Goal: Information Seeking & Learning: Learn about a topic

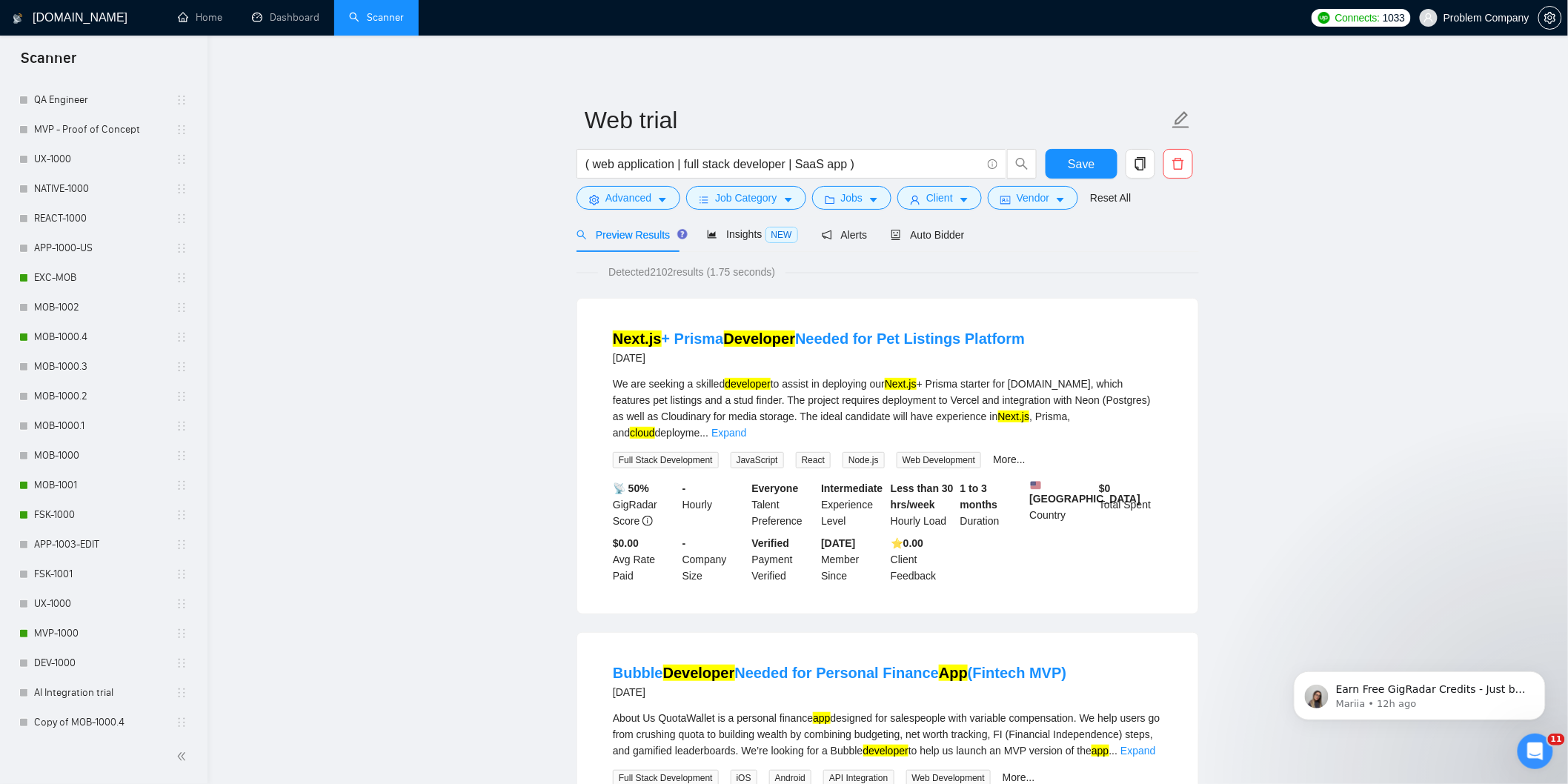
scroll to position [574, 0]
click at [90, 330] on link "MOB-1000.4" at bounding box center [104, 331] width 142 height 30
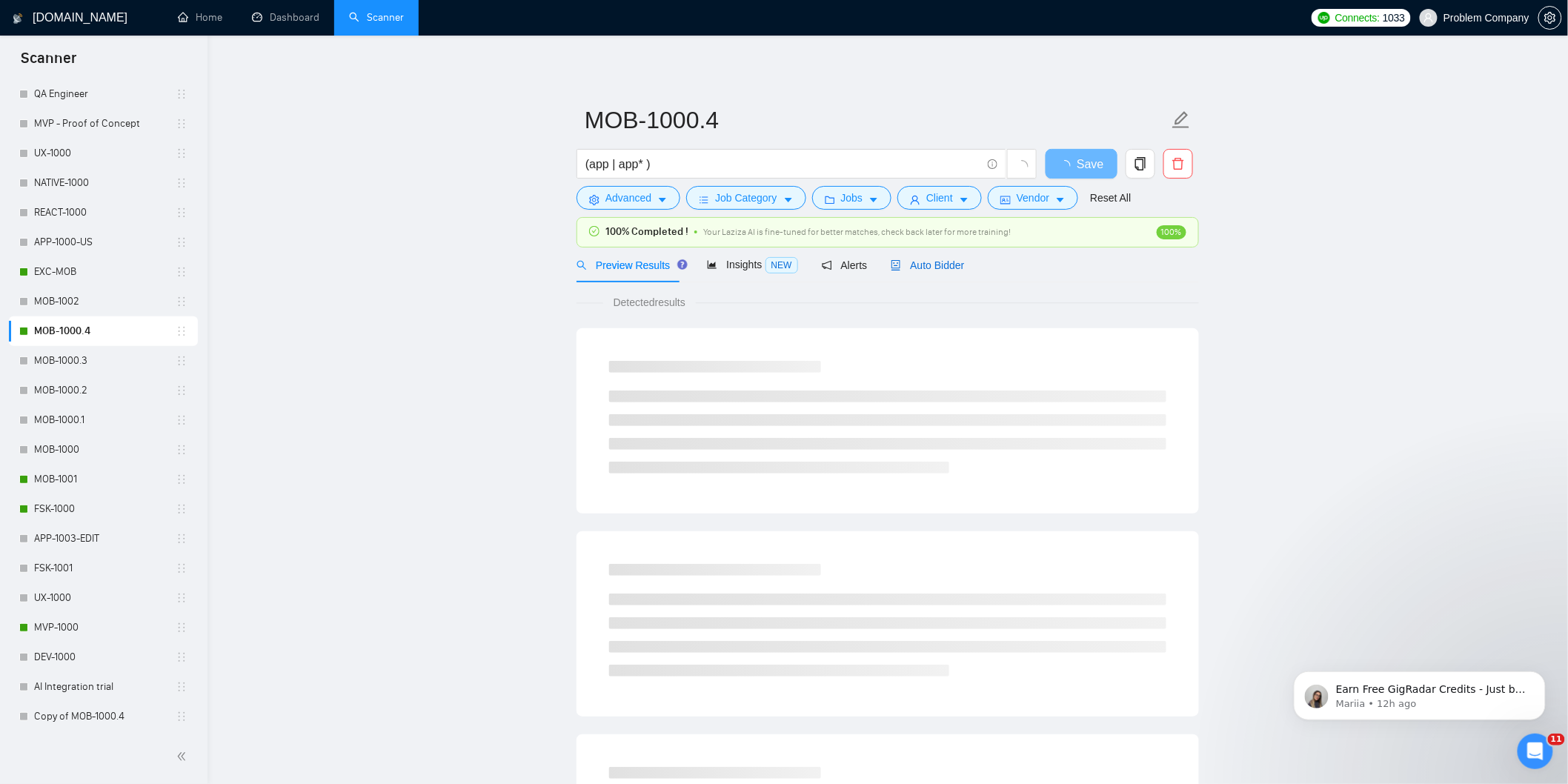
click at [928, 270] on span "Auto Bidder" at bounding box center [927, 265] width 73 height 12
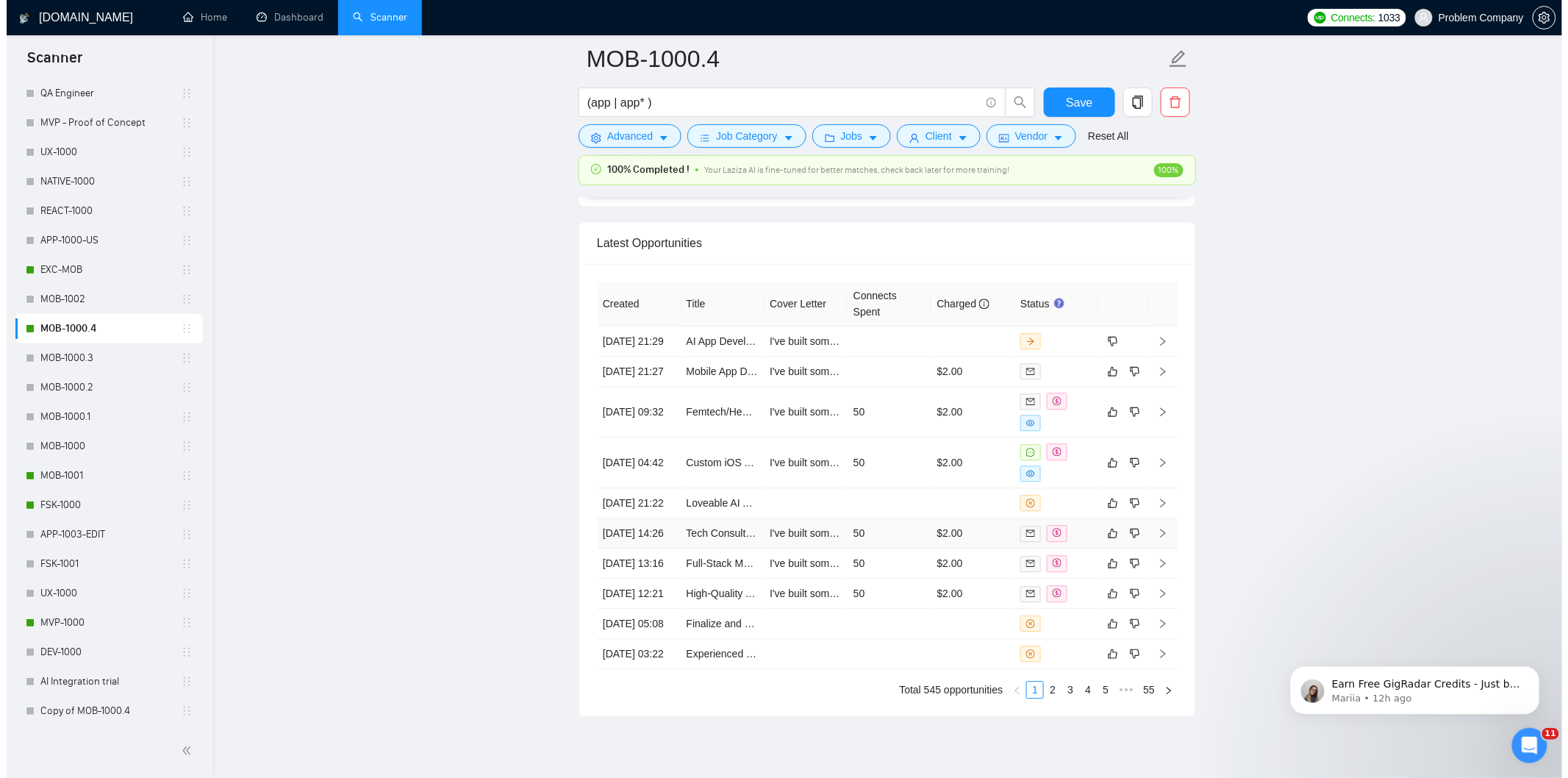
scroll to position [3741, 0]
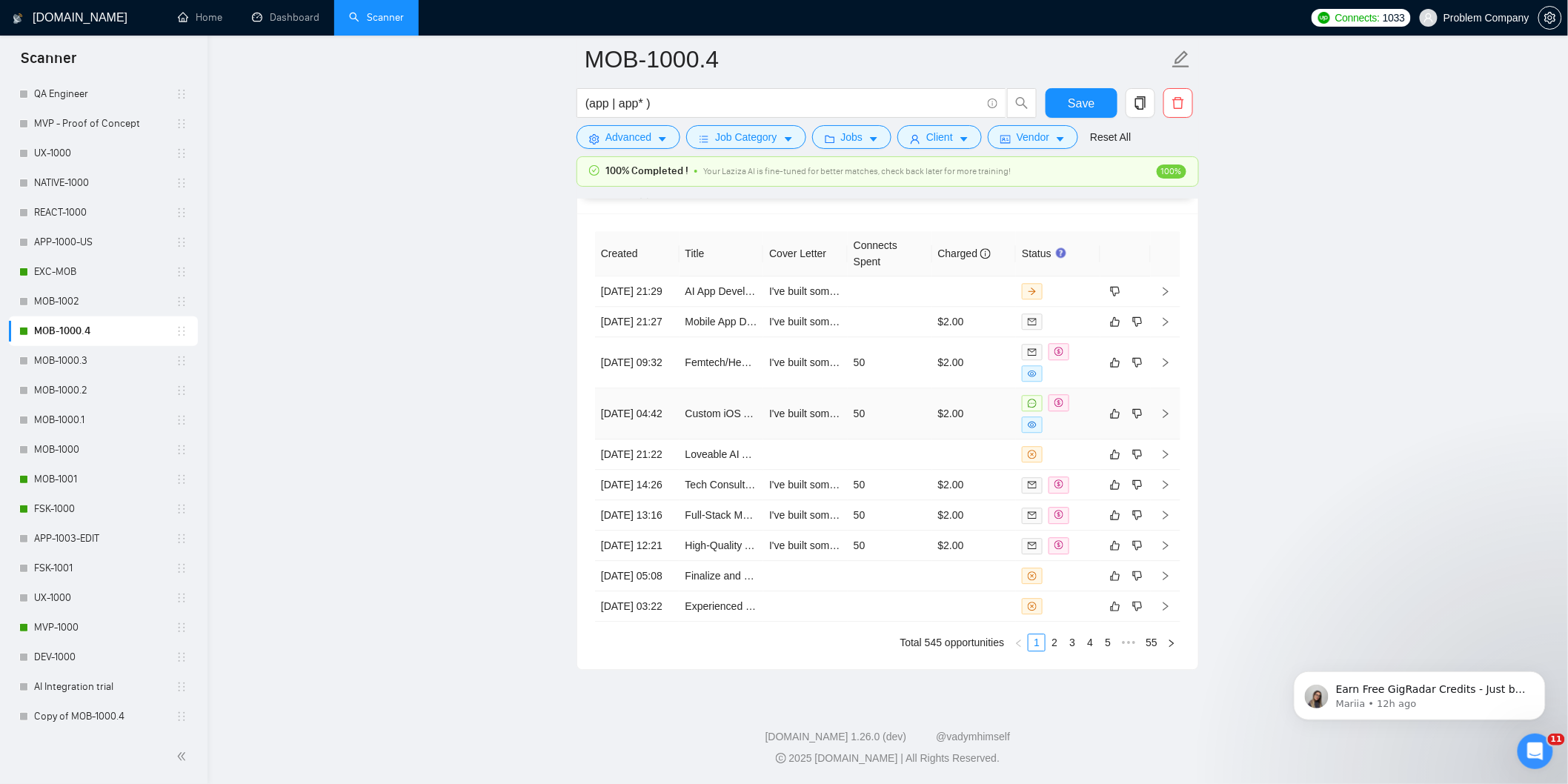
click at [657, 410] on td "[DATE] 04:42" at bounding box center [637, 413] width 84 height 51
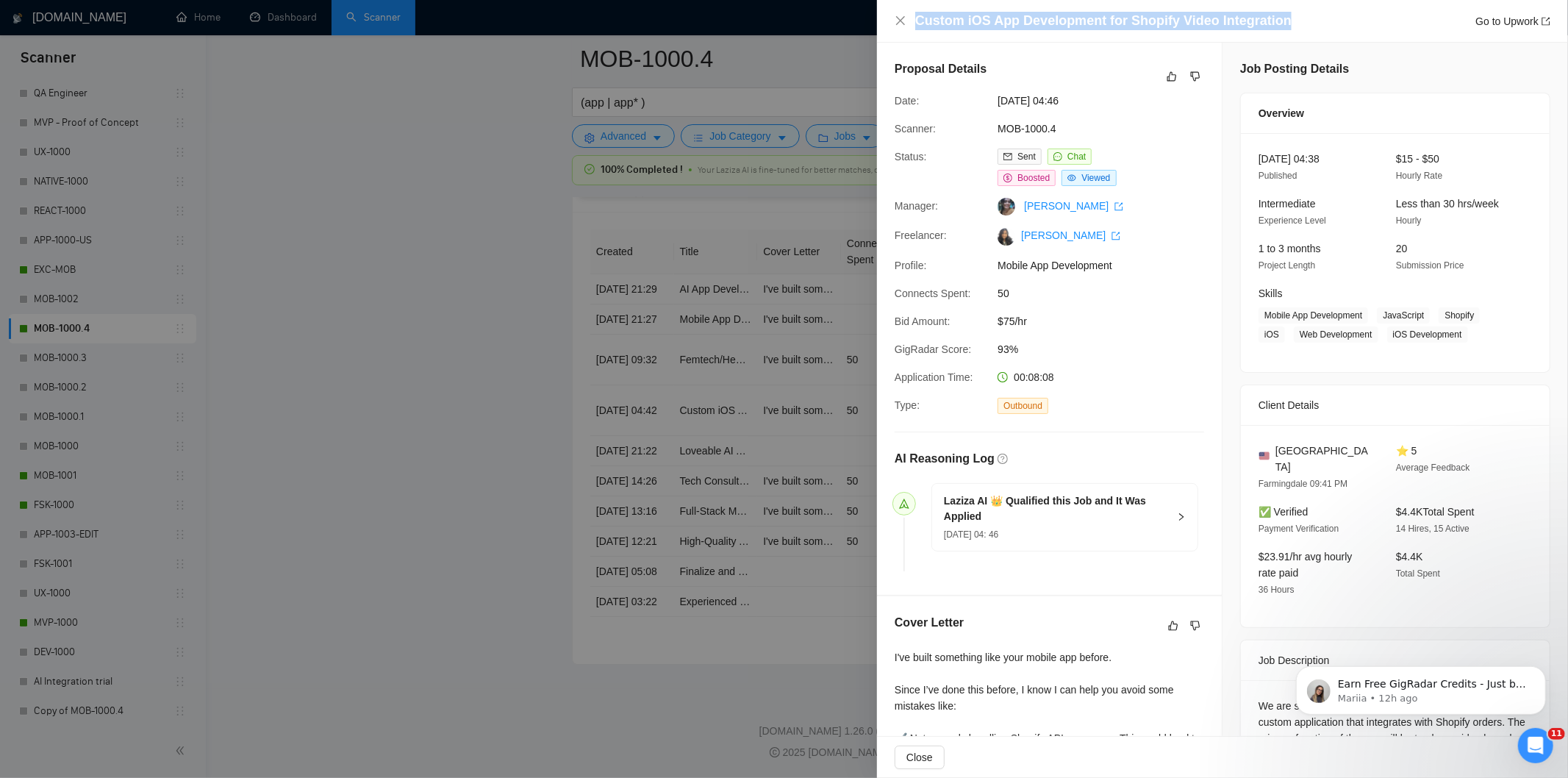
drag, startPoint x: 1317, startPoint y: 10, endPoint x: 1375, endPoint y: 13, distance: 58.1
click at [1380, 13] on div "Custom iOS App Development for Shopify Video Integration Go to Upwork" at bounding box center [1222, 21] width 691 height 43
copy h4 "Custom iOS App Development for Shopify Video Integration"
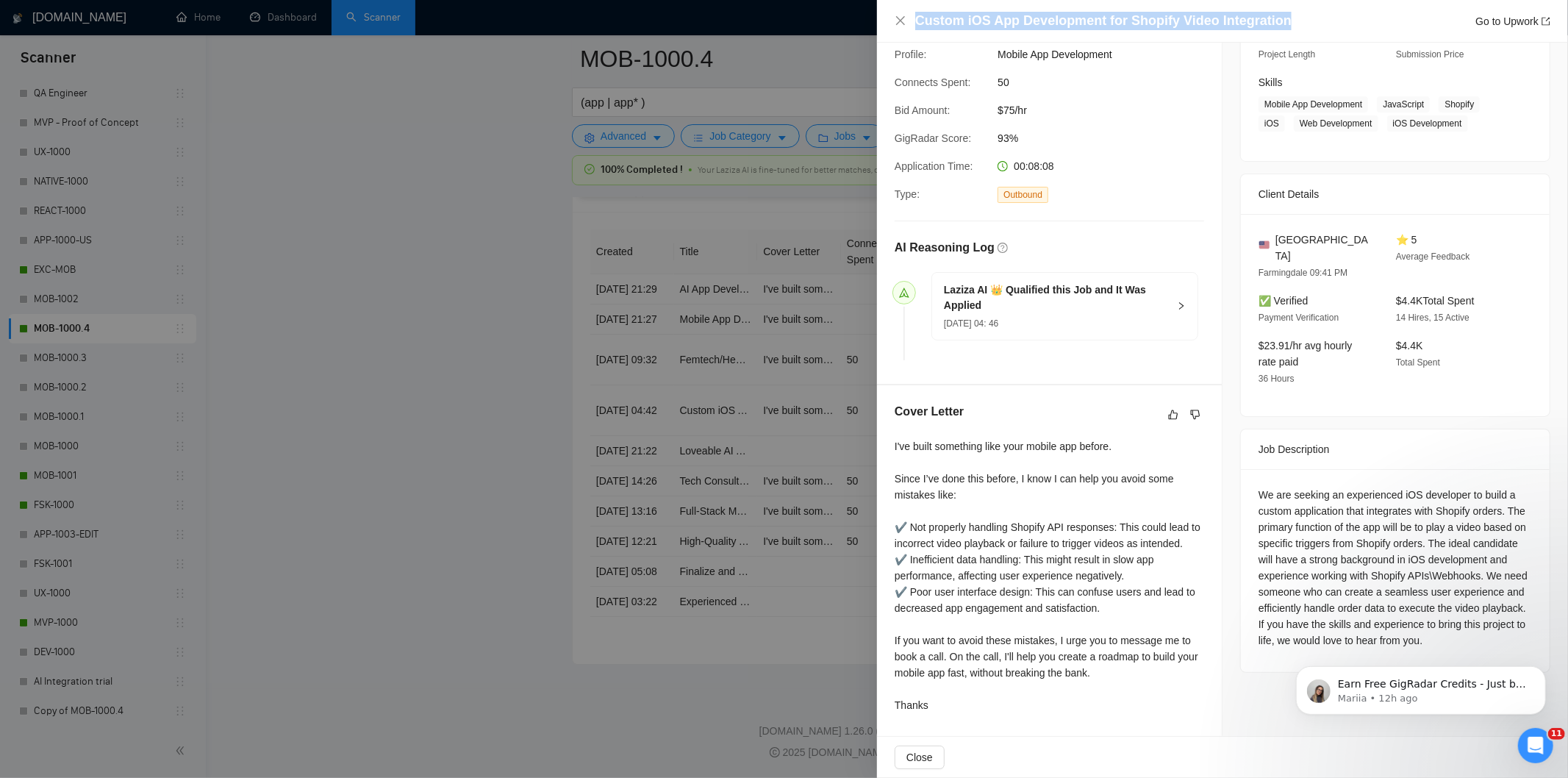
scroll to position [212, 0]
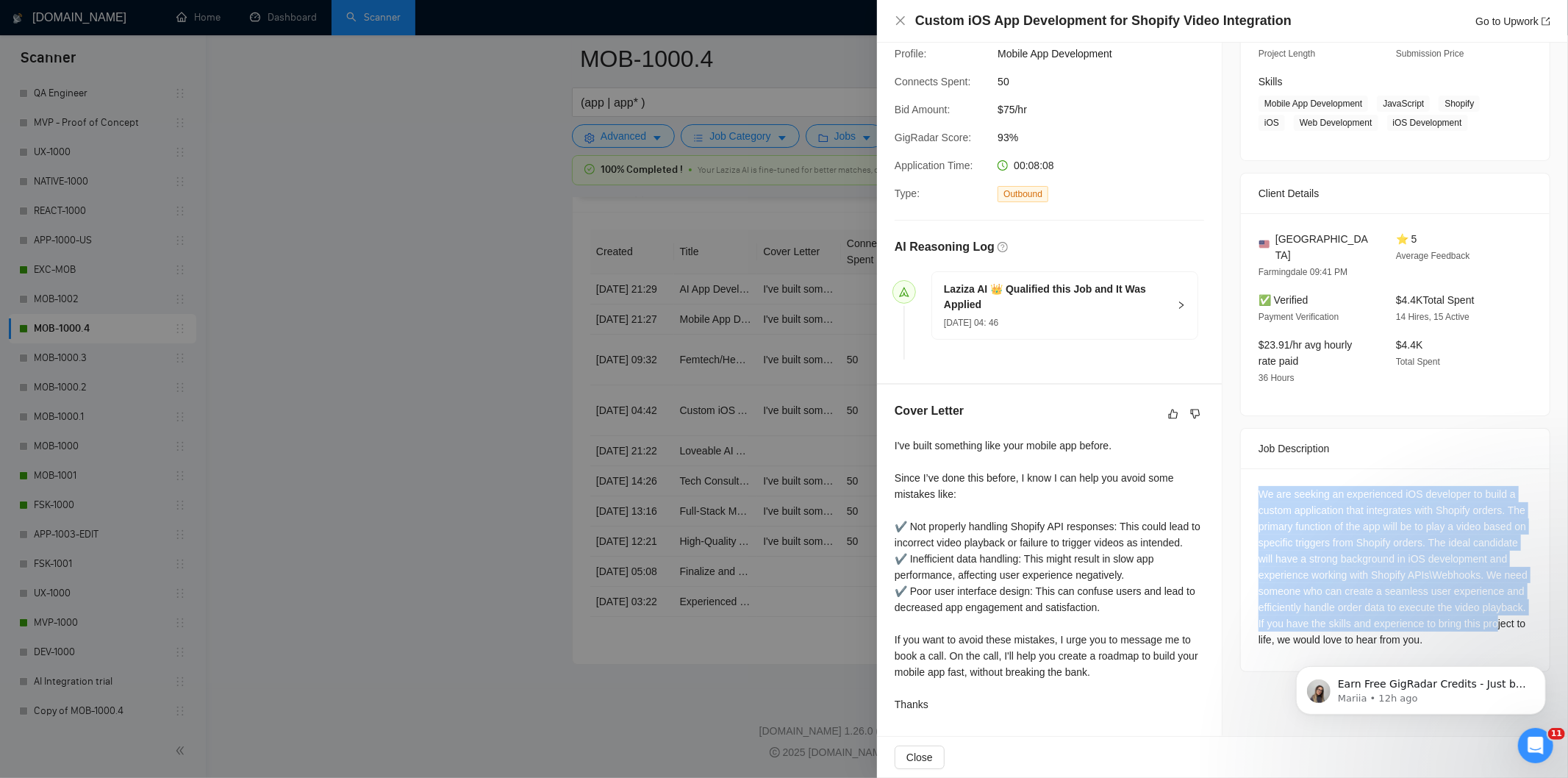
drag, startPoint x: 1246, startPoint y: 469, endPoint x: 1397, endPoint y: 629, distance: 220.0
click at [1378, 622] on div "We are seeking an experienced iOS developer to build a custom application that …" at bounding box center [1395, 570] width 309 height 203
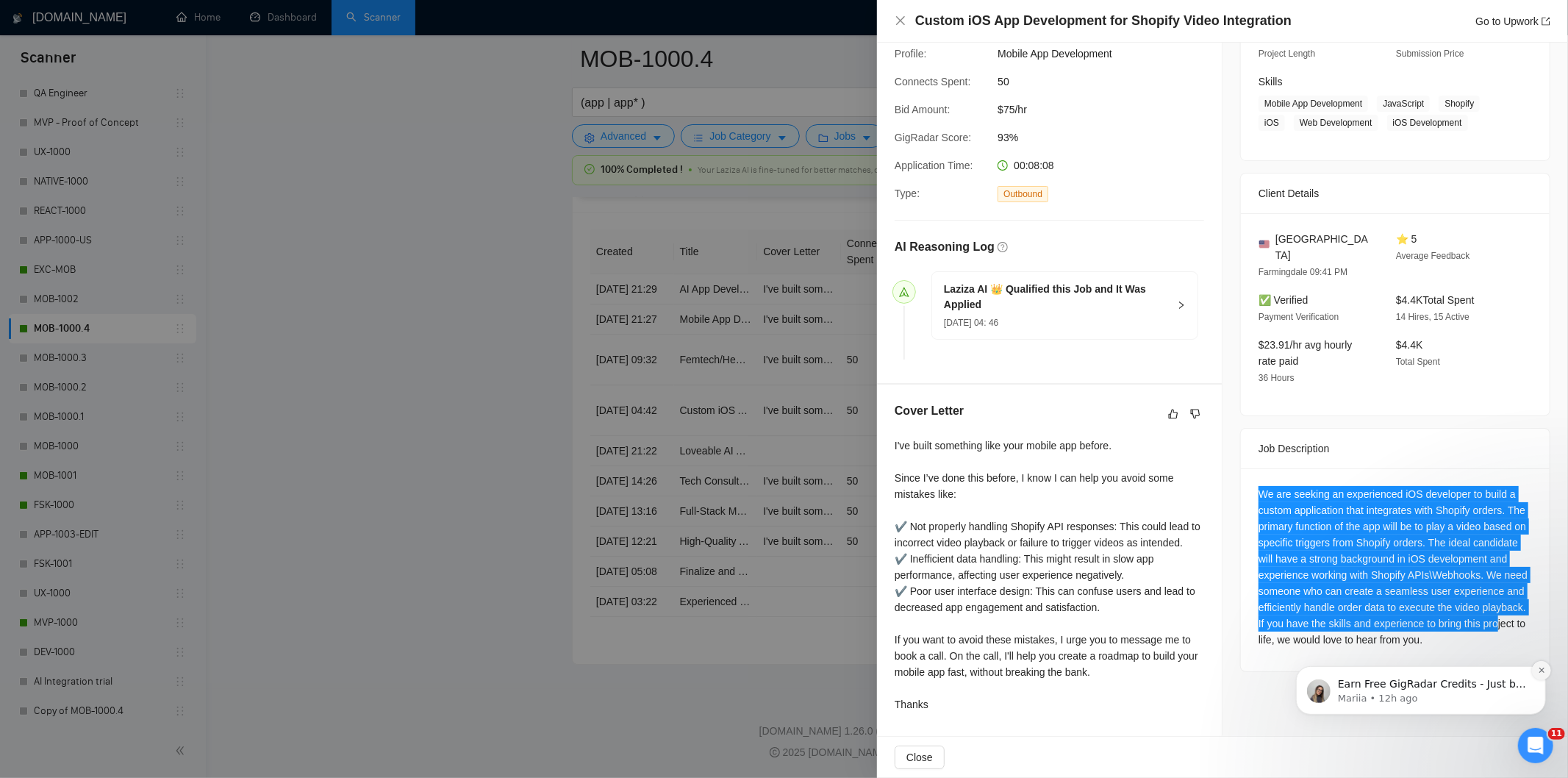
click at [1535, 671] on button "Dismiss notification" at bounding box center [1541, 670] width 19 height 19
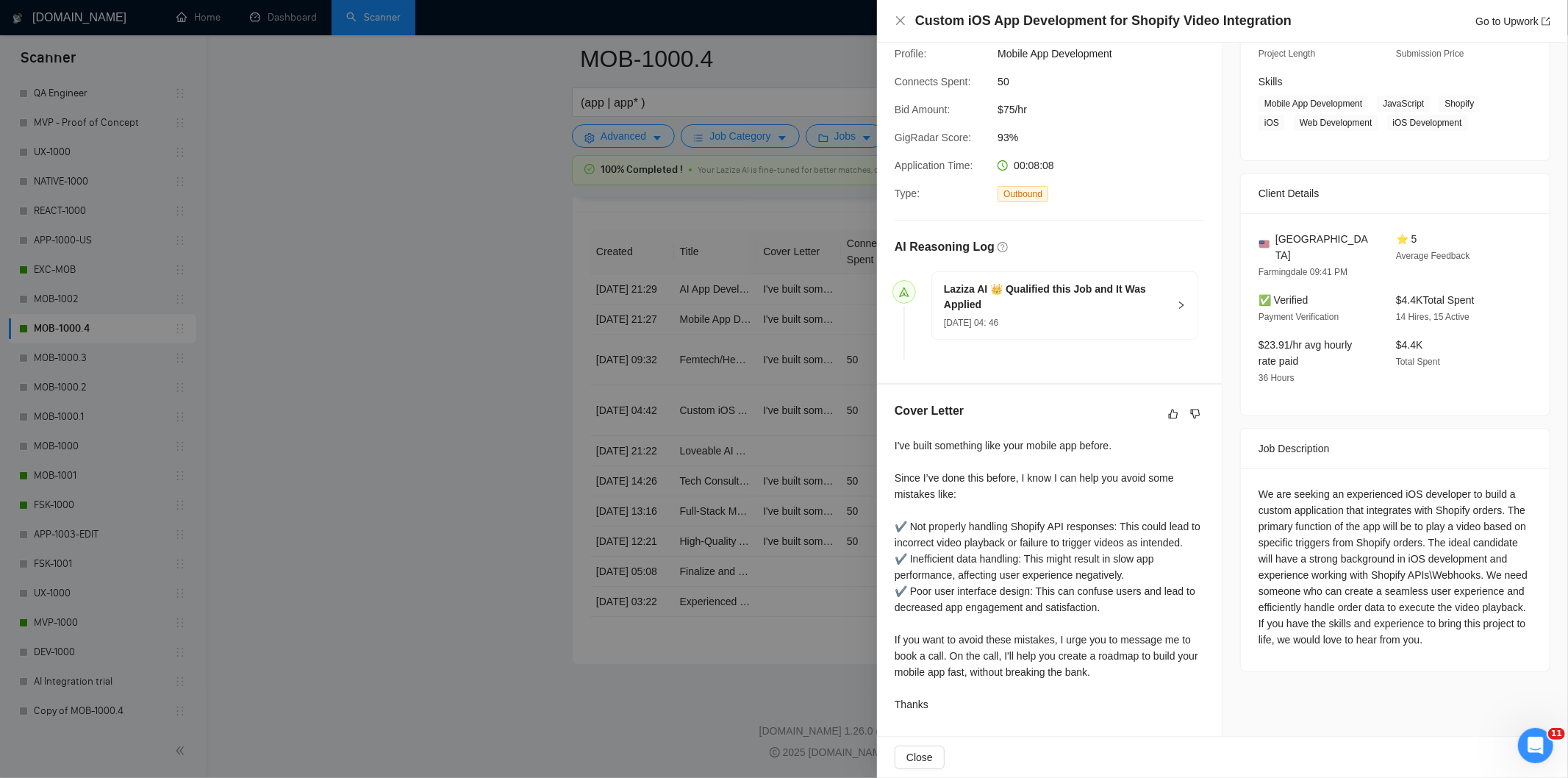
drag, startPoint x: 1421, startPoint y: 652, endPoint x: 1409, endPoint y: 648, distance: 12.6
click at [1415, 649] on div "We are seeking an experienced iOS developer to build a custom application that …" at bounding box center [1395, 570] width 309 height 203
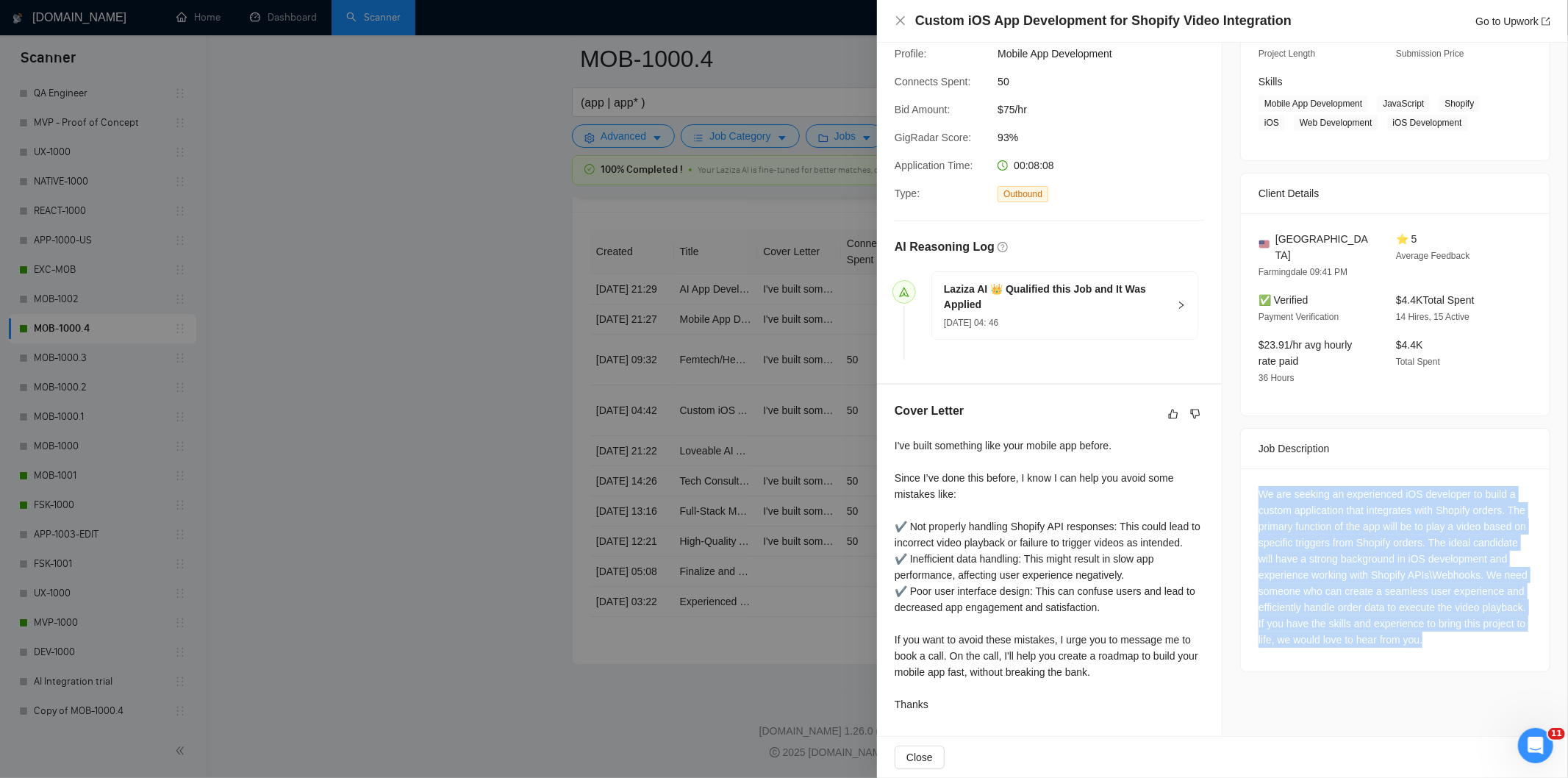
drag, startPoint x: 1408, startPoint y: 647, endPoint x: 1250, endPoint y: 483, distance: 227.7
click at [1250, 483] on div "We are seeking an experienced iOS developer to build a custom application that …" at bounding box center [1395, 570] width 309 height 203
copy div "We are seeking an experienced iOS developer to build a custom application that …"
click at [898, 24] on icon "close" at bounding box center [901, 21] width 9 height 9
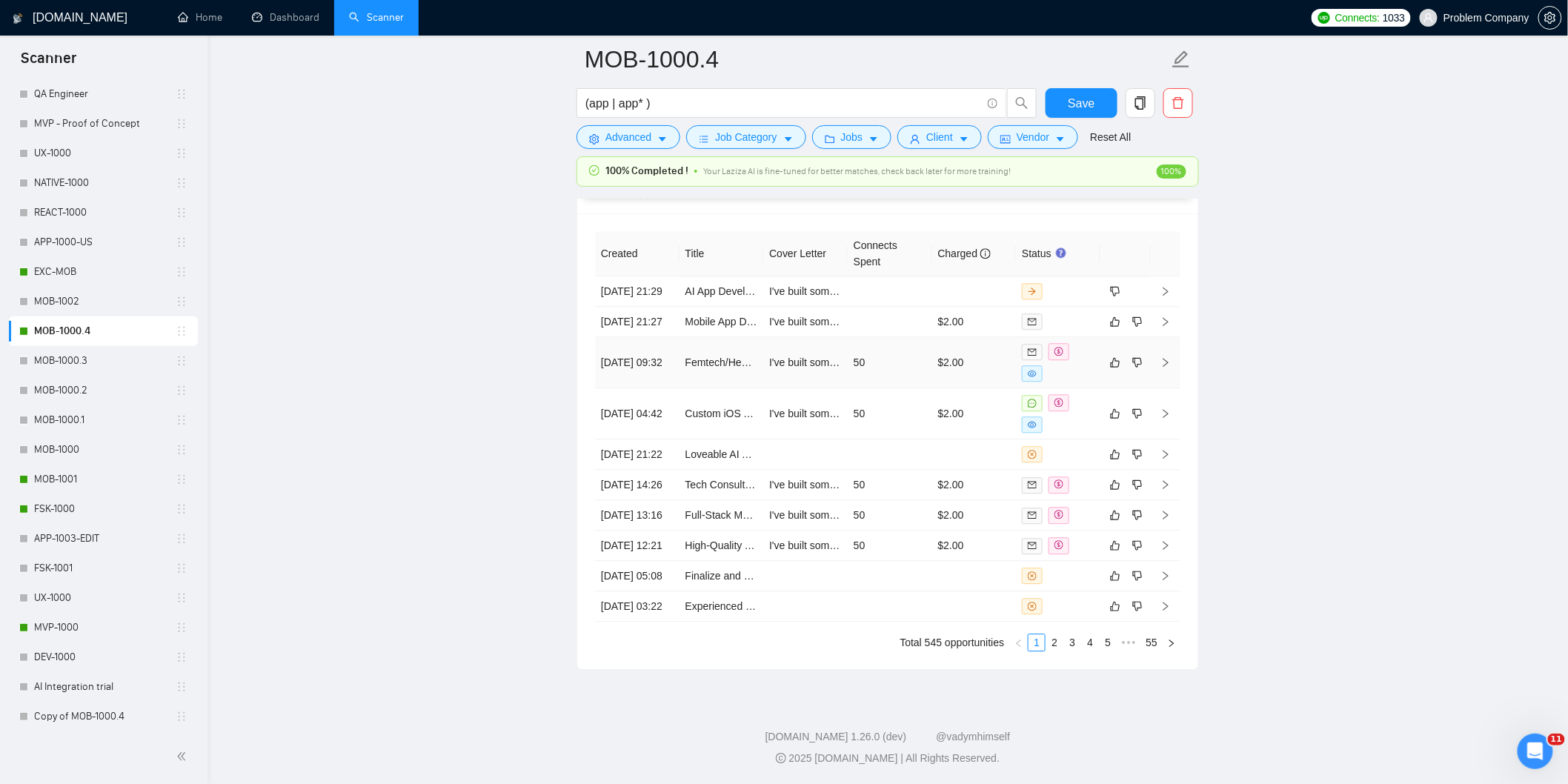
click at [630, 360] on td "[DATE] 09:32" at bounding box center [637, 362] width 84 height 51
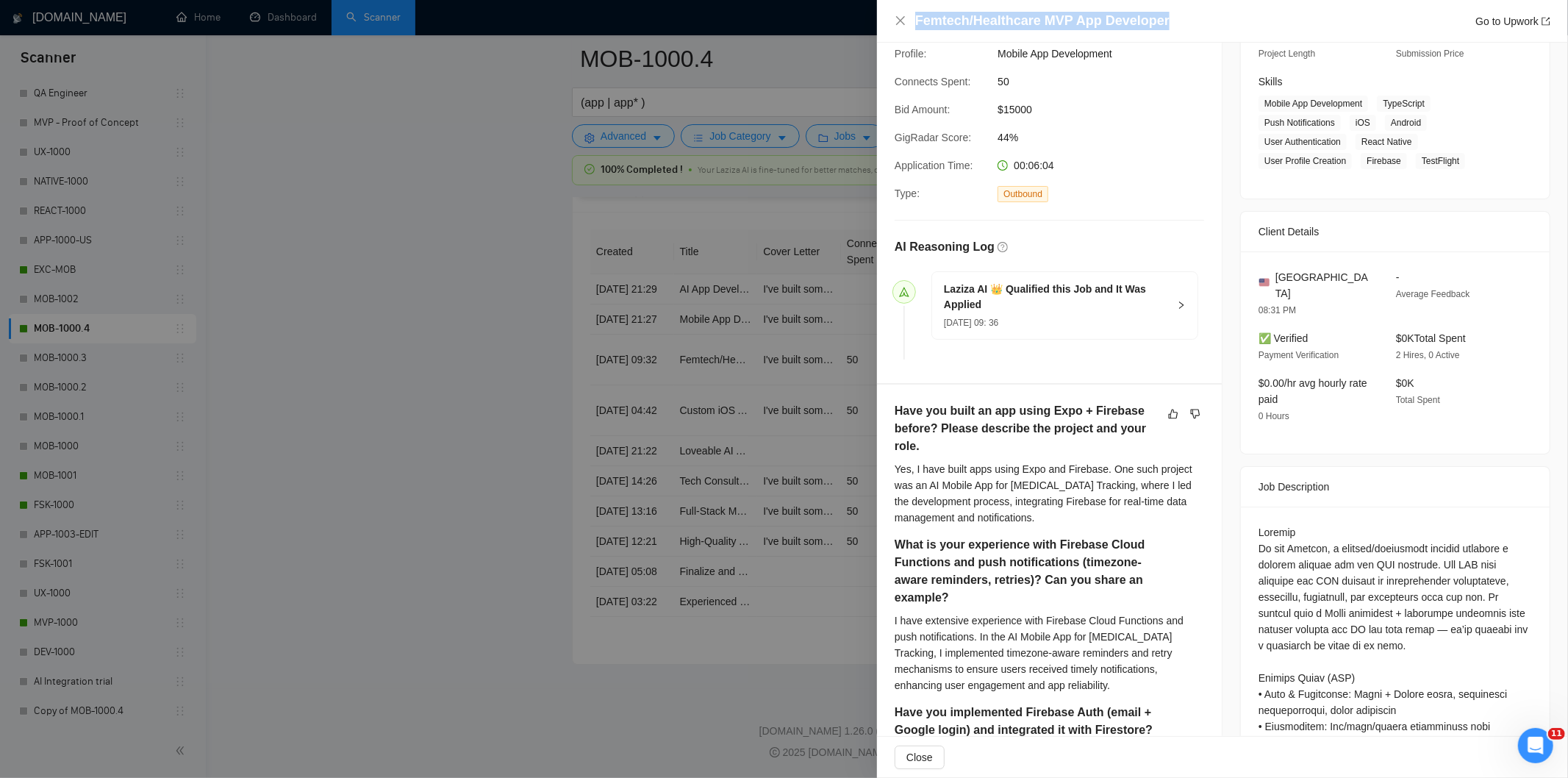
drag, startPoint x: 1186, startPoint y: 17, endPoint x: 914, endPoint y: 24, distance: 272.1
click at [914, 24] on div "Femtech/Healthcare MVP App Developer Go to Upwork" at bounding box center [1222, 21] width 656 height 18
copy h4 "Femtech/Healthcare MVP App Developer"
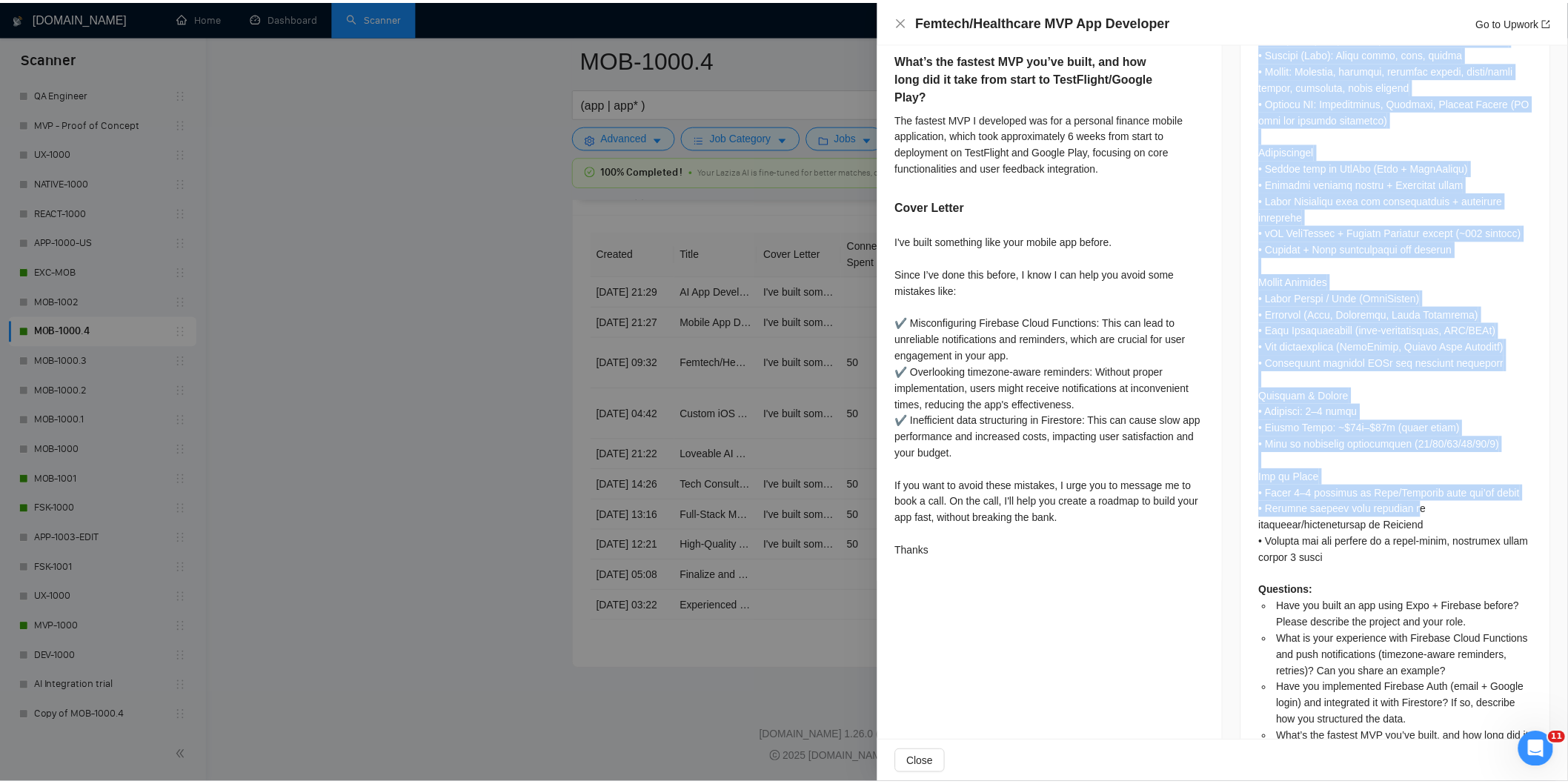
scroll to position [1056, 0]
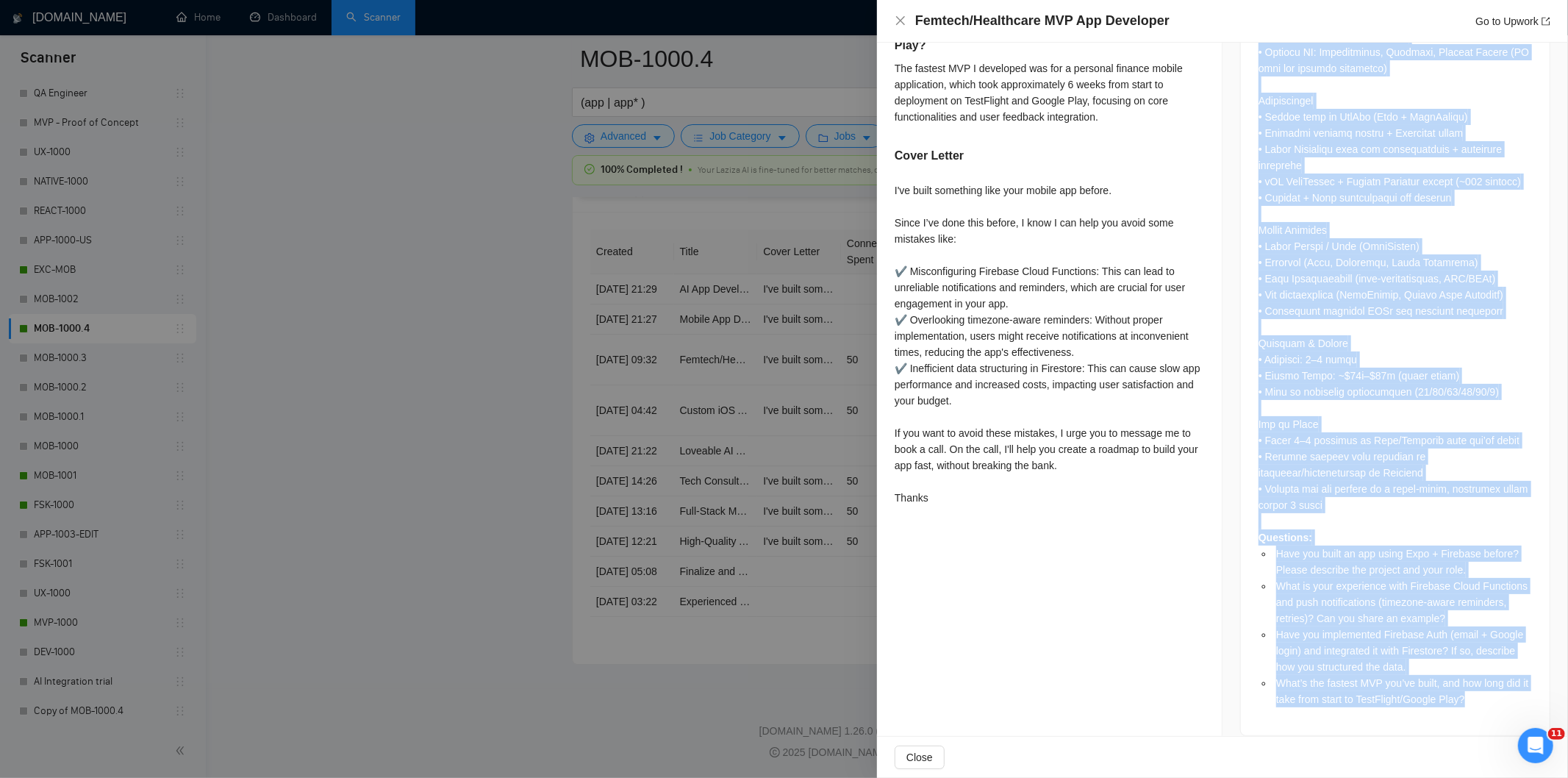
drag, startPoint x: 1250, startPoint y: 271, endPoint x: 1474, endPoint y: 697, distance: 481.3
click at [1474, 697] on div "Questions: Have you built an app using Expo + Firebase before? Please describe …" at bounding box center [1395, 203] width 309 height 1065
copy div "Loremip Do sit Ametcon, a elitsed/doeiusmodt incidid utlabore e dolorem aliquae…"
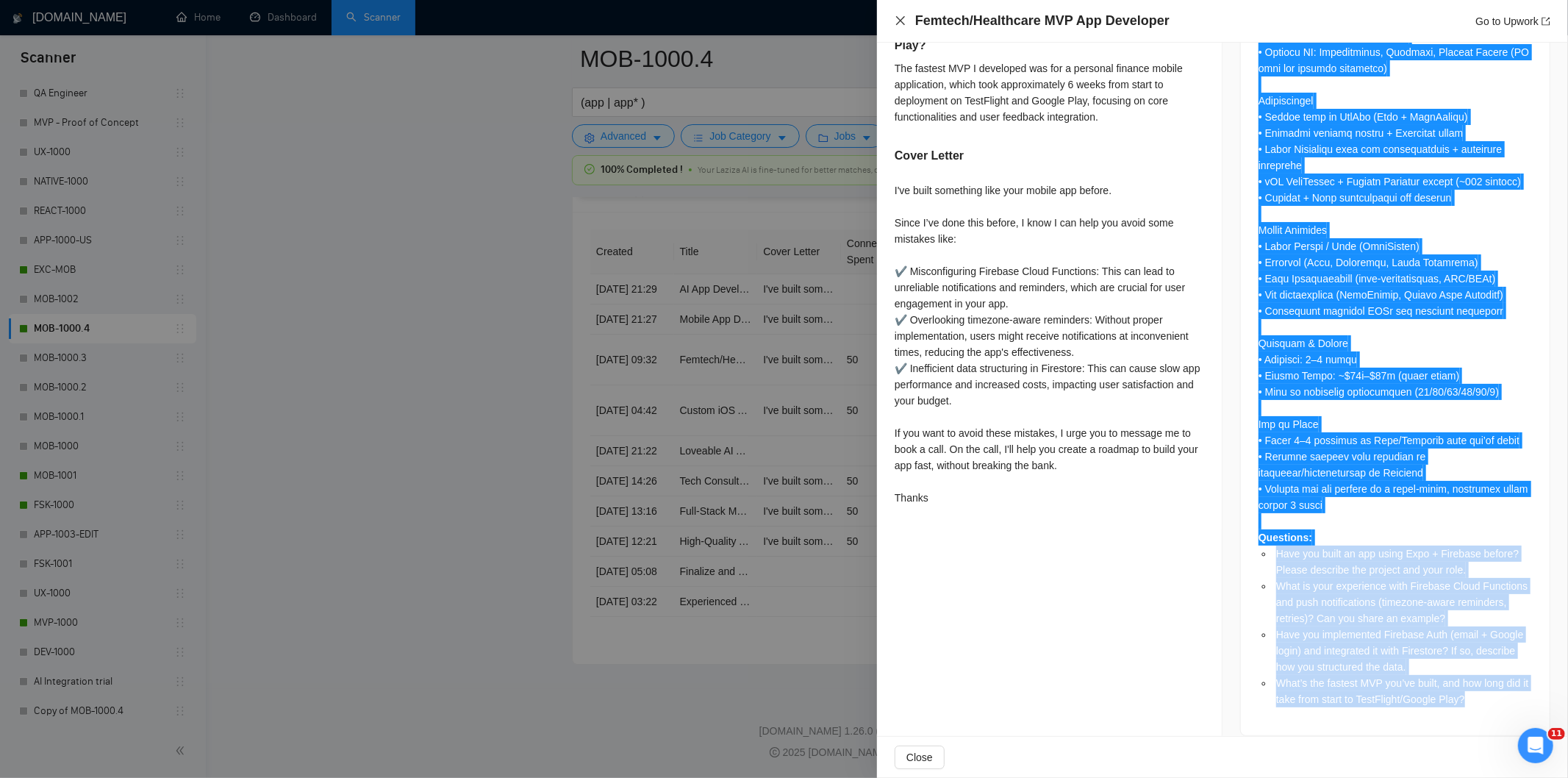
click at [904, 18] on icon "close" at bounding box center [901, 21] width 9 height 9
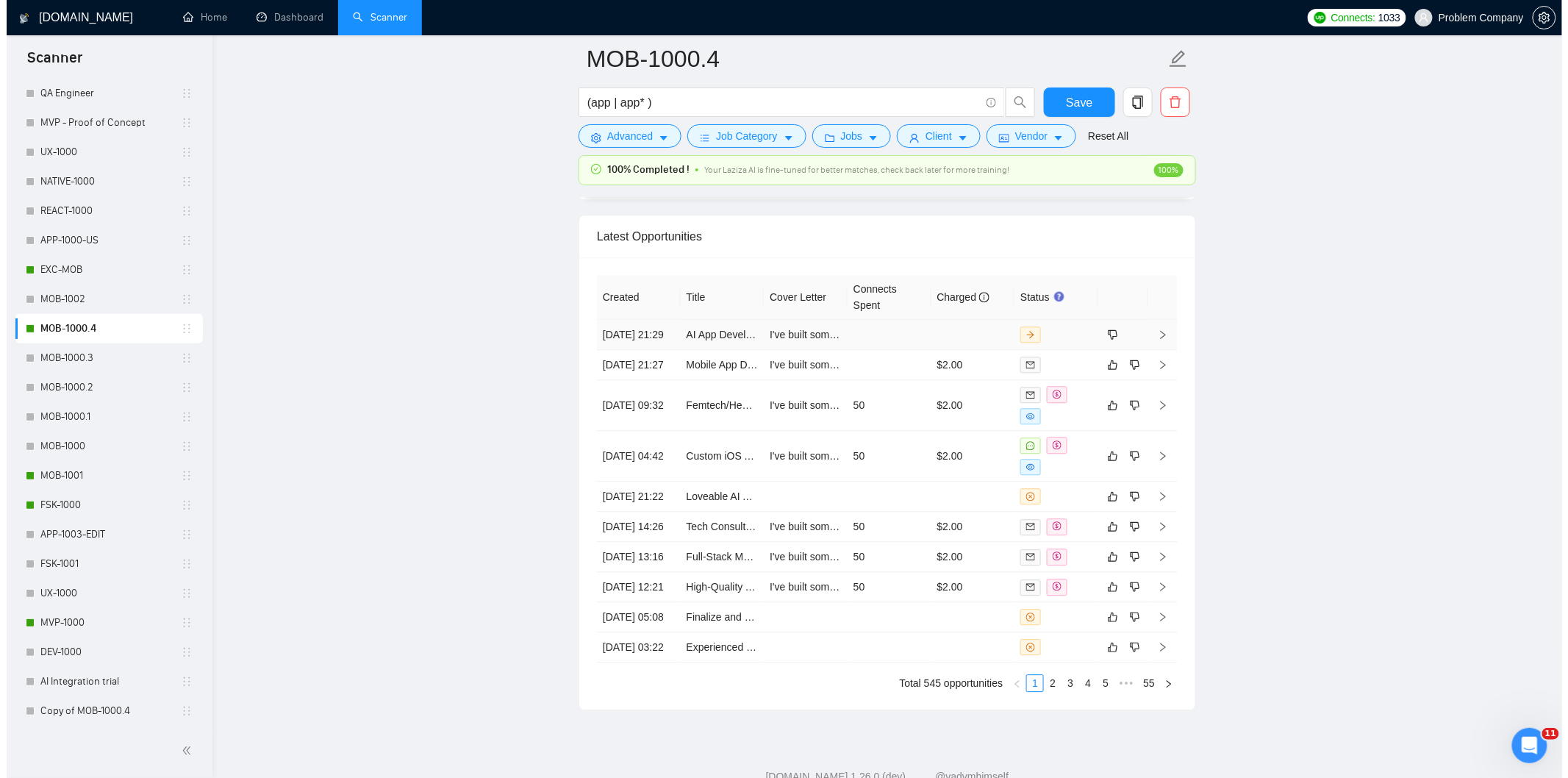
scroll to position [3578, 0]
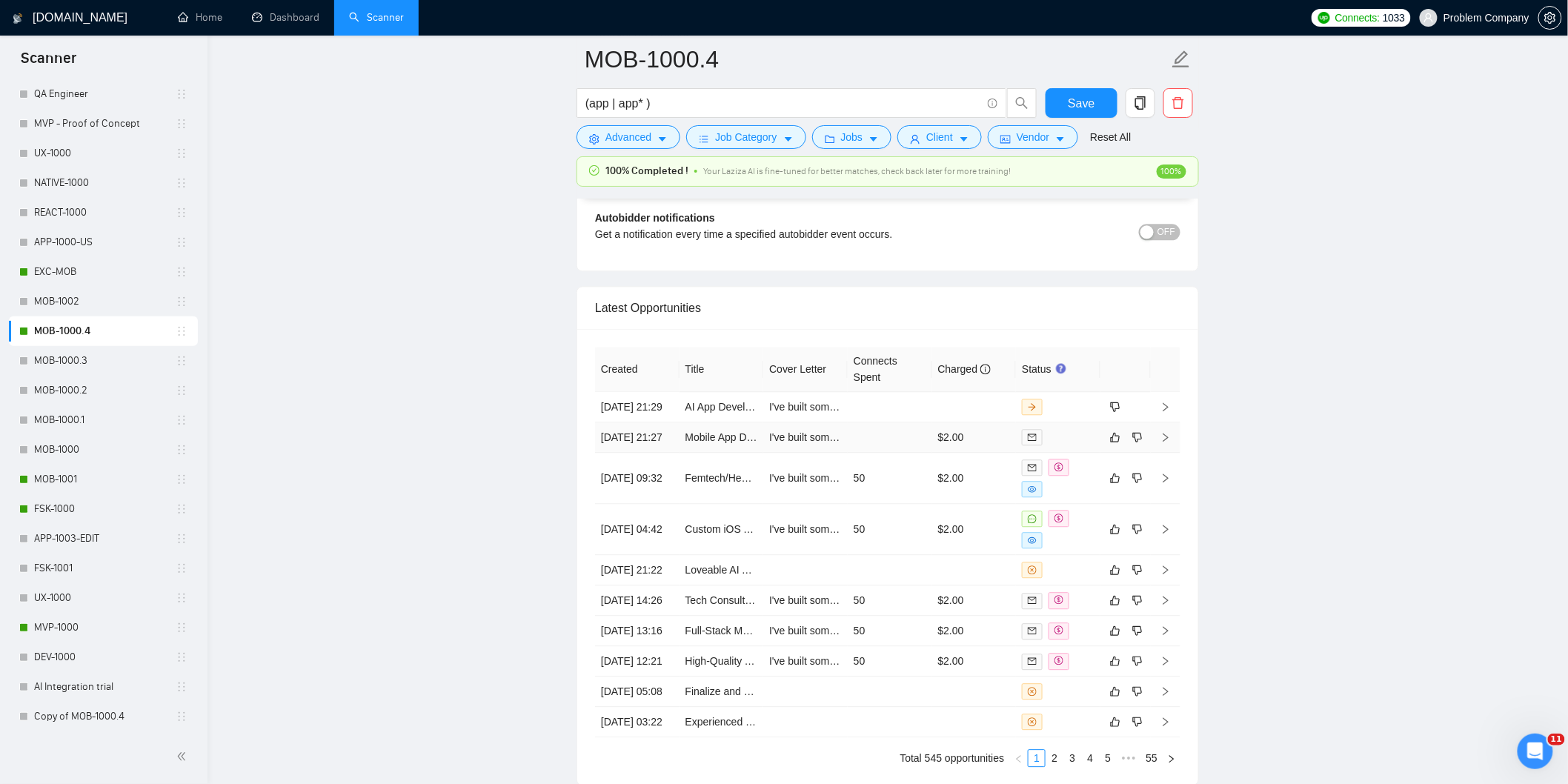
click at [660, 453] on td "[DATE] 21:27" at bounding box center [637, 437] width 84 height 30
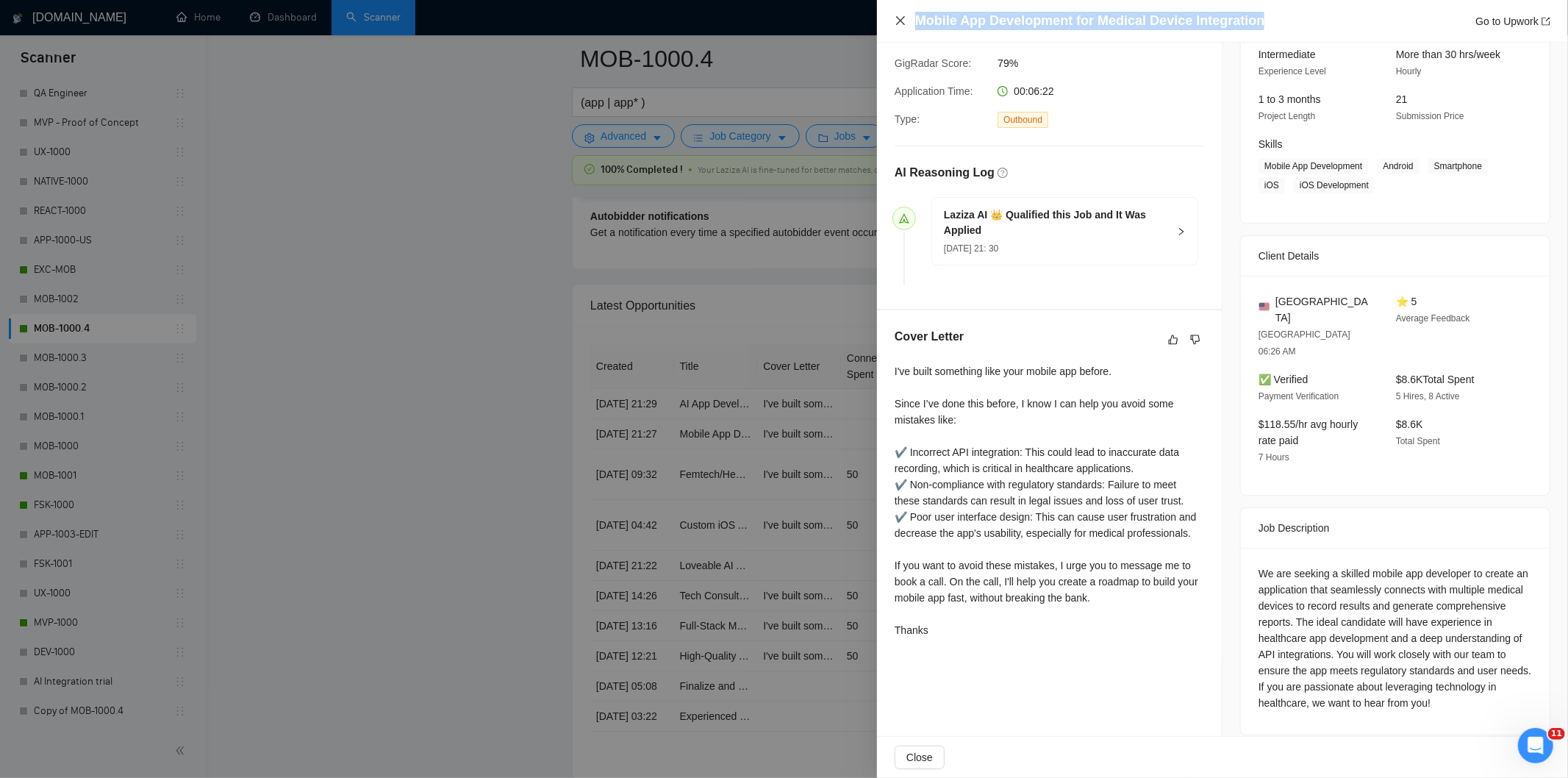
drag, startPoint x: 1241, startPoint y: 19, endPoint x: 900, endPoint y: 23, distance: 341.0
click at [901, 17] on div "Mobile App Development for Medical Device Integration Go to Upwork" at bounding box center [1222, 21] width 656 height 18
copy h4 "Mobile App Development for Medical Device Integration"
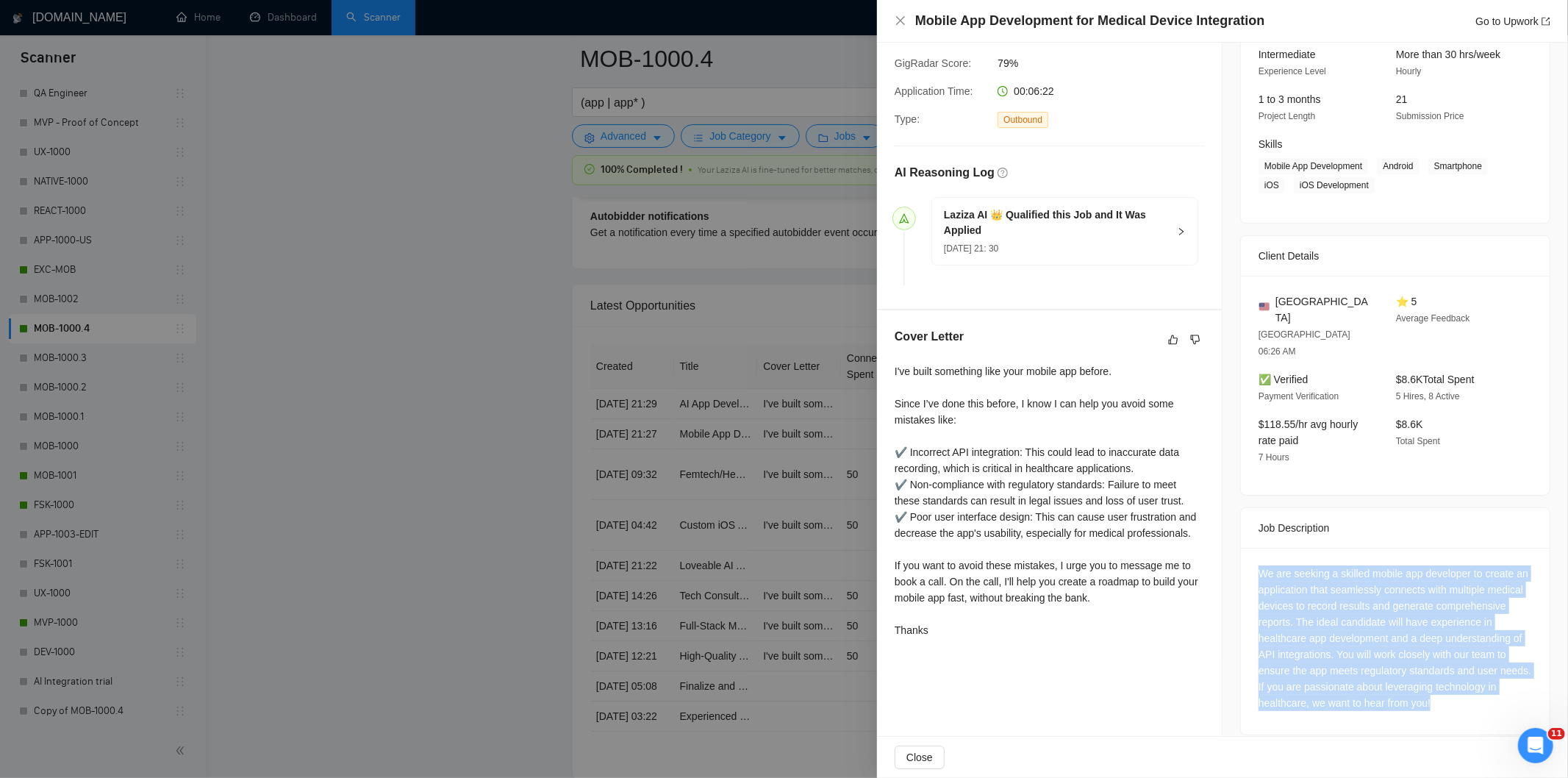
drag, startPoint x: 1247, startPoint y: 540, endPoint x: 1344, endPoint y: 710, distance: 195.7
click at [1344, 710] on div "We are seeking a skilled mobile app developer to create an application that sea…" at bounding box center [1395, 641] width 309 height 187
copy div "We are seeking a skilled mobile app developer to create an application that sea…"
click at [906, 23] on icon "close" at bounding box center [901, 21] width 12 height 12
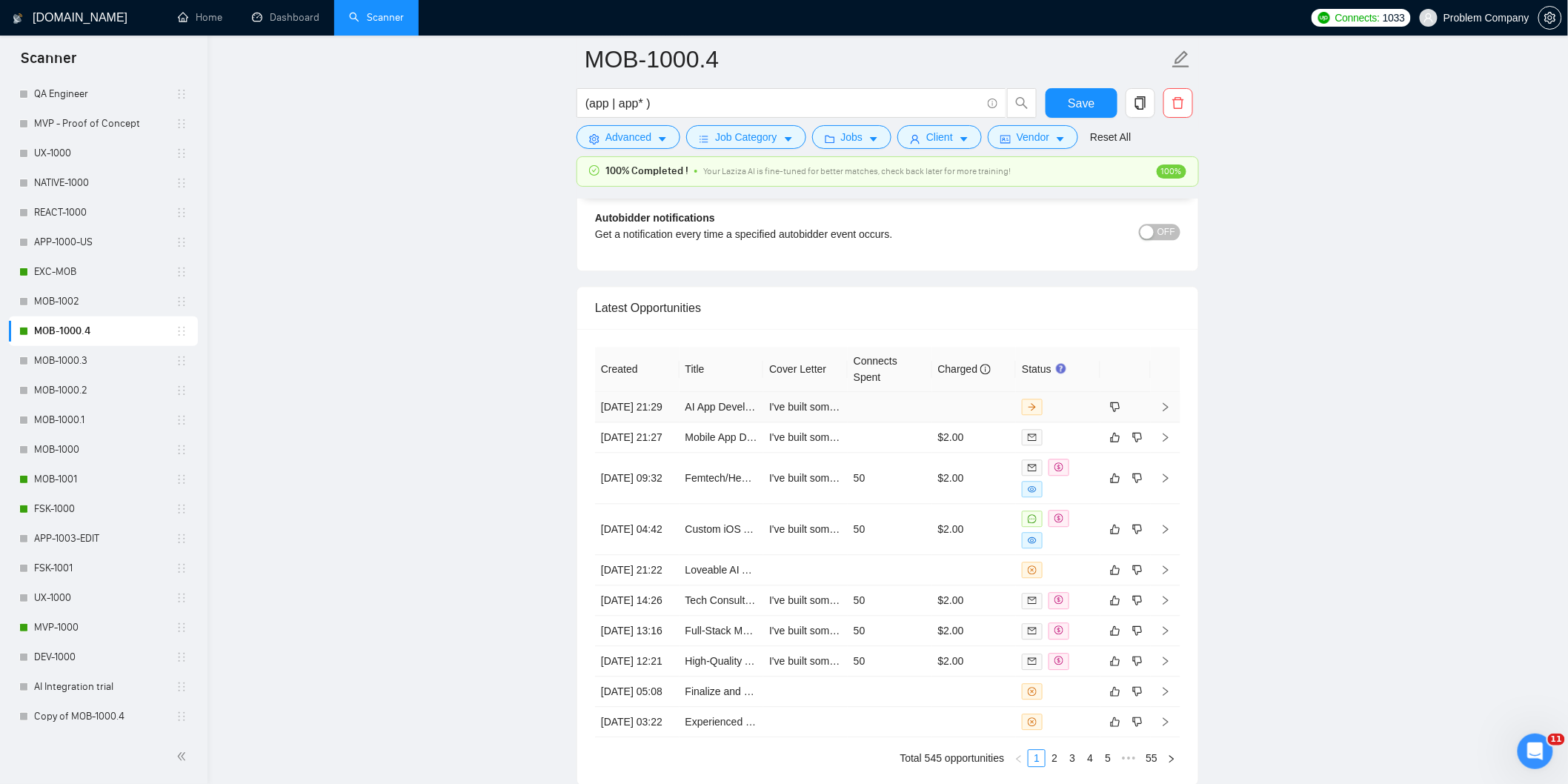
drag, startPoint x: 648, startPoint y: 435, endPoint x: 661, endPoint y: 433, distance: 13.2
click at [648, 422] on td "[DATE] 21:29" at bounding box center [637, 407] width 84 height 30
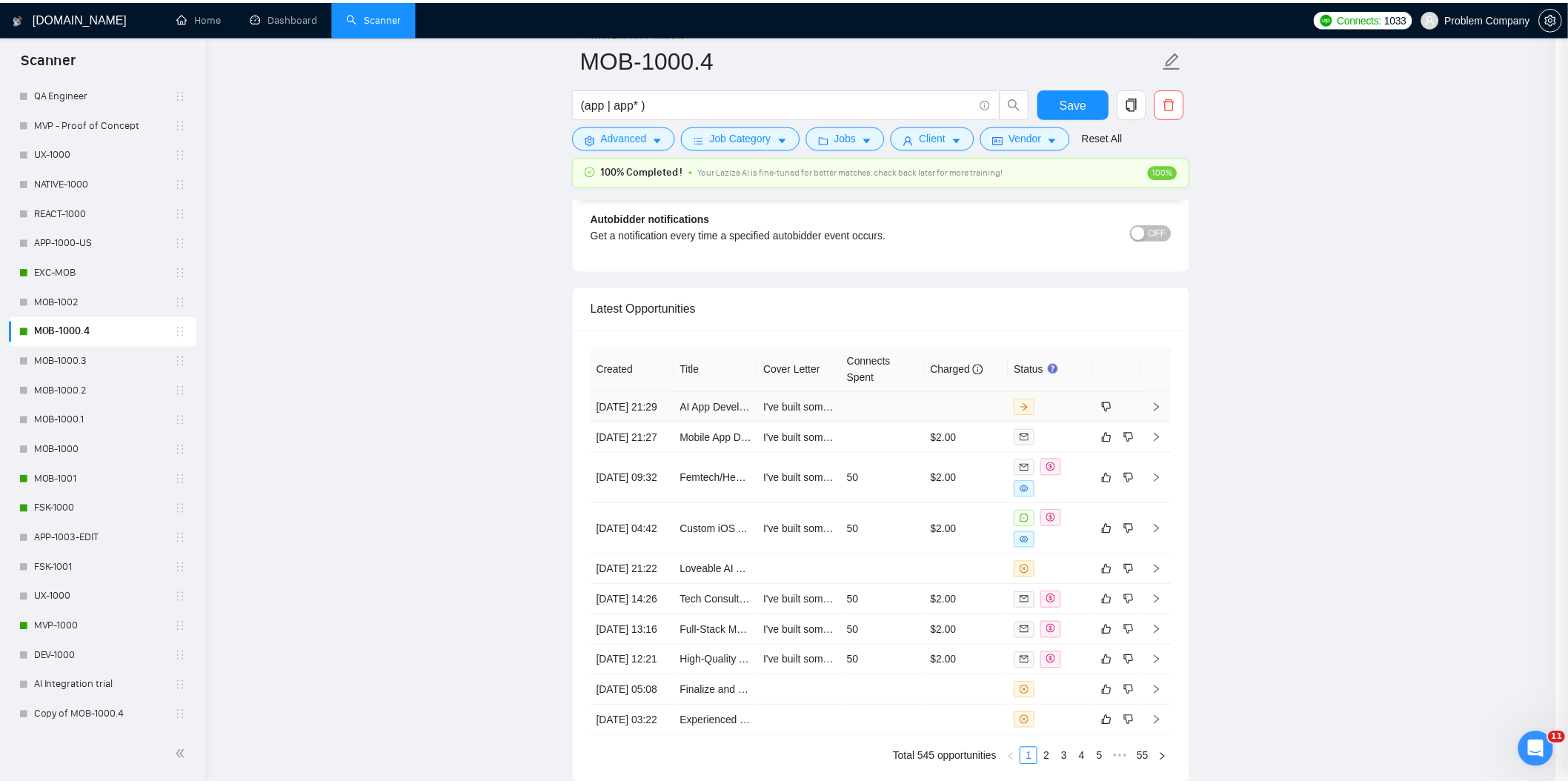
scroll to position [135, 0]
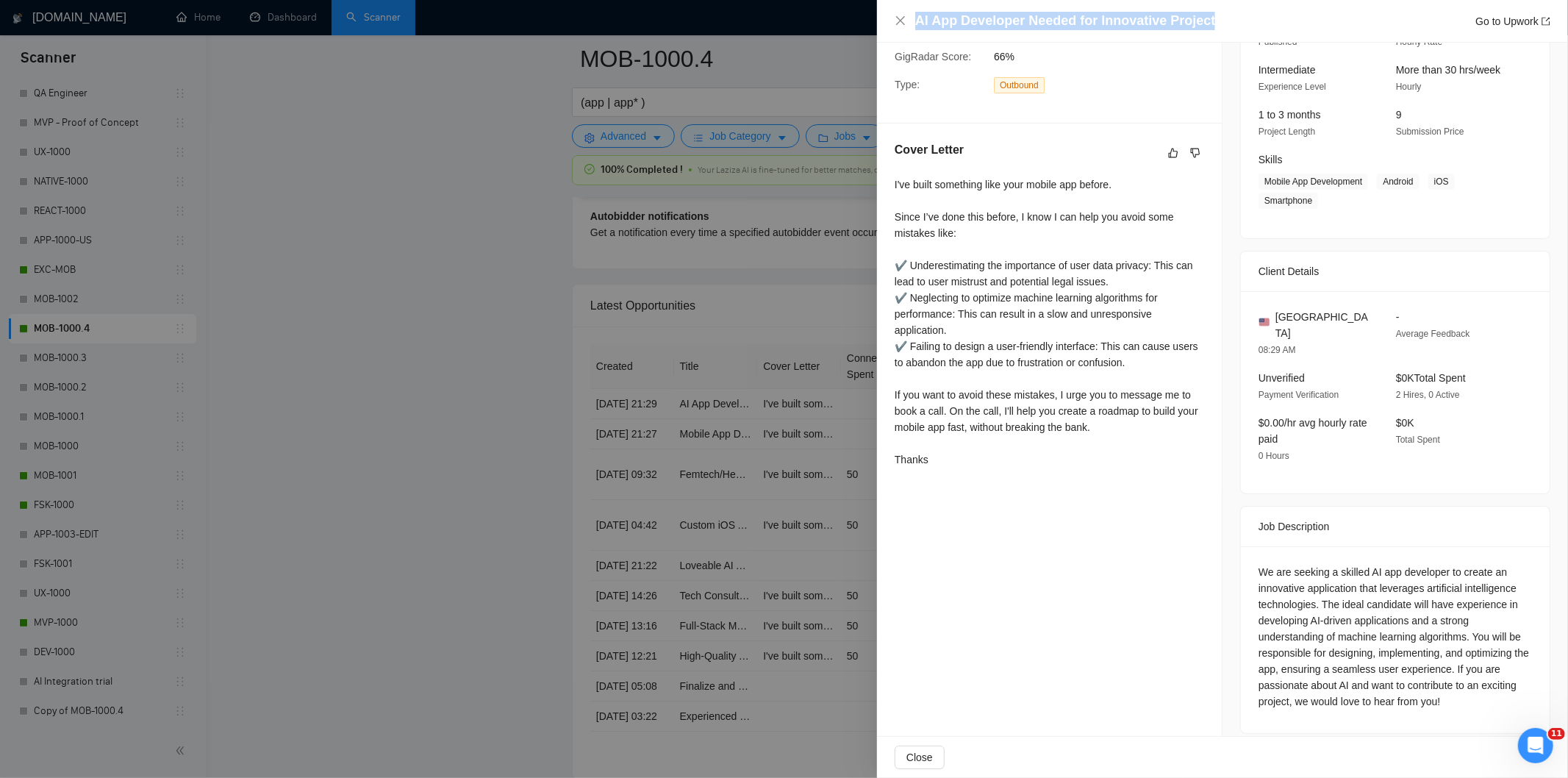
drag, startPoint x: 1222, startPoint y: 23, endPoint x: 908, endPoint y: 39, distance: 314.4
click at [908, 39] on div "AI App Developer Needed for Innovative Project Go to Upwork" at bounding box center [1222, 21] width 691 height 43
copy h4 "AI App Developer Needed for Innovative Project"
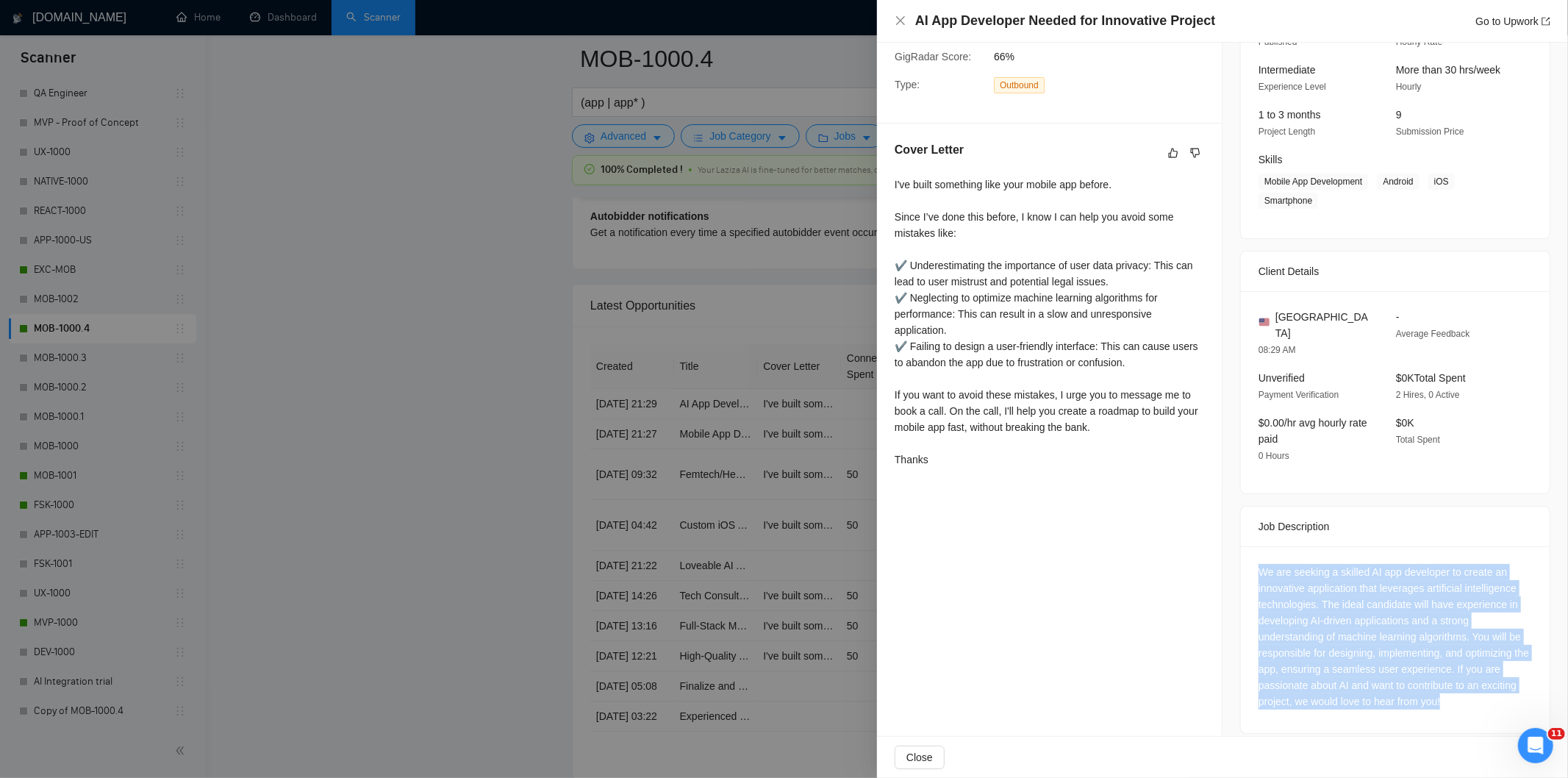
drag, startPoint x: 1252, startPoint y: 553, endPoint x: 1495, endPoint y: 696, distance: 282.0
click at [1495, 696] on div "We are seeking a skilled AI app developer to create an innovative application t…" at bounding box center [1395, 640] width 309 height 187
copy div "We are seeking a skilled AI app developer to create an innovative application t…"
click at [902, 18] on icon "close" at bounding box center [901, 21] width 9 height 9
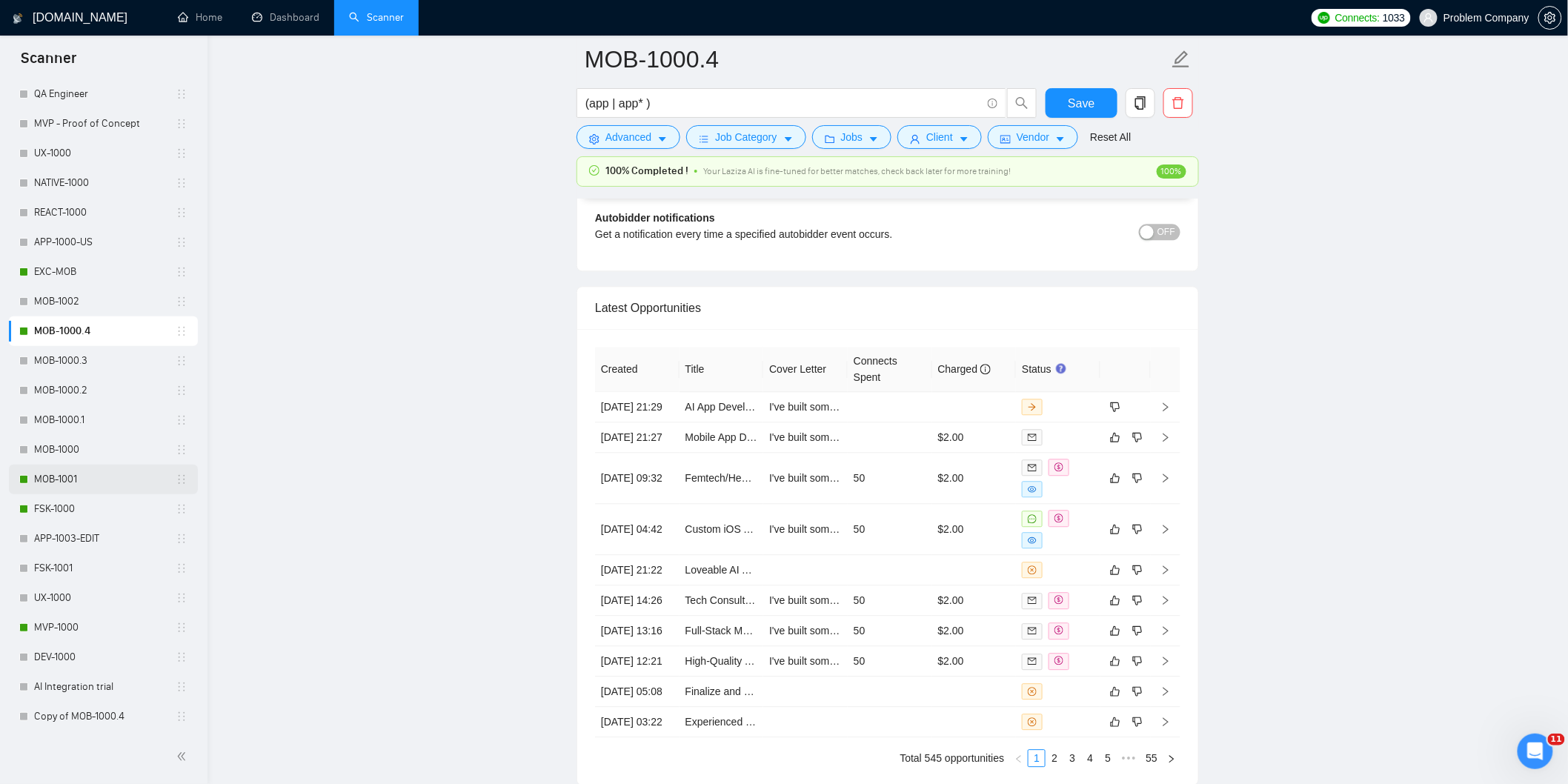
click at [79, 474] on link "MOB-1001" at bounding box center [104, 479] width 142 height 30
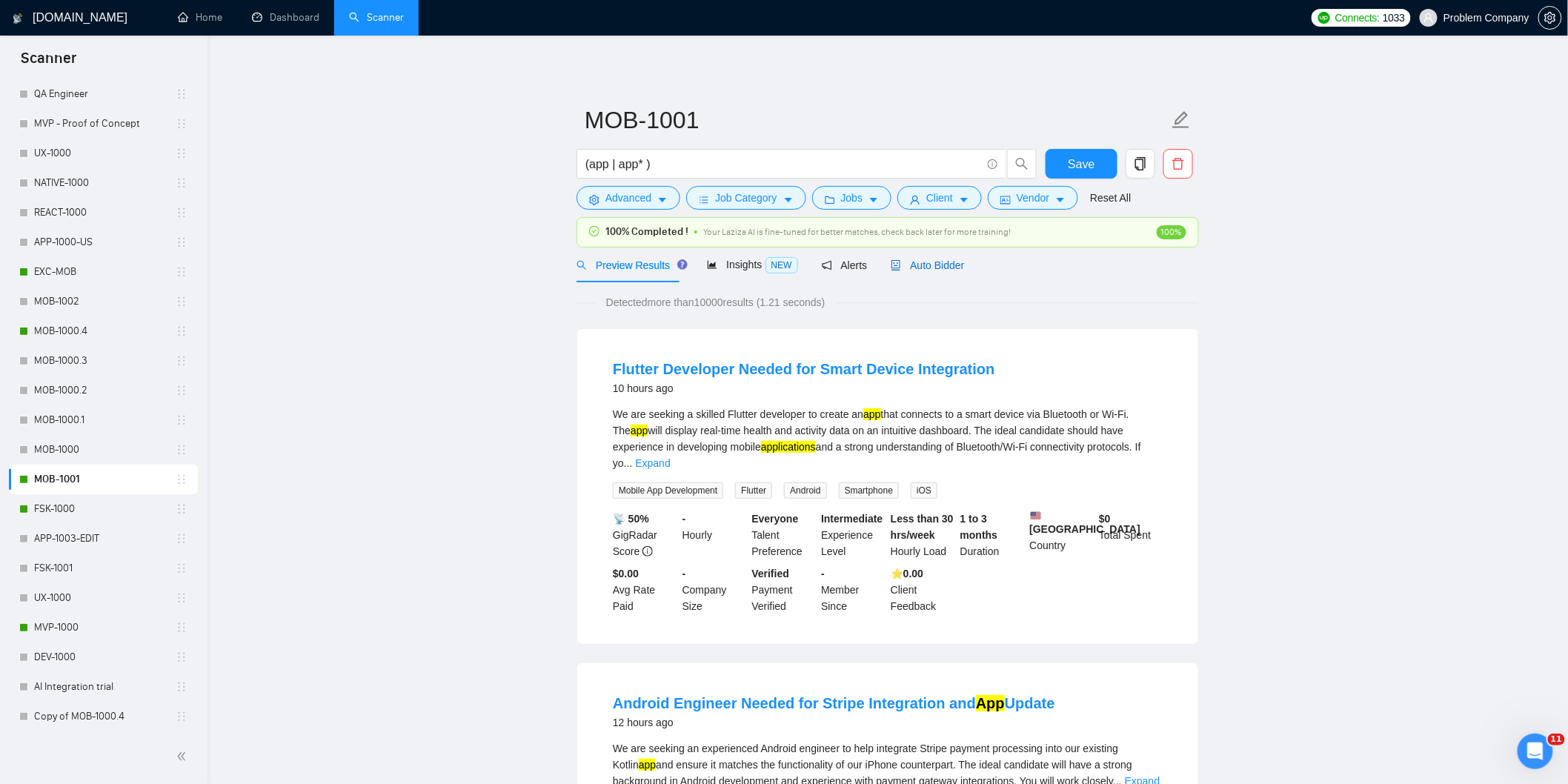
click at [946, 273] on div "Auto Bidder" at bounding box center [927, 265] width 73 height 16
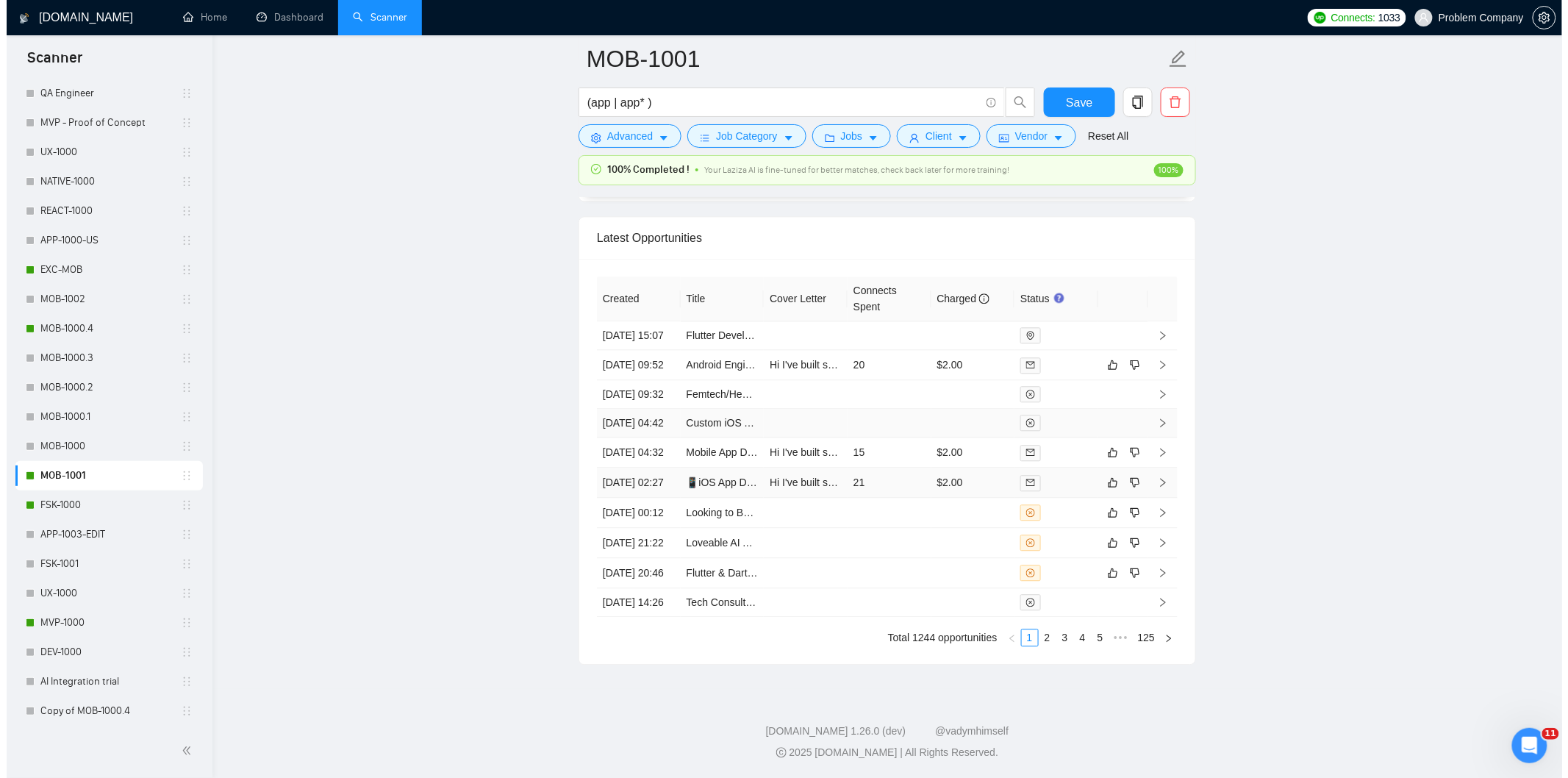
scroll to position [3658, 0]
drag, startPoint x: 643, startPoint y: 593, endPoint x: 634, endPoint y: 599, distance: 10.8
click at [644, 558] on td "[DATE] 21:22" at bounding box center [632, 543] width 84 height 30
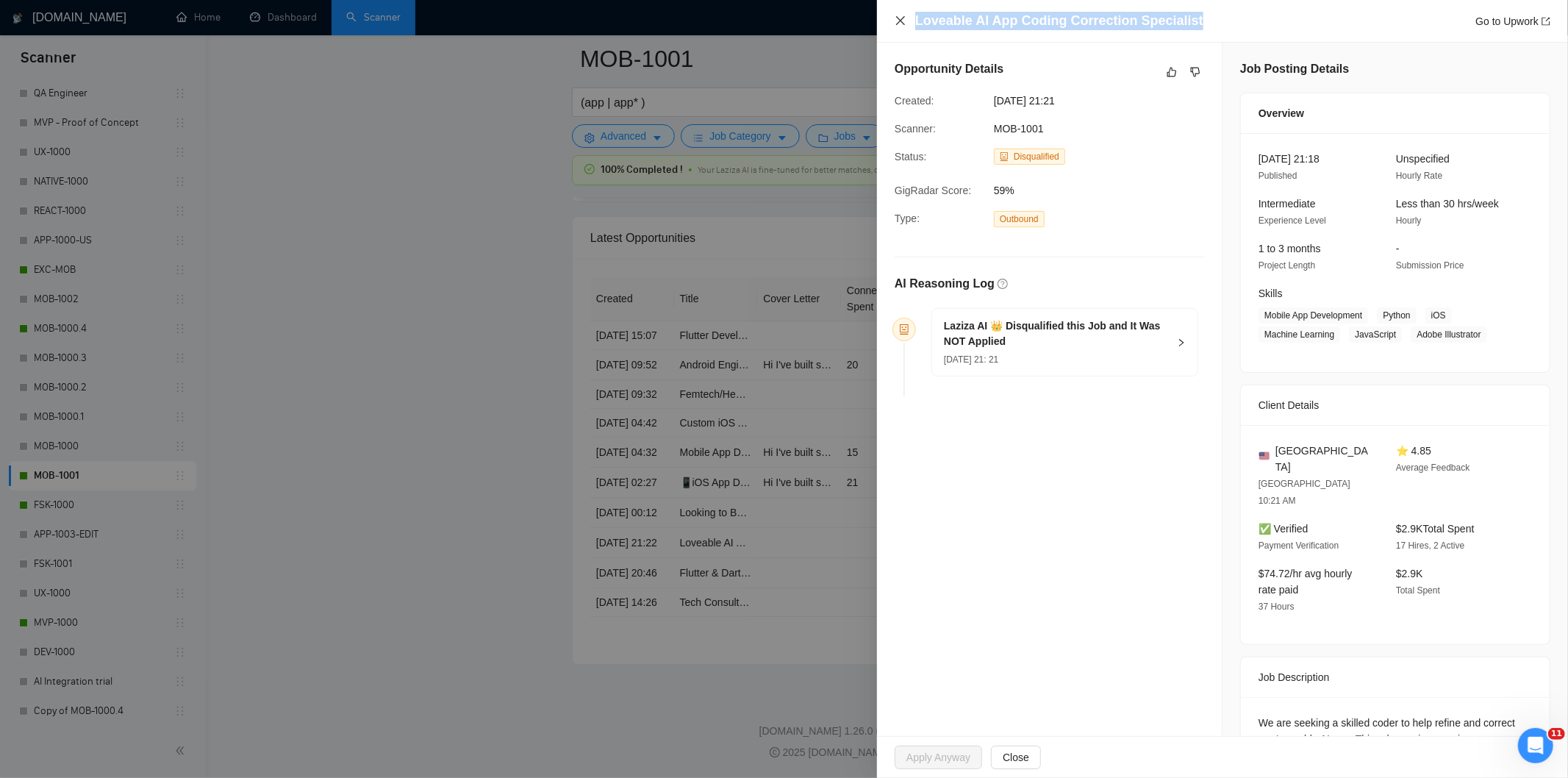
drag, startPoint x: 1201, startPoint y: 20, endPoint x: 906, endPoint y: 24, distance: 295.0
click at [906, 24] on div "Loveable AI App Coding Correction Specialist Go to Upwork" at bounding box center [1222, 21] width 656 height 18
copy h4 "Loveable AI App Coding Correction Specialist"
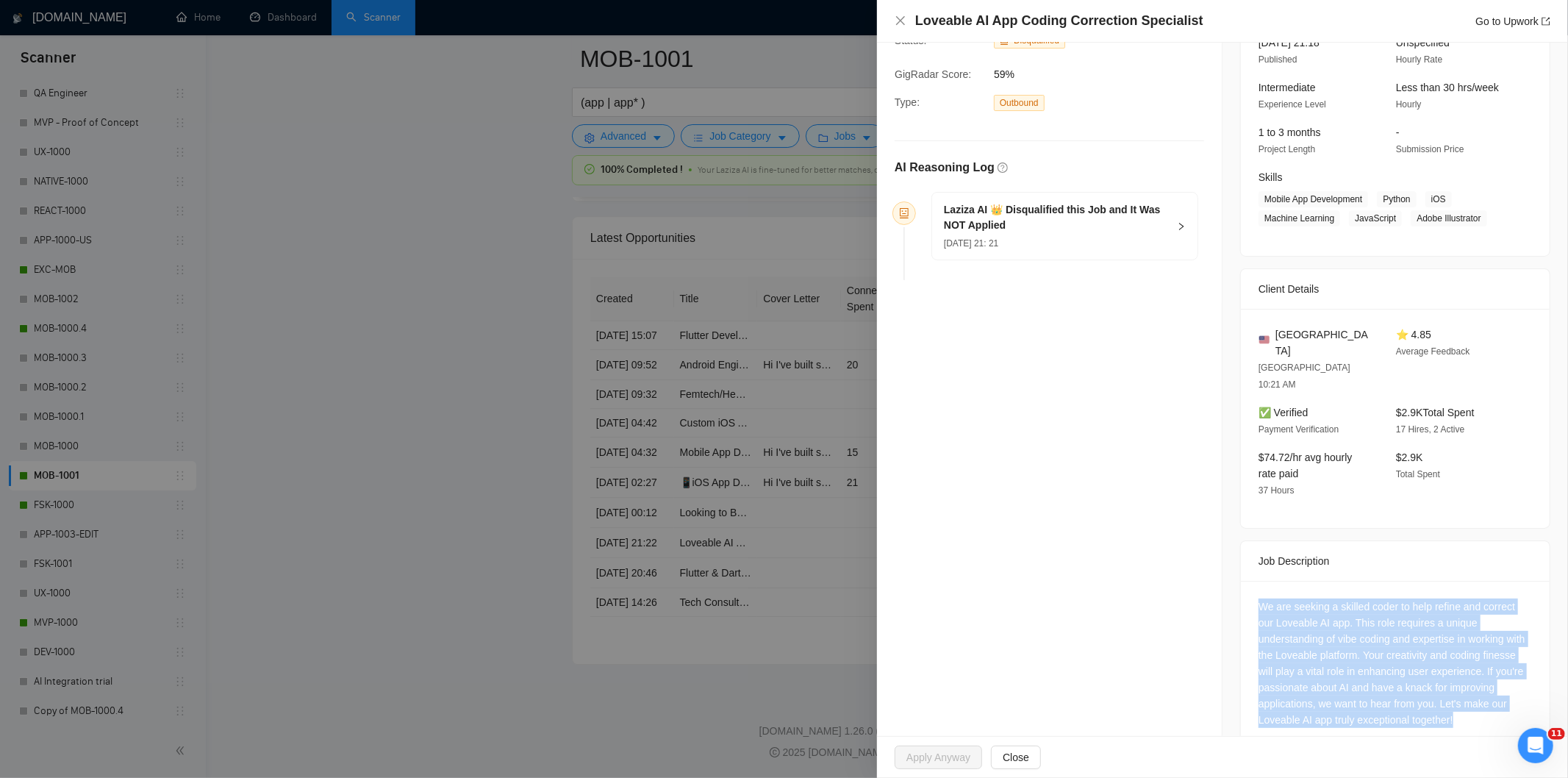
scroll to position [118, 0]
drag, startPoint x: 1241, startPoint y: 559, endPoint x: 1469, endPoint y: 725, distance: 282.0
click at [1469, 725] on div "Job Posting Details Overview [DATE] 21:18 Published Unspecified Hourly Rate Int…" at bounding box center [1395, 346] width 346 height 843
copy div "We are seeking a skilled coder to help refine and correct our Loveable AI app. …"
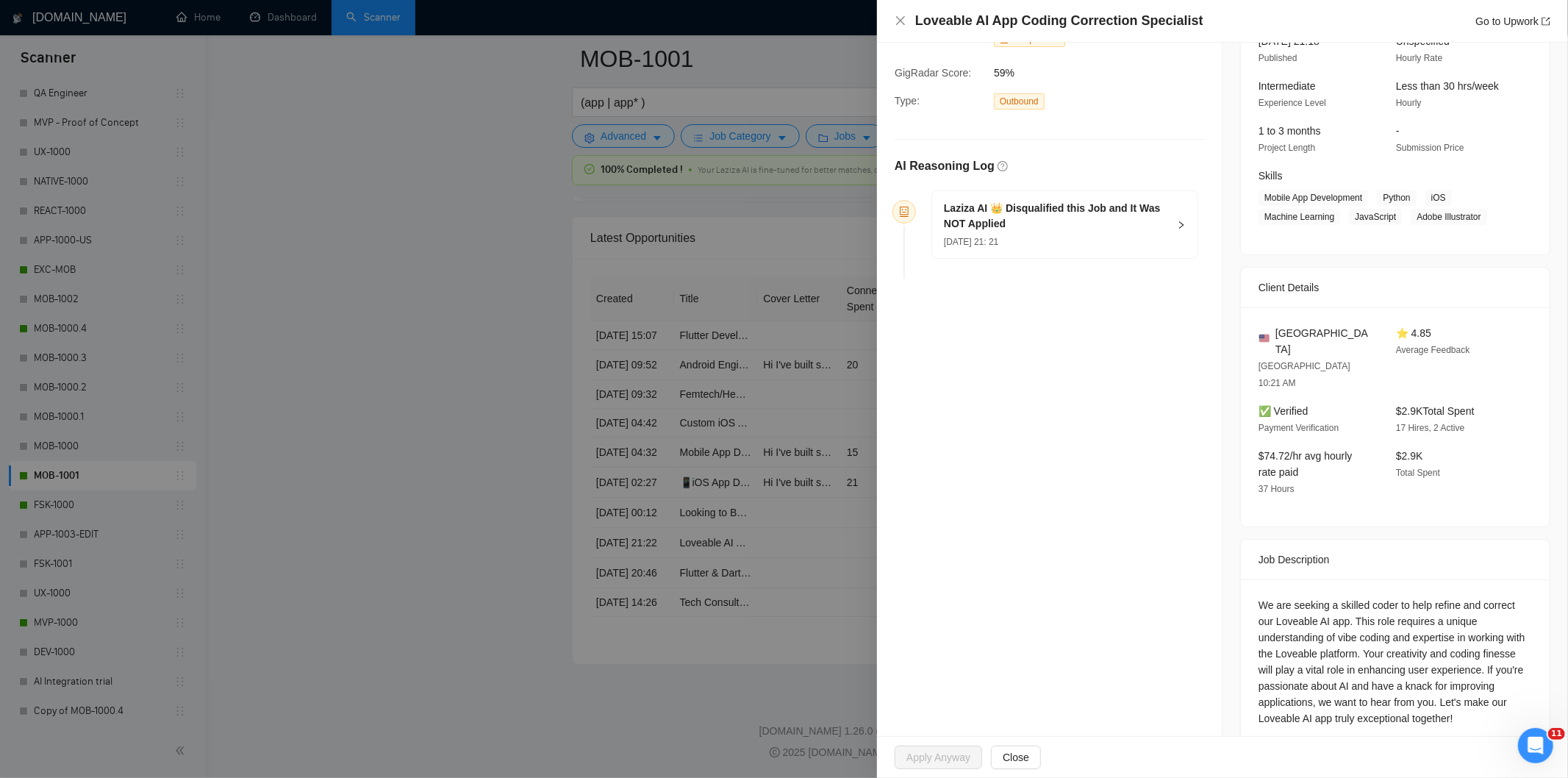
click at [1064, 251] on div "[PERSON_NAME] AI 👑 Disqualified this Job and It Was NOT Applied [DATE] 21: 21" at bounding box center [1064, 224] width 265 height 67
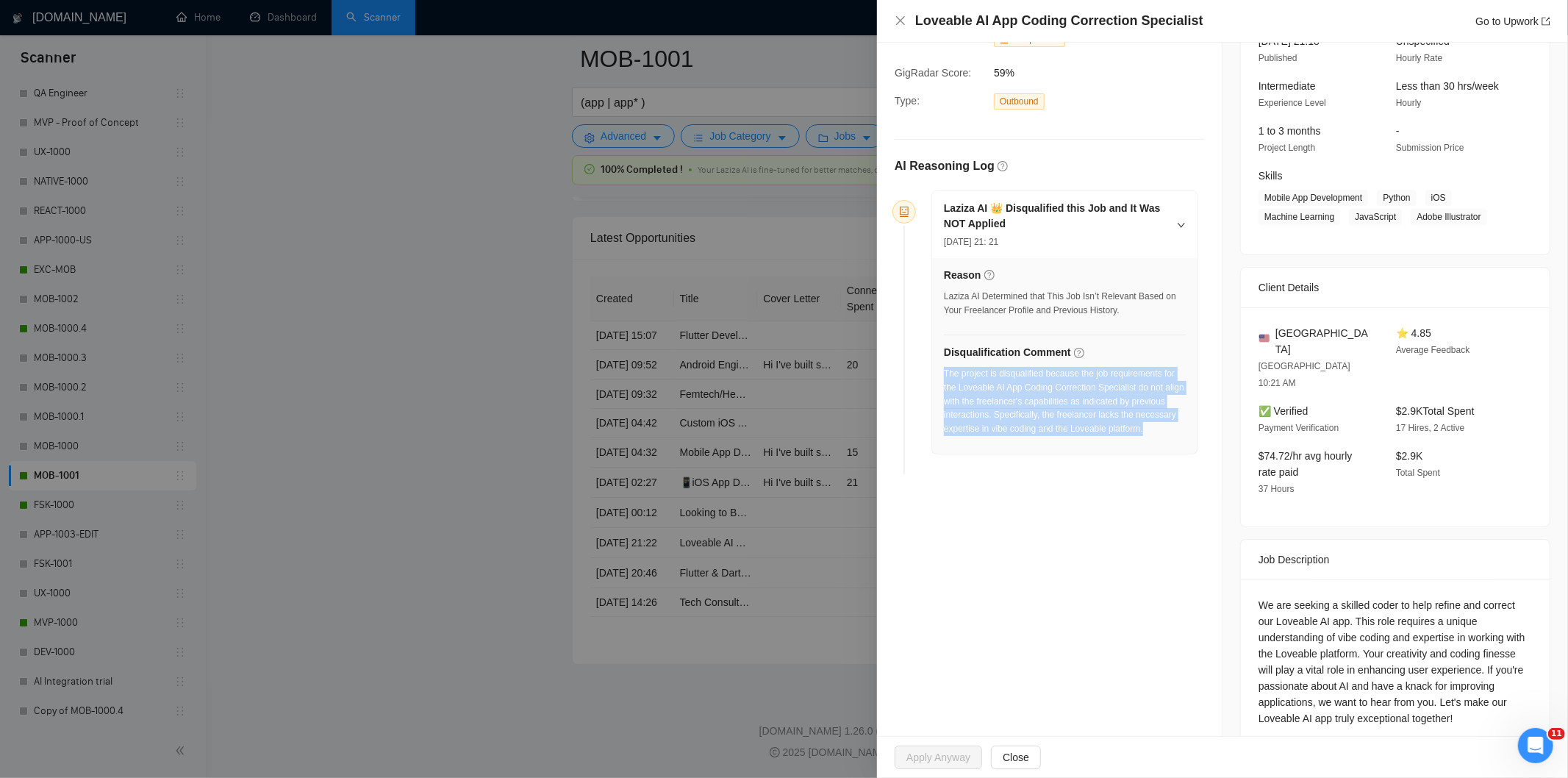
drag, startPoint x: 1050, startPoint y: 474, endPoint x: 945, endPoint y: 379, distance: 141.6
click at [945, 379] on li "Laziza AI 👑 Disqualified this Job and It Was NOT Applied [DATE] 21: 21 Reason L…" at bounding box center [1049, 335] width 298 height 279
click at [902, 20] on icon "close" at bounding box center [901, 21] width 12 height 12
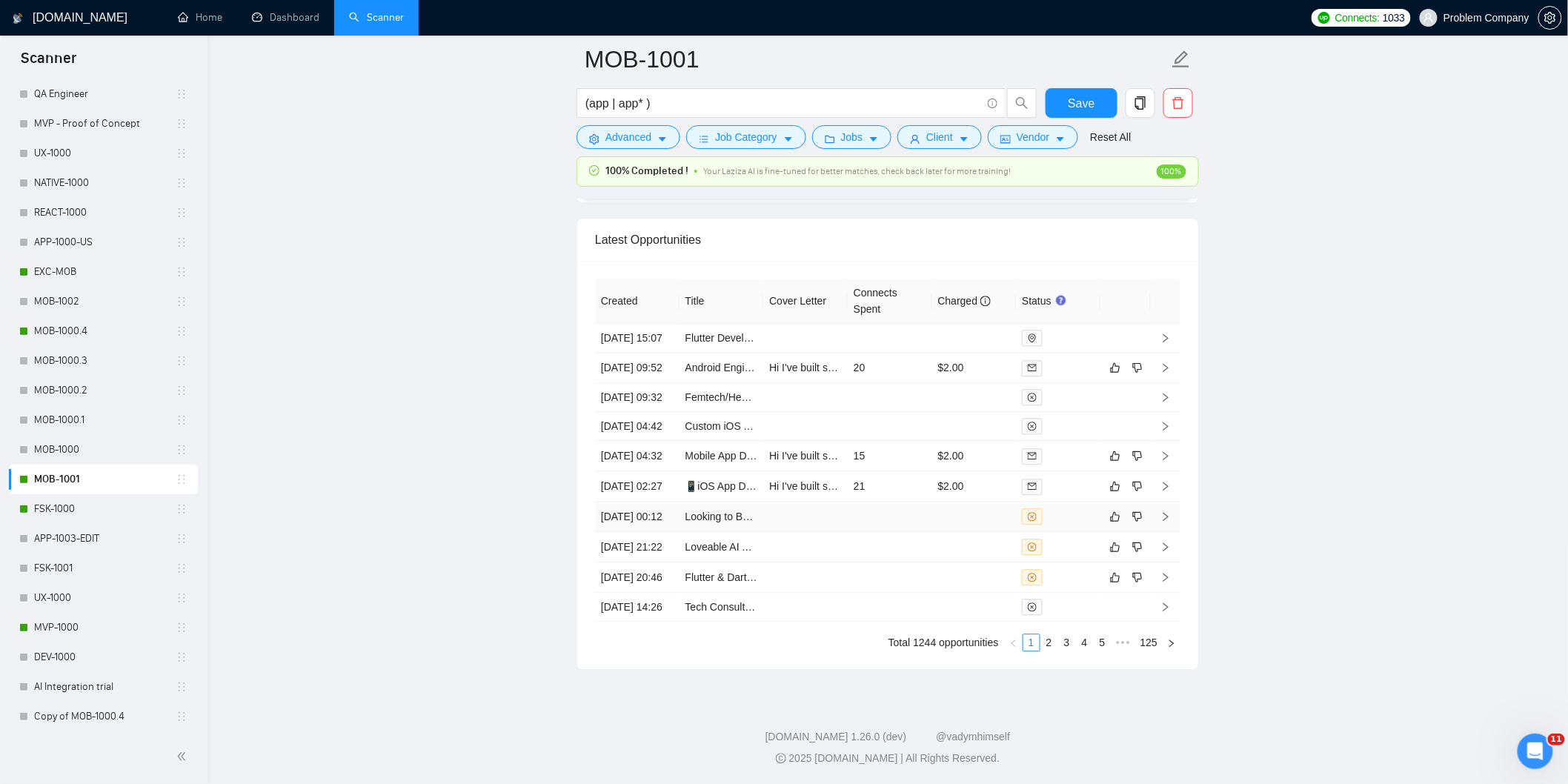
click at [658, 532] on td "[DATE] 00:12" at bounding box center [637, 516] width 84 height 30
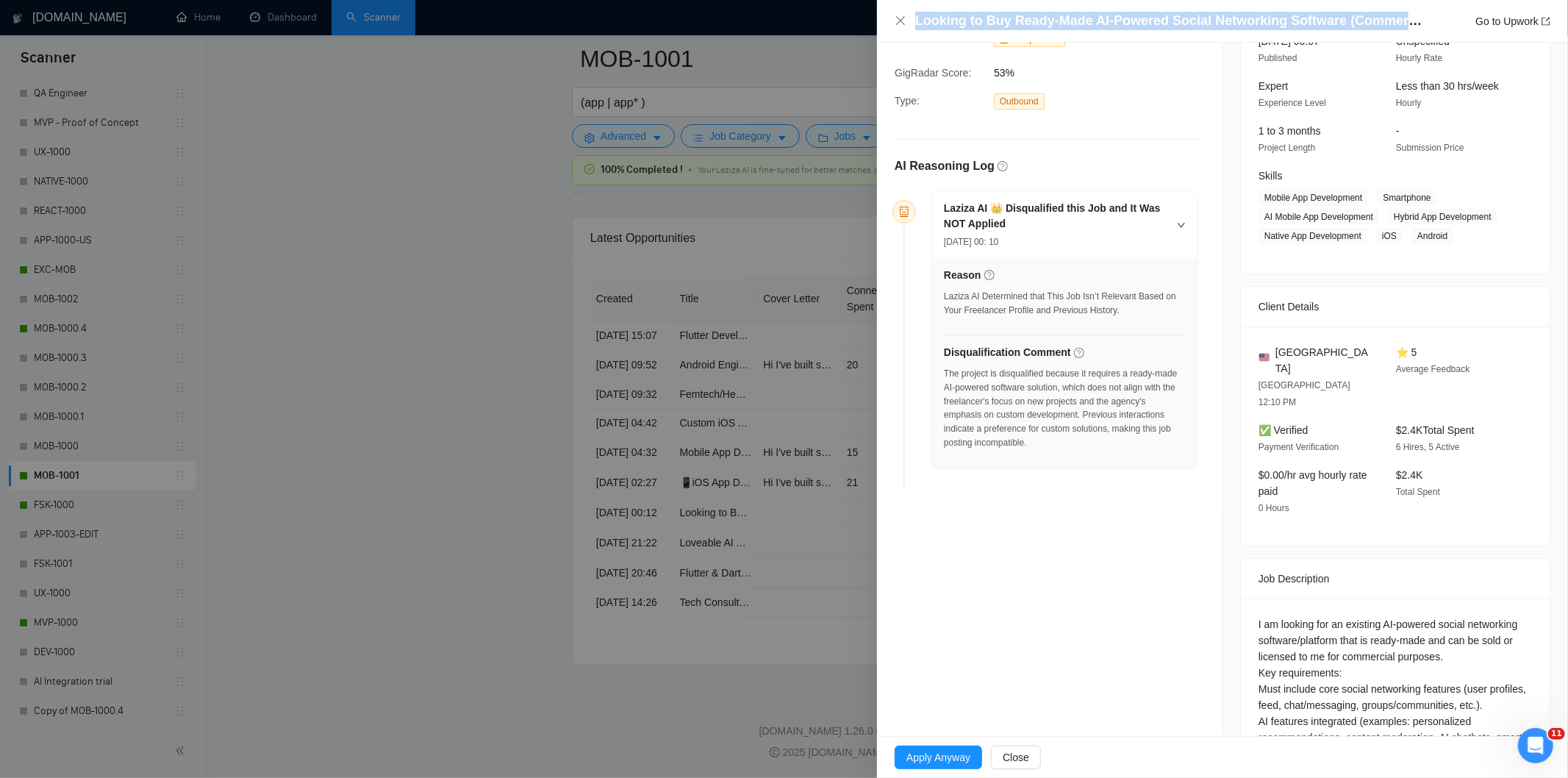
drag, startPoint x: 1419, startPoint y: 24, endPoint x: 906, endPoint y: 10, distance: 513.2
click at [907, 9] on div "Looking to Buy Ready-Made AI-Powered Social Networking Software (Commercial Use…" at bounding box center [1222, 21] width 691 height 43
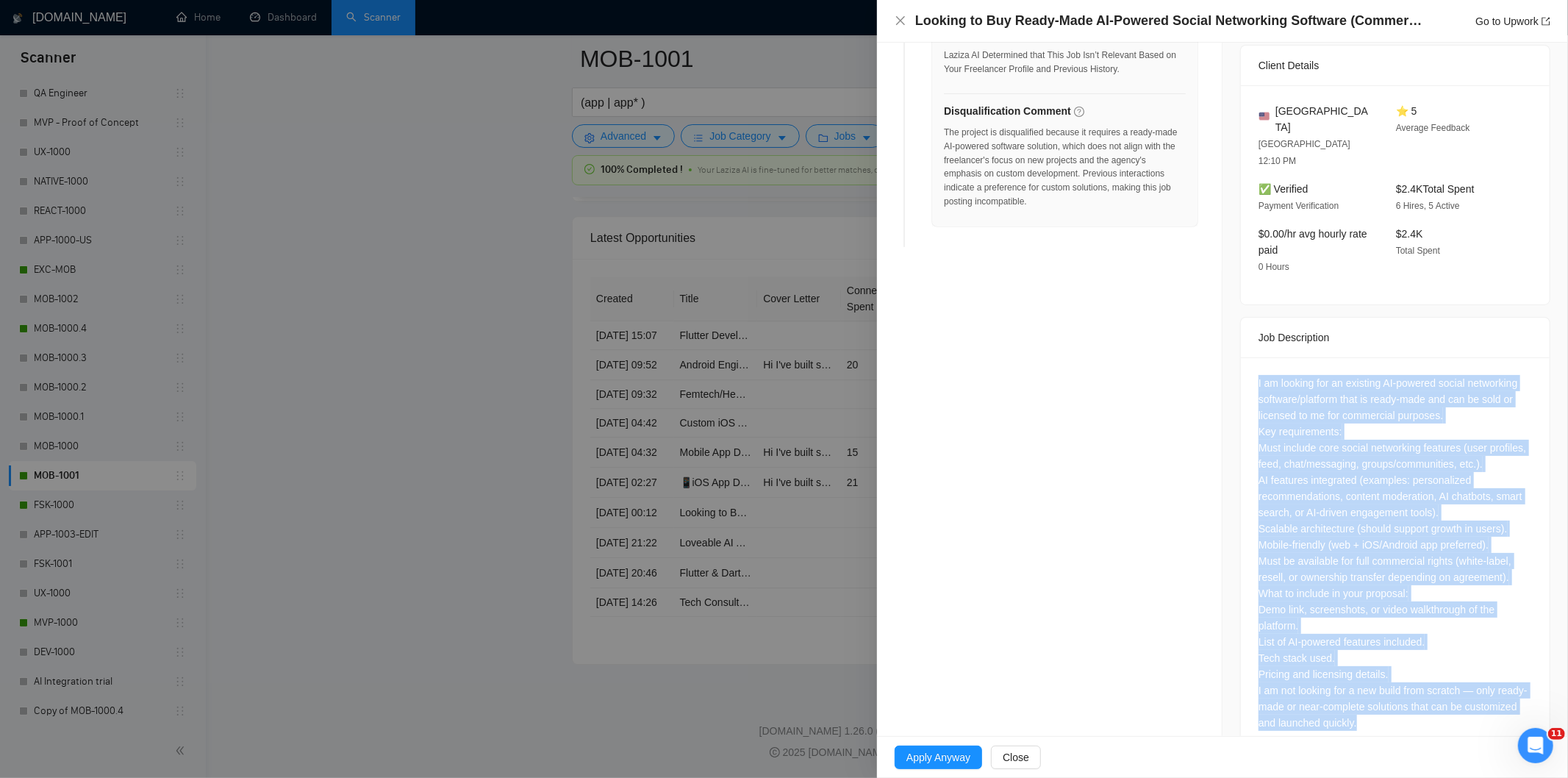
scroll to position [363, 0]
drag, startPoint x: 1248, startPoint y: 428, endPoint x: 1491, endPoint y: 732, distance: 389.2
click at [1491, 732] on div "Job Posting Details Overview [DATE] 00:07 Published Unspecified Hourly Rate Exp…" at bounding box center [1395, 224] width 346 height 1089
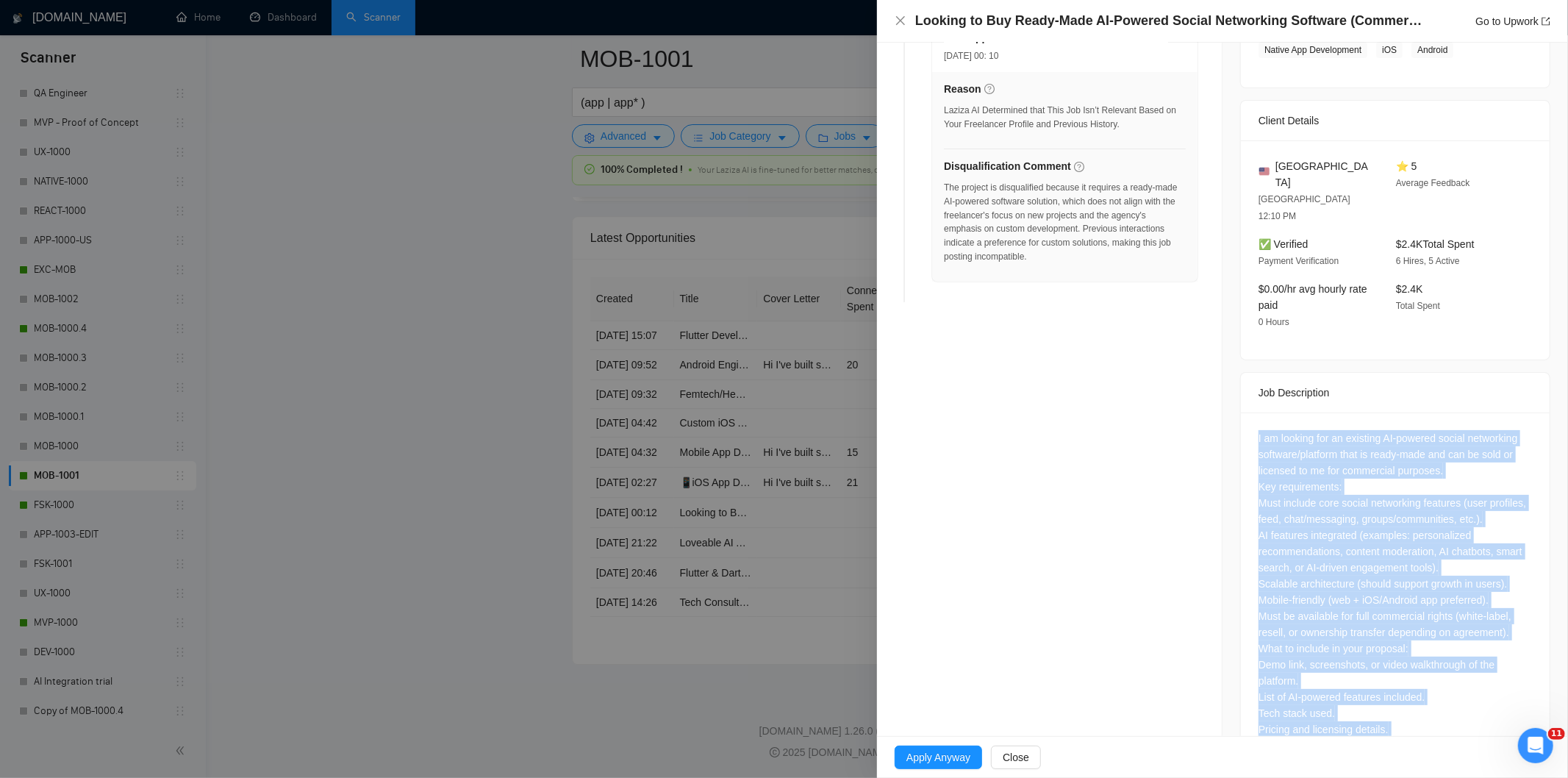
scroll to position [118, 0]
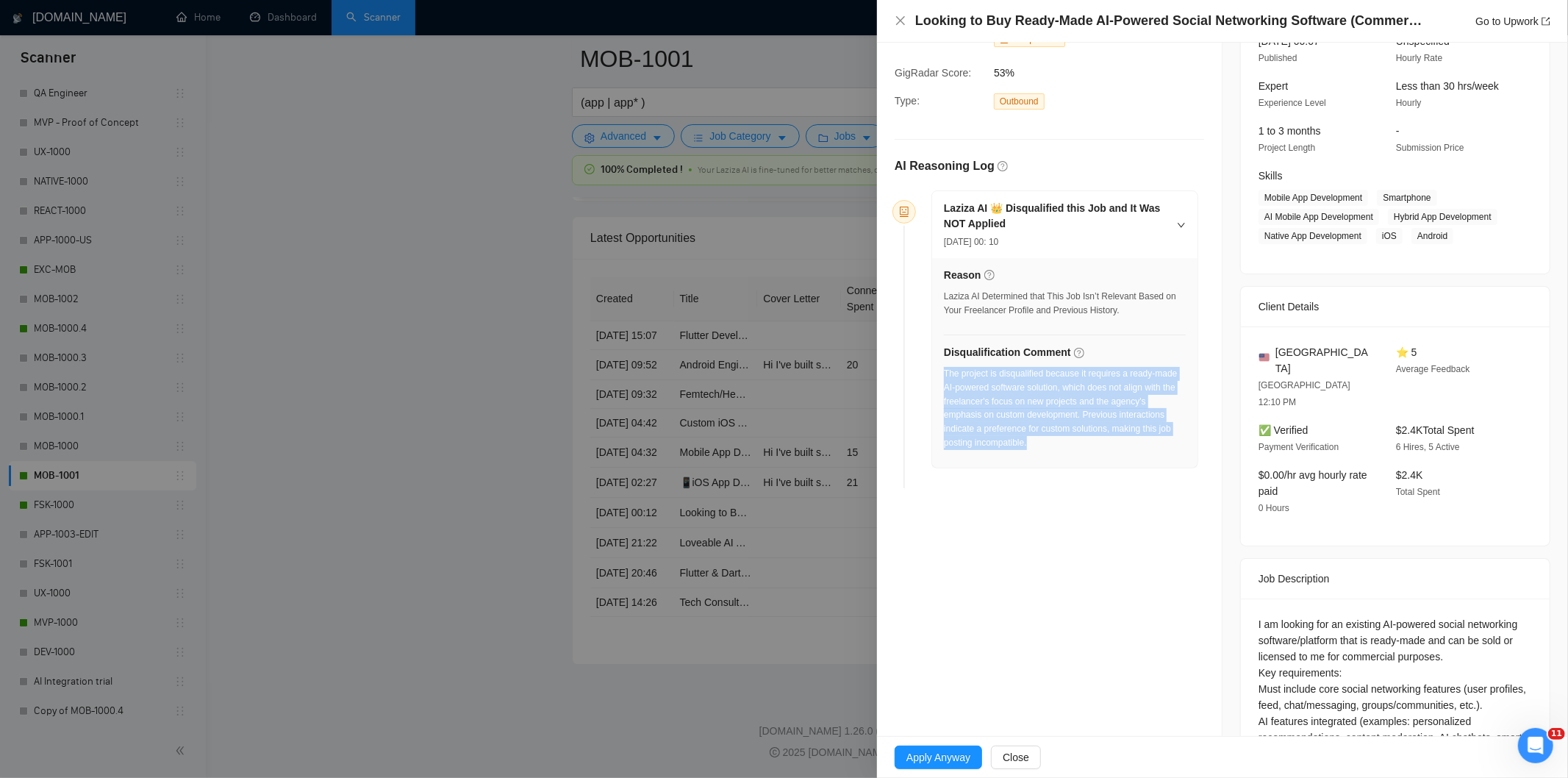
drag, startPoint x: 1048, startPoint y: 452, endPoint x: 943, endPoint y: 380, distance: 127.3
click at [944, 380] on div "The project is disqualified because it requires a ready-made AI-powered softwar…" at bounding box center [1064, 408] width 242 height 83
click at [895, 24] on icon "close" at bounding box center [901, 21] width 12 height 12
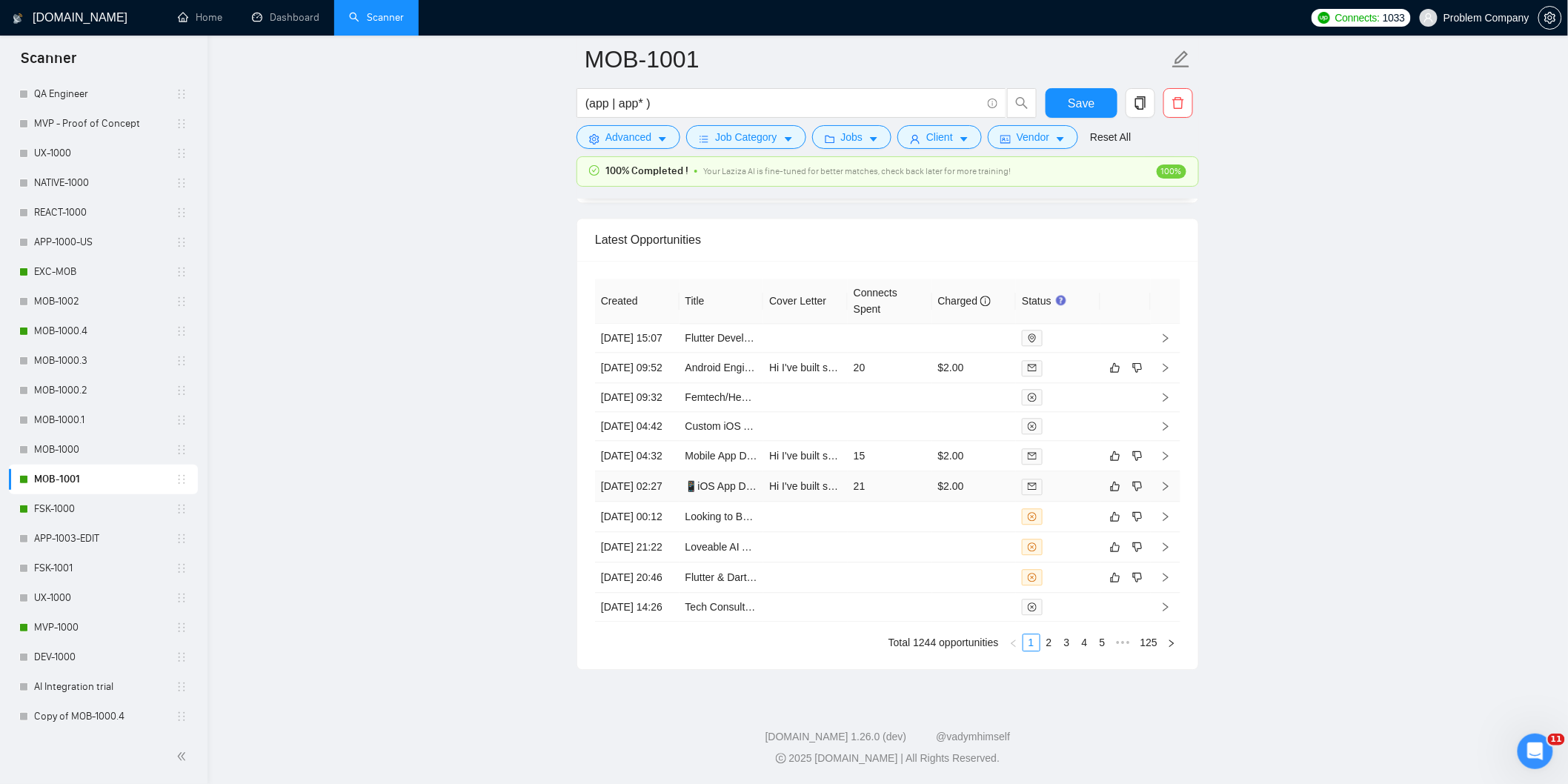
click at [642, 502] on td "[DATE] 02:27" at bounding box center [637, 486] width 84 height 30
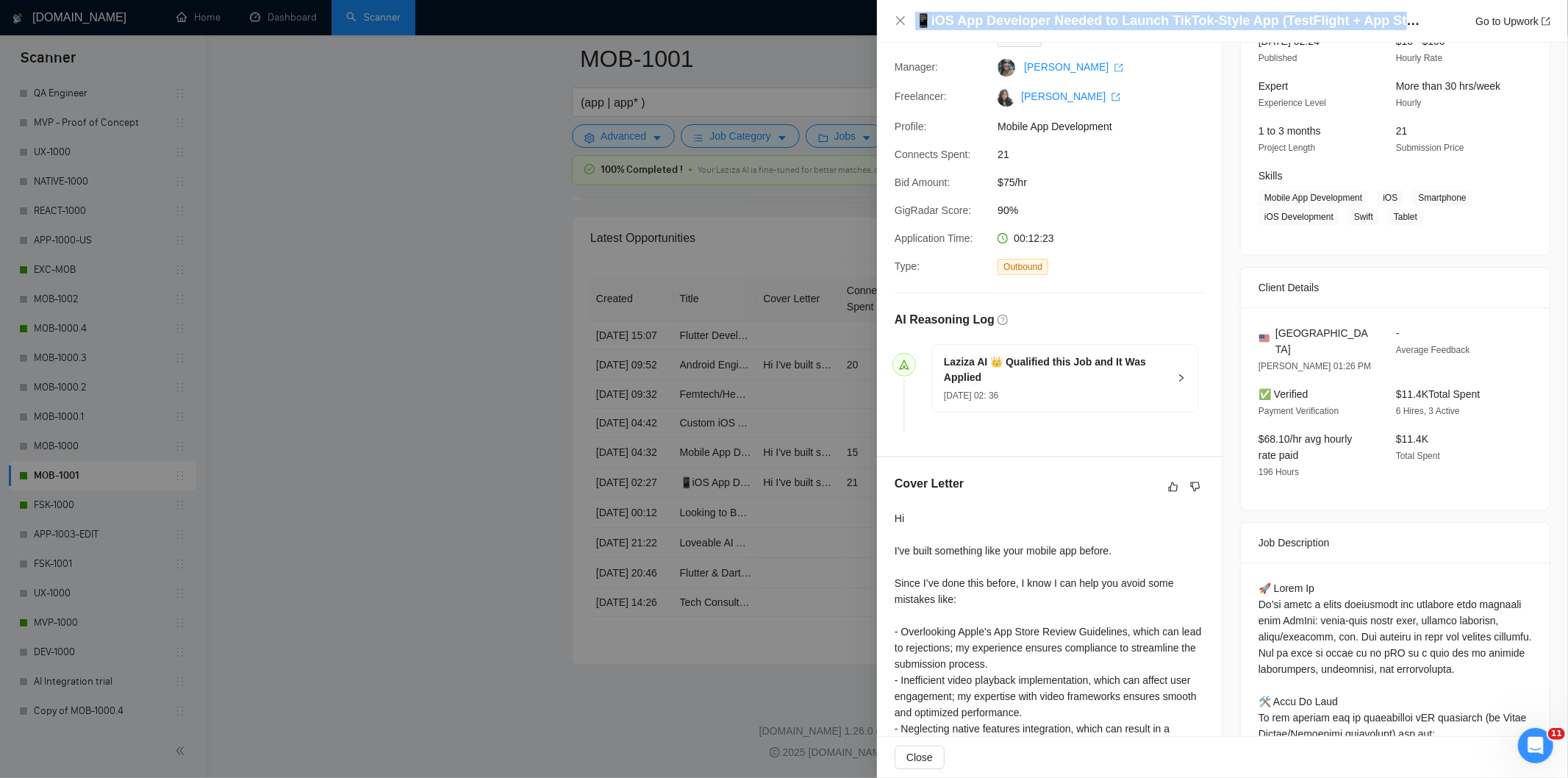
drag, startPoint x: 1403, startPoint y: 18, endPoint x: 945, endPoint y: 5, distance: 458.2
click at [945, 5] on div "📱iOS App Developer Needed to Launch TikTok-Style App (TestFlight + App Store Re…" at bounding box center [1222, 21] width 691 height 43
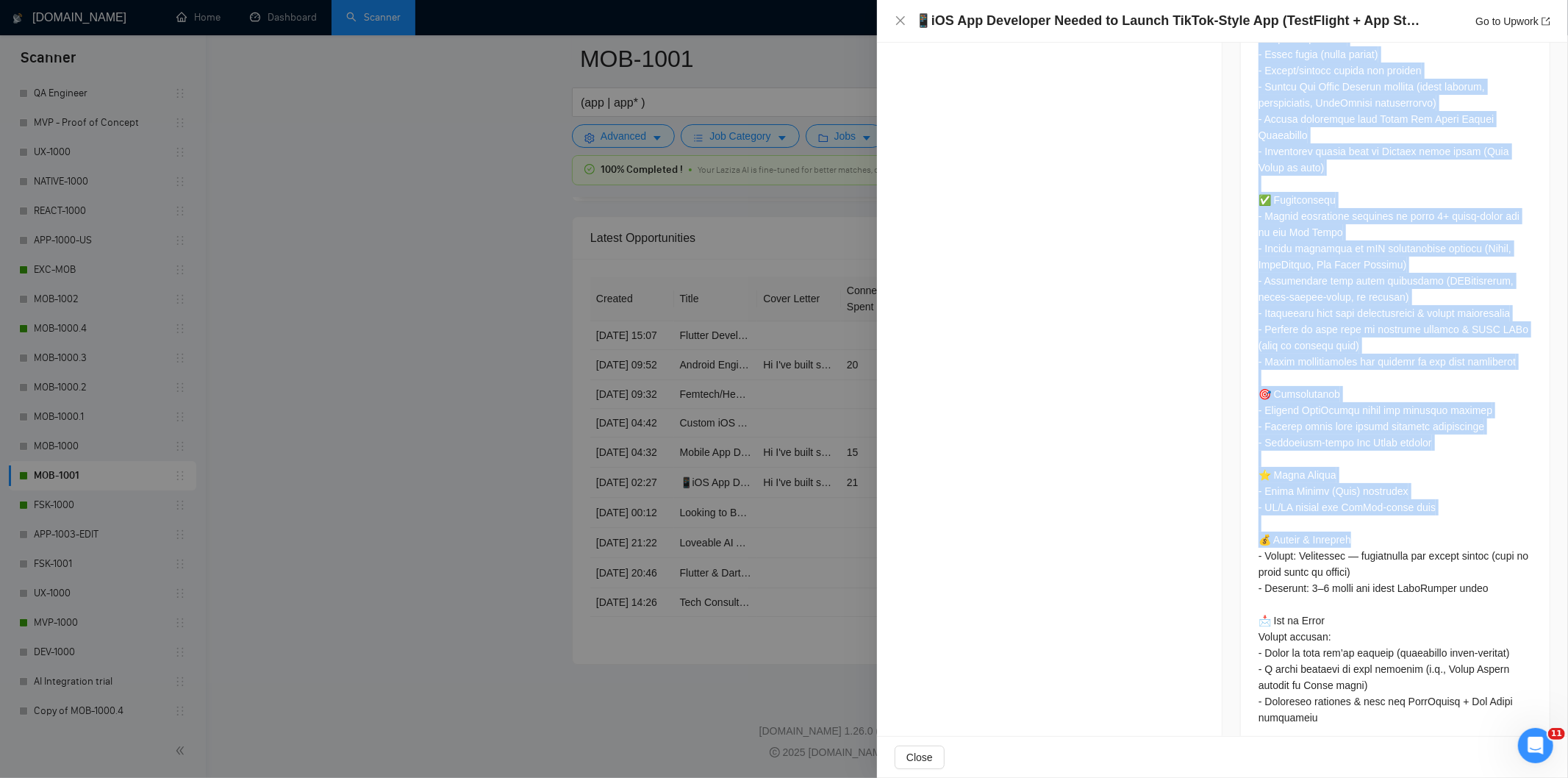
scroll to position [1151, 0]
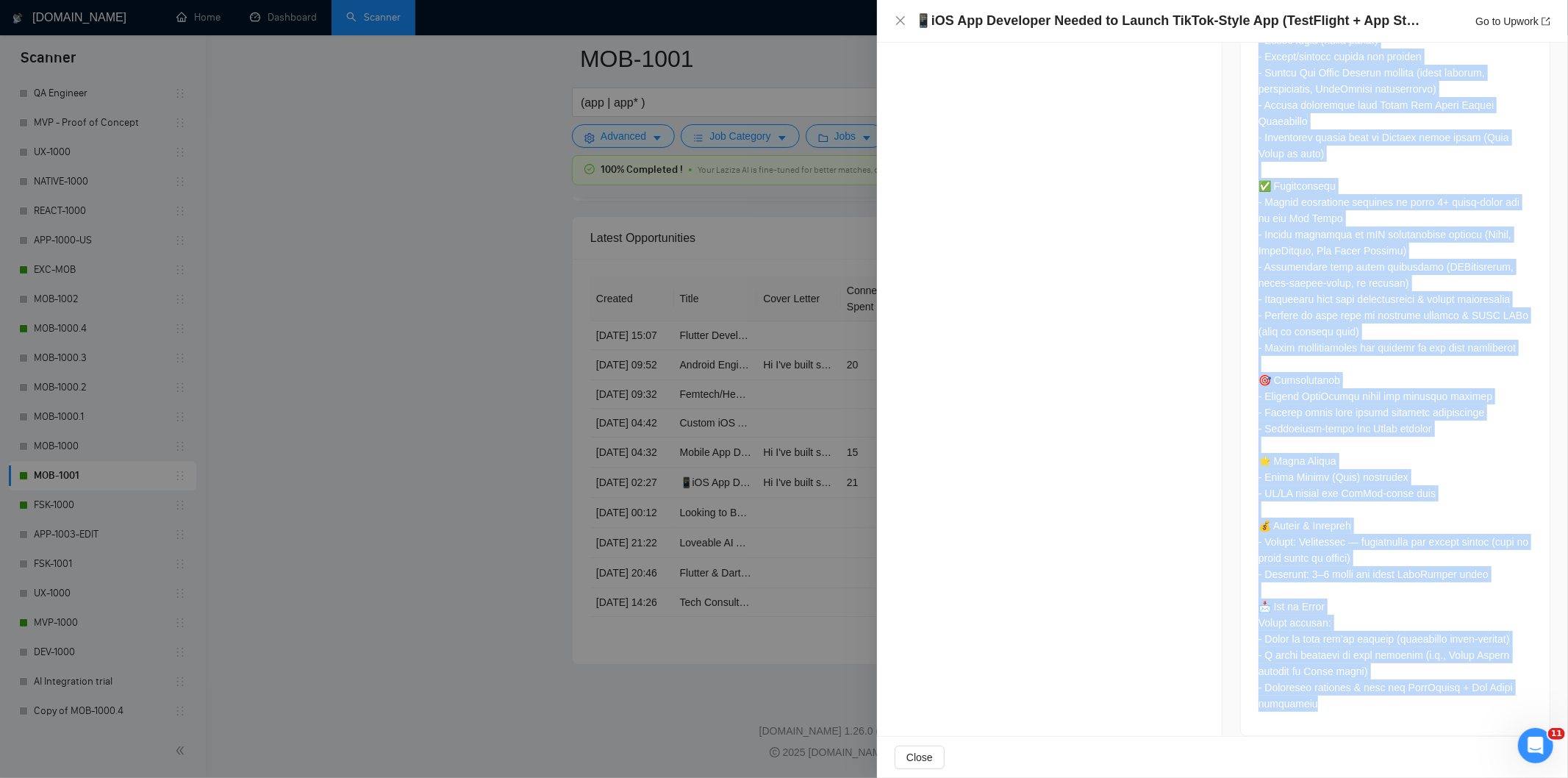
drag, startPoint x: 1253, startPoint y: 328, endPoint x: 1414, endPoint y: 715, distance: 419.2
click at [1414, 715] on div at bounding box center [1395, 132] width 309 height 1206
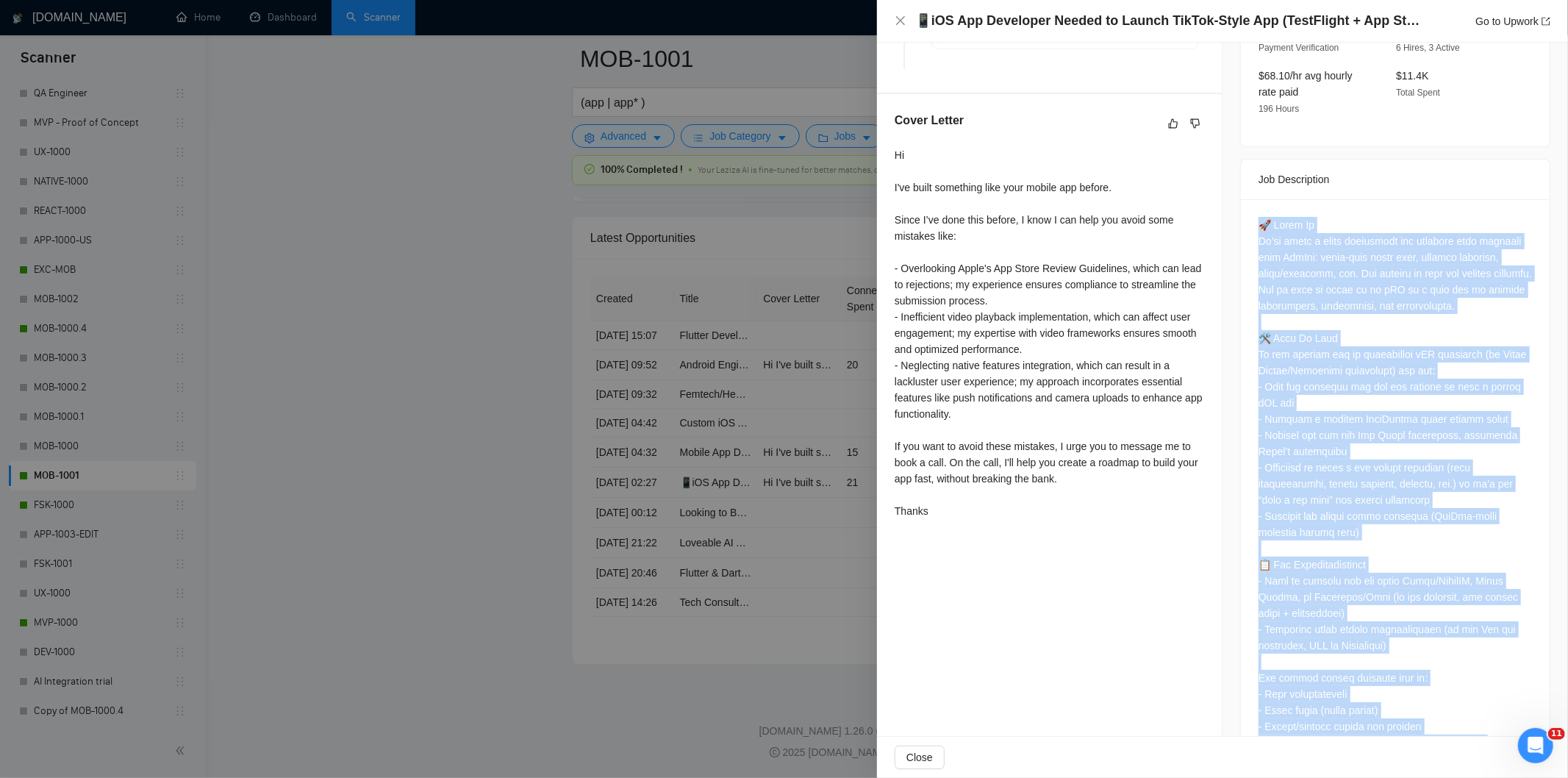
scroll to position [334, 0]
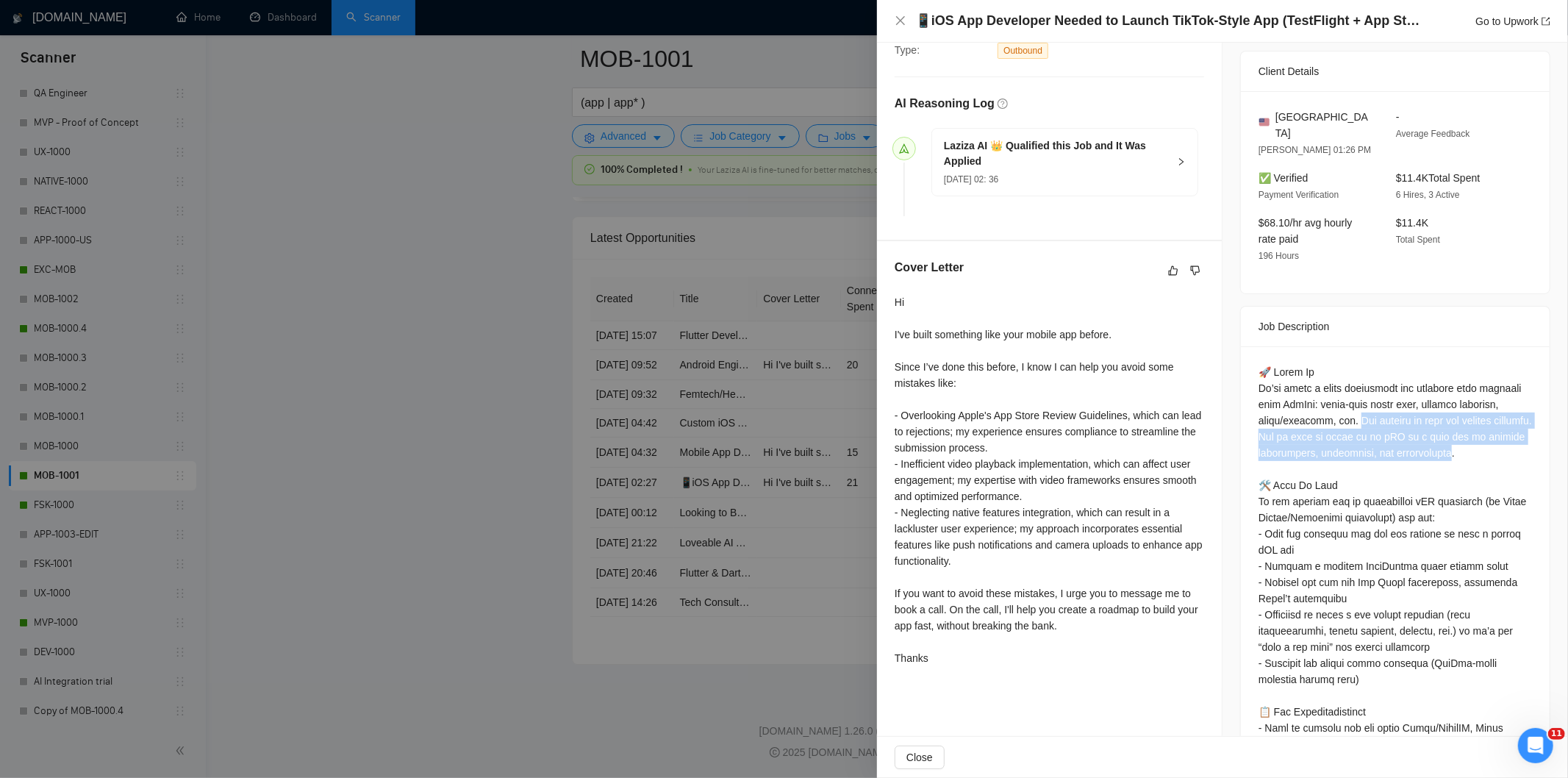
drag, startPoint x: 1347, startPoint y: 402, endPoint x: 1489, endPoint y: 432, distance: 145.1
click at [906, 23] on icon "close" at bounding box center [901, 21] width 12 height 12
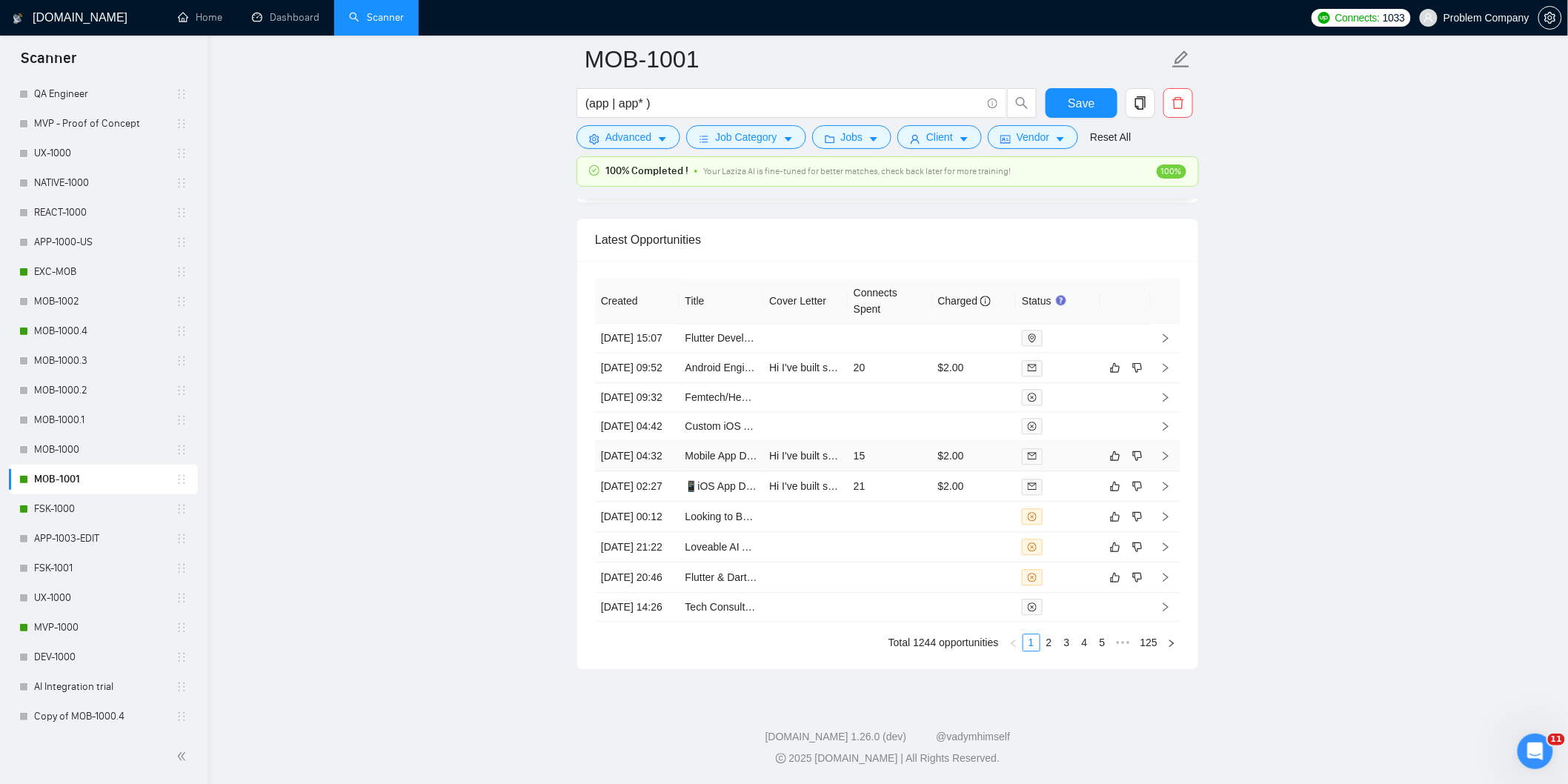
click at [660, 456] on td "[DATE] 04:32" at bounding box center [637, 456] width 84 height 30
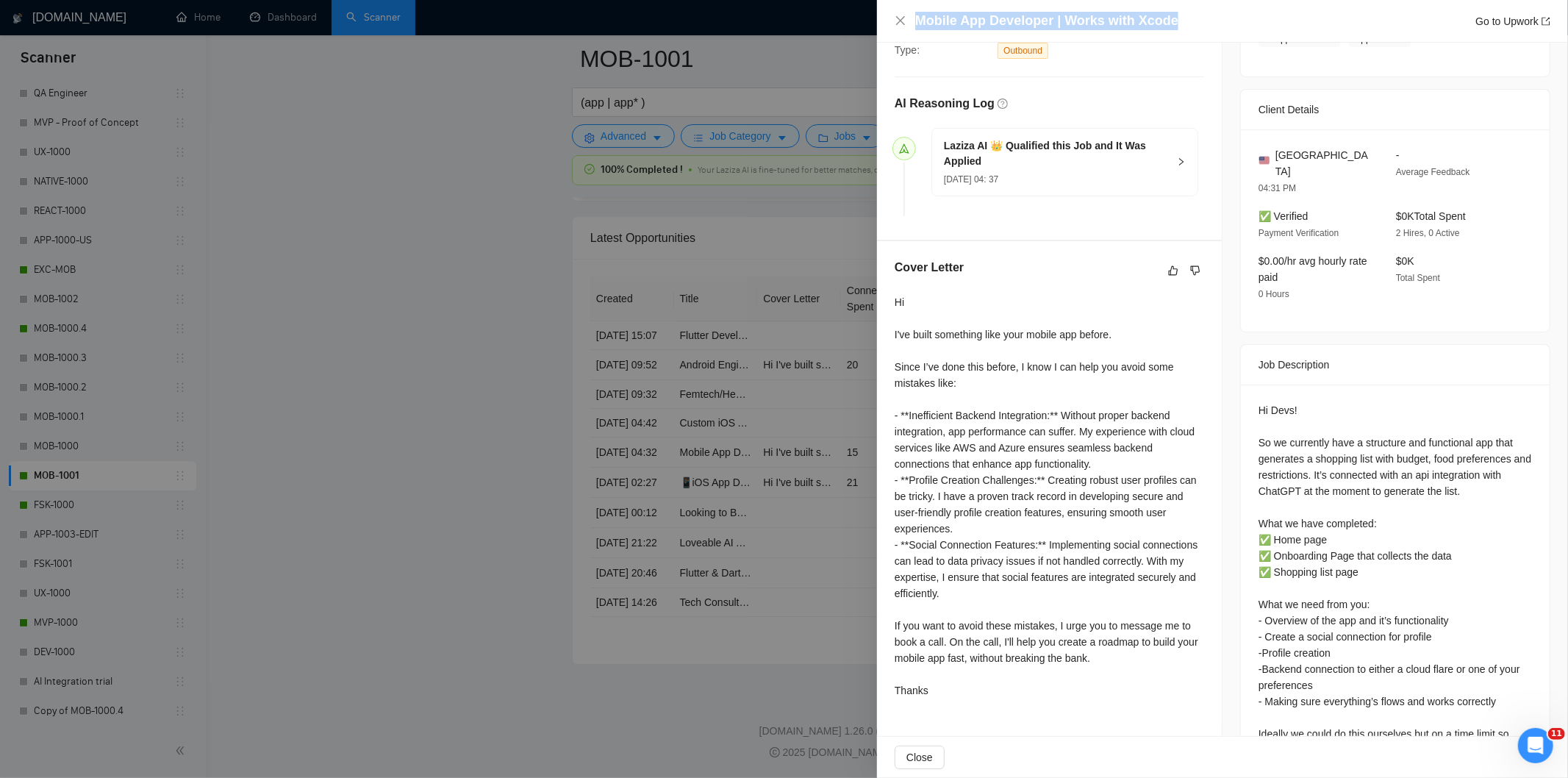
drag, startPoint x: 1193, startPoint y: 29, endPoint x: 885, endPoint y: 18, distance: 308.2
click at [885, 18] on div "Mobile App Developer | Works with Xcode Go to Upwork" at bounding box center [1222, 21] width 691 height 43
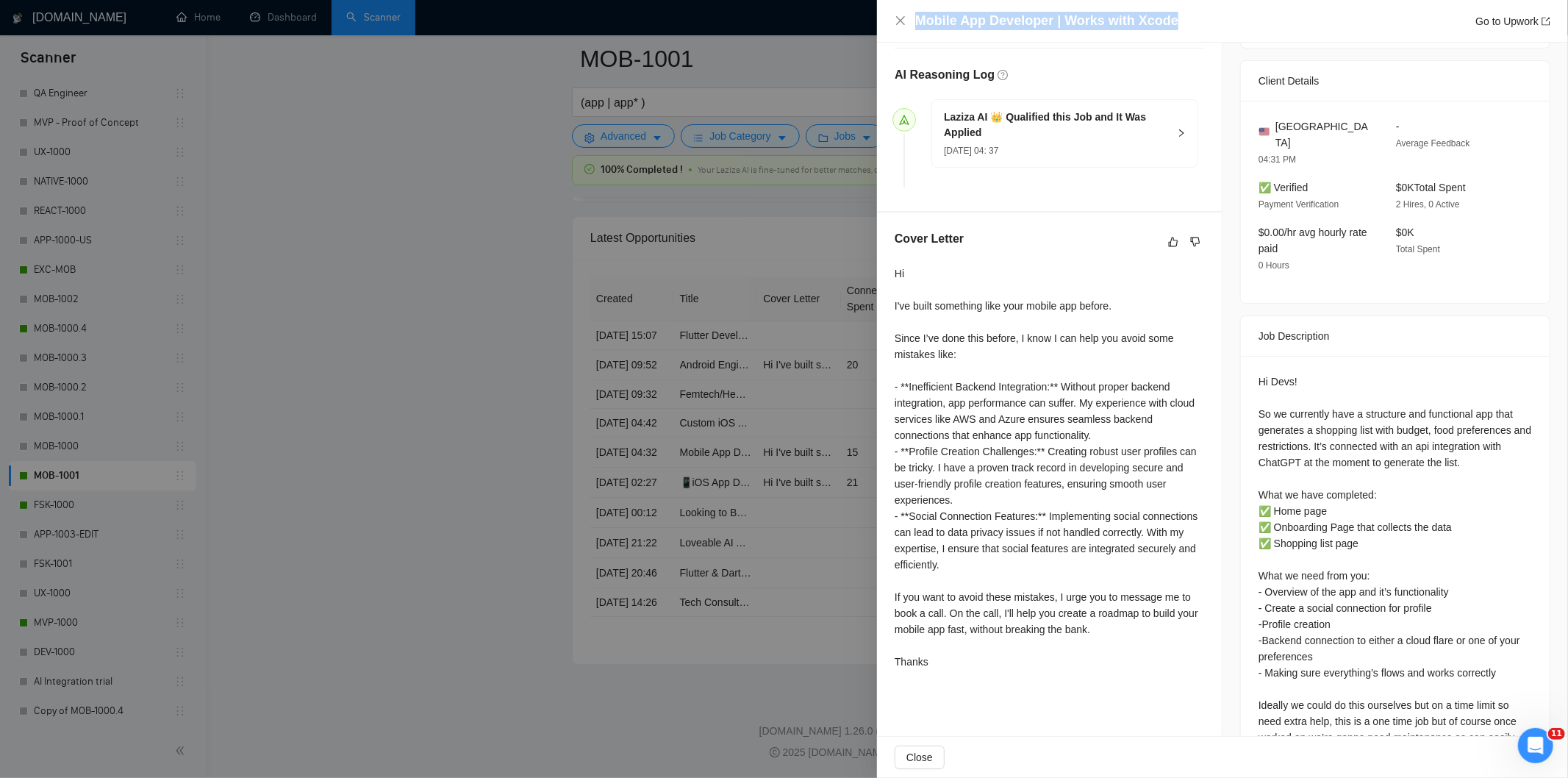
scroll to position [462, 0]
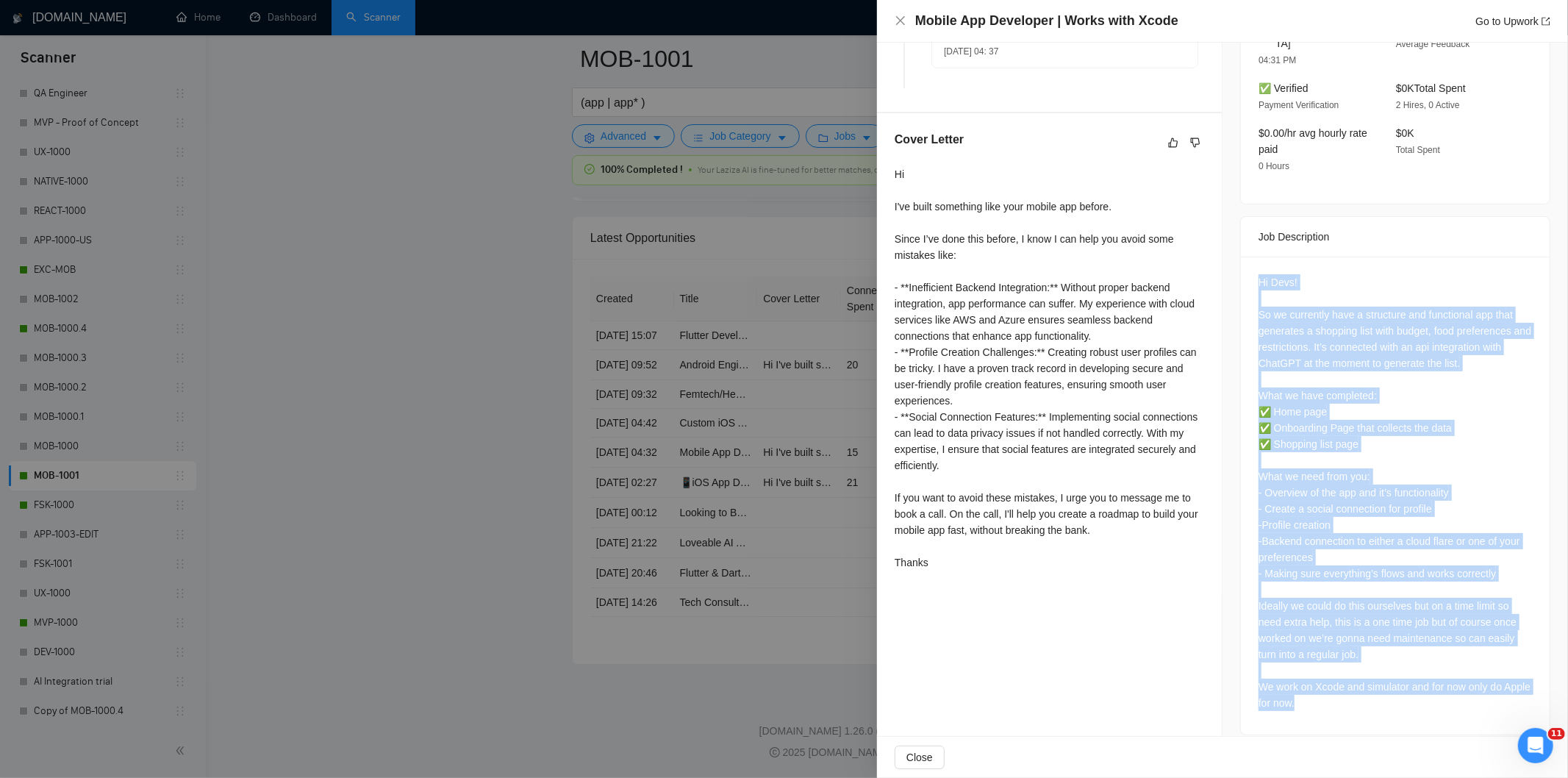
drag, startPoint x: 1253, startPoint y: 257, endPoint x: 1449, endPoint y: 690, distance: 475.3
click at [1449, 690] on div "Hi Devs! So we currently have a structure and functional app that generates a s…" at bounding box center [1395, 496] width 309 height 478
drag, startPoint x: 1392, startPoint y: 418, endPoint x: 1383, endPoint y: 419, distance: 9.1
click at [1392, 418] on div "Hi Devs! So we currently have a structure and functional app that generates a s…" at bounding box center [1395, 493] width 273 height 437
click at [1379, 436] on div "Hi Devs! So we currently have a structure and functional app that generates a s…" at bounding box center [1395, 493] width 273 height 437
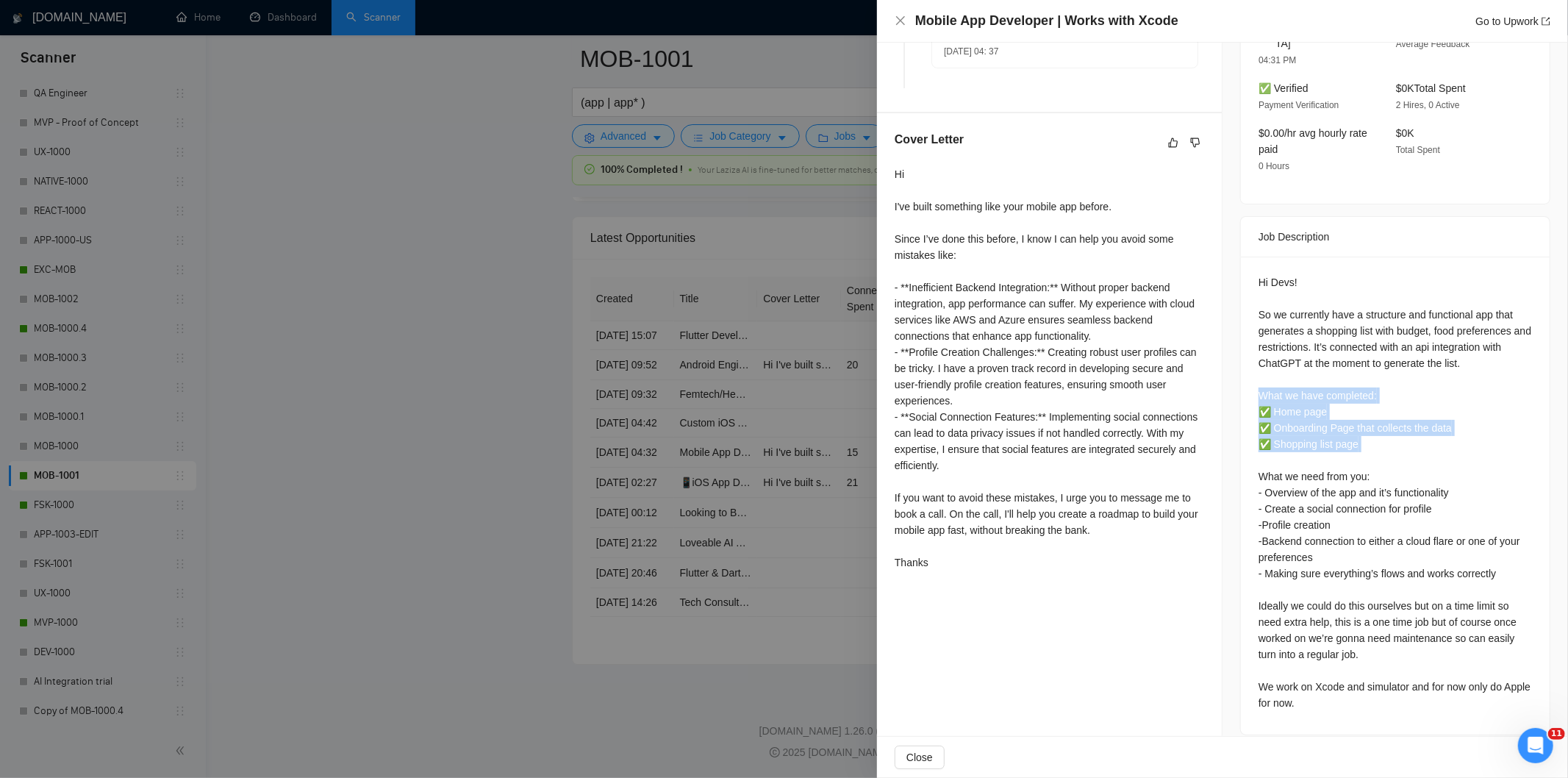
drag, startPoint x: 1370, startPoint y: 437, endPoint x: 1252, endPoint y: 376, distance: 132.8
click at [1259, 376] on div "Hi Devs! So we currently have a structure and functional app that generates a s…" at bounding box center [1395, 493] width 273 height 437
click at [900, 21] on icon "close" at bounding box center [901, 21] width 9 height 9
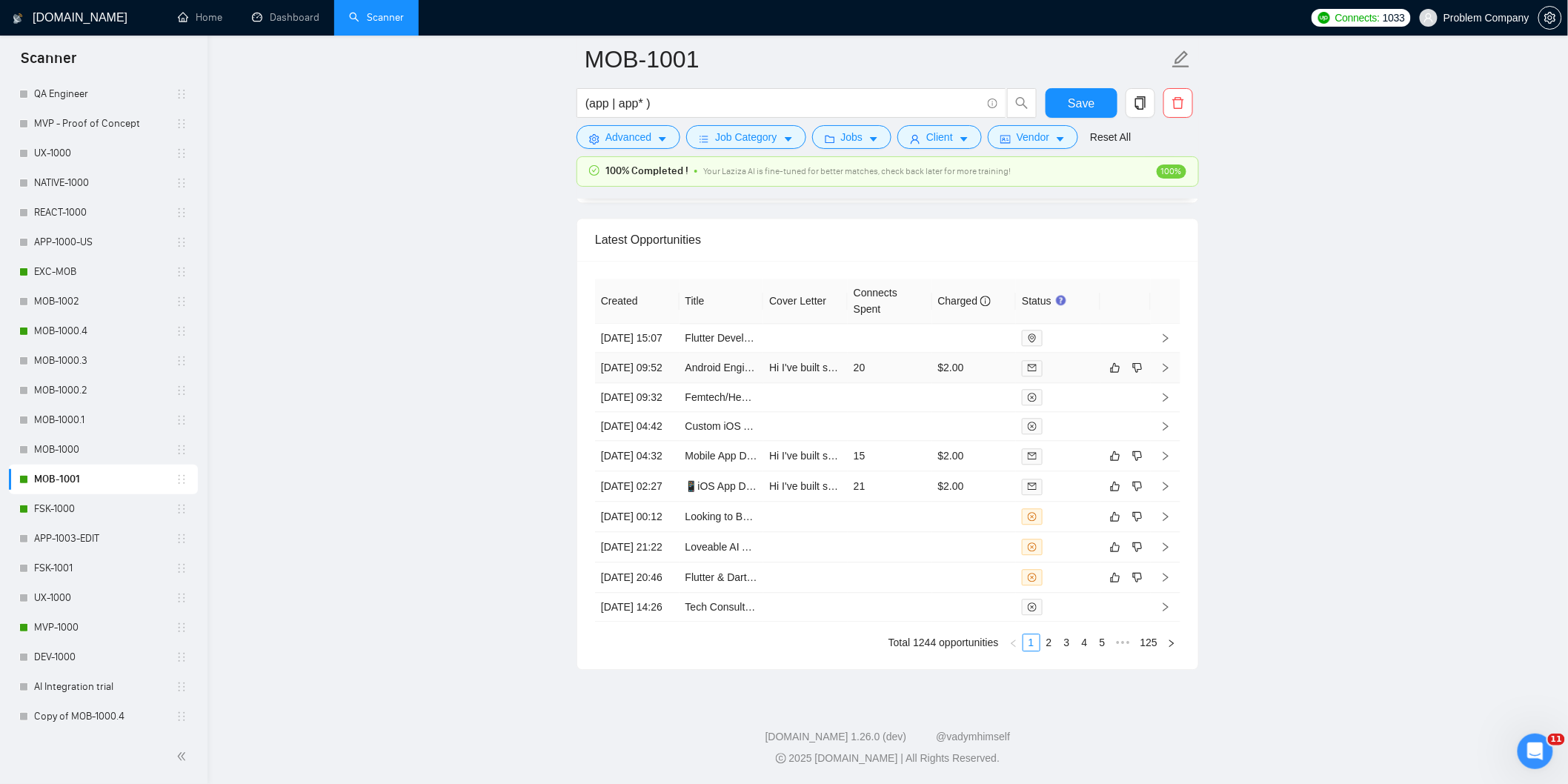
click at [649, 353] on td "[DATE] 09:52" at bounding box center [637, 368] width 84 height 30
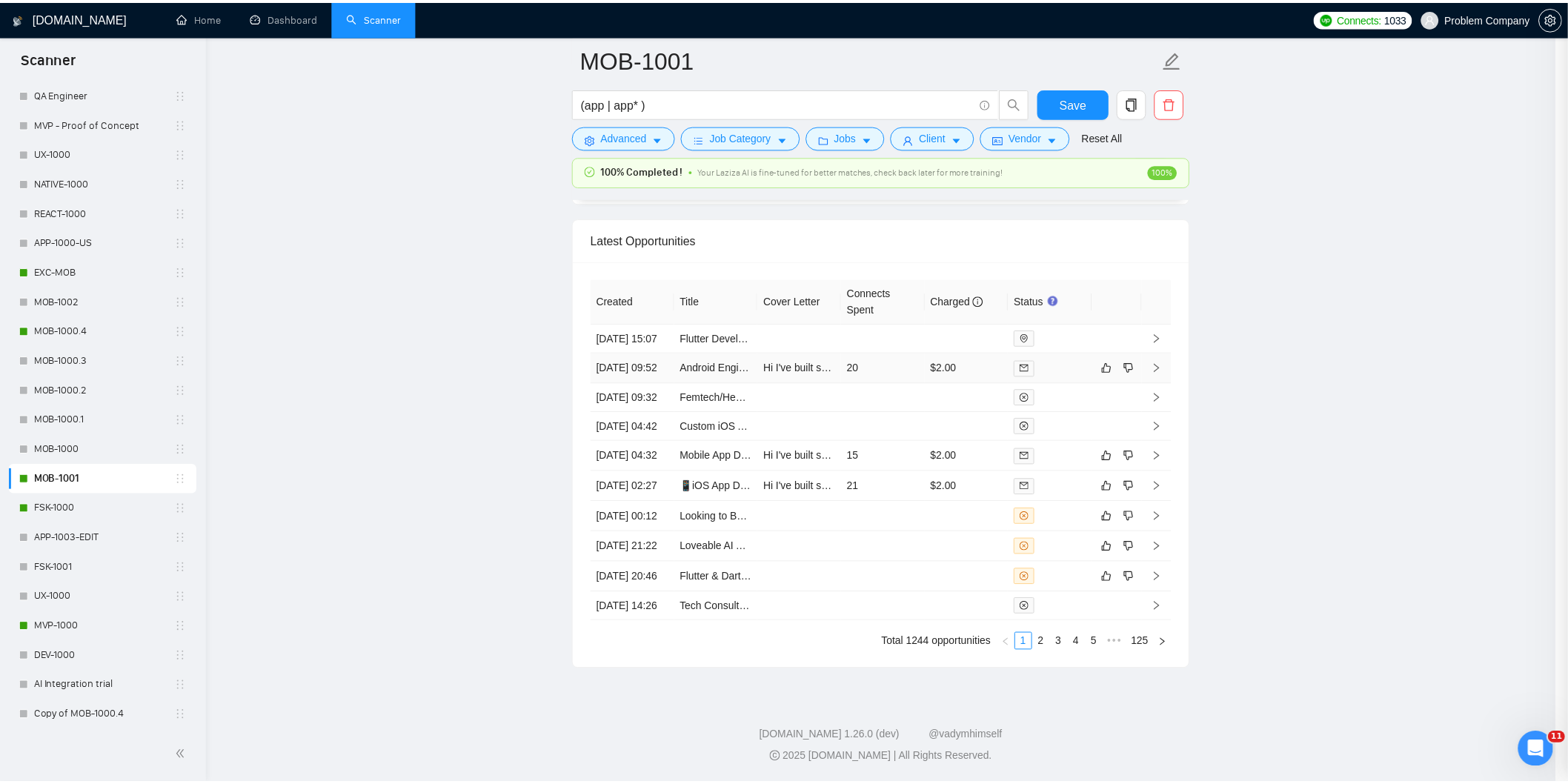
scroll to position [290, 0]
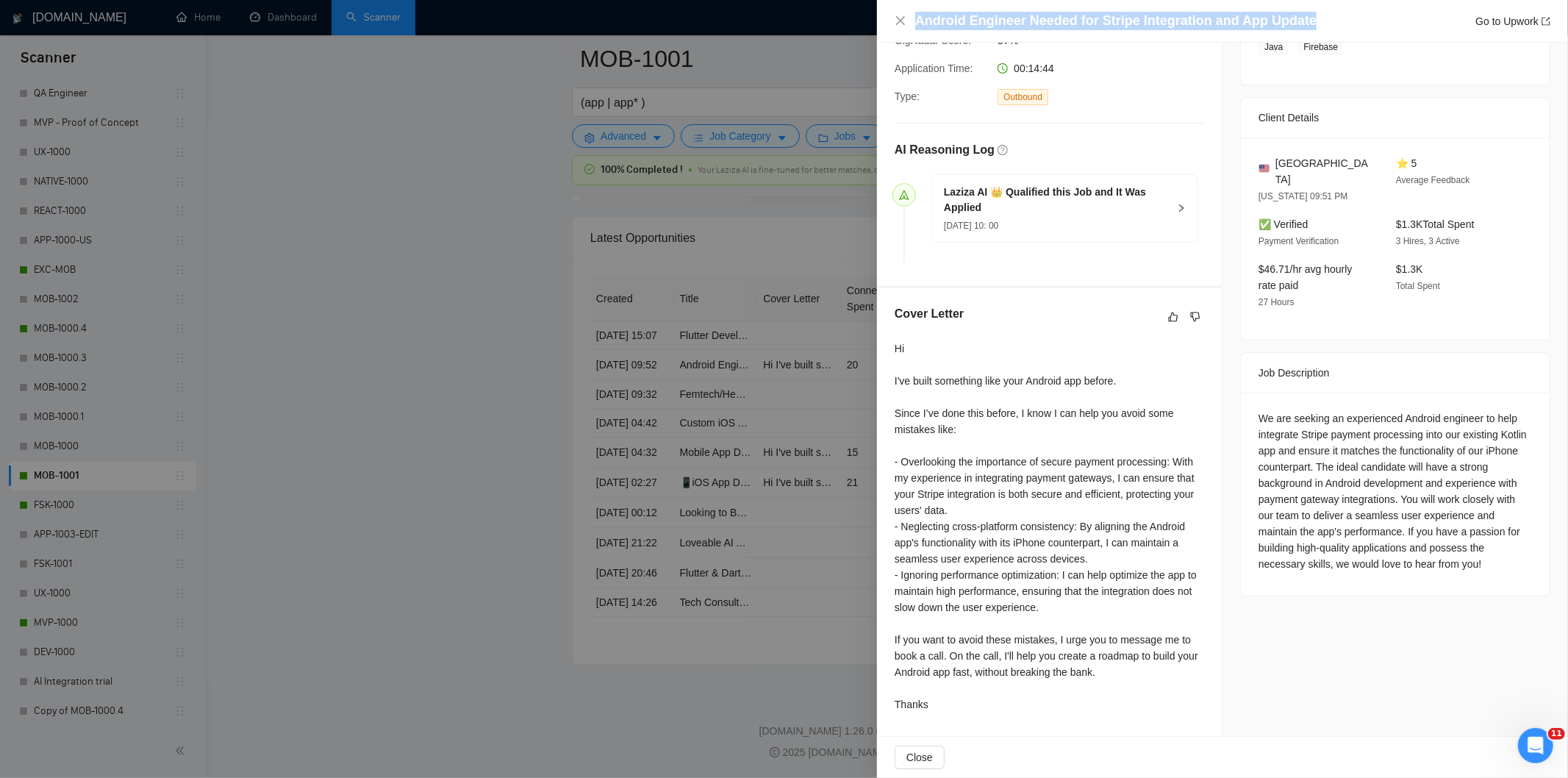
drag, startPoint x: 1325, startPoint y: 13, endPoint x: 909, endPoint y: 15, distance: 416.0
click at [909, 15] on div "Android Engineer Needed for Stripe Integration and App Update Go to Upwork" at bounding box center [1222, 21] width 656 height 18
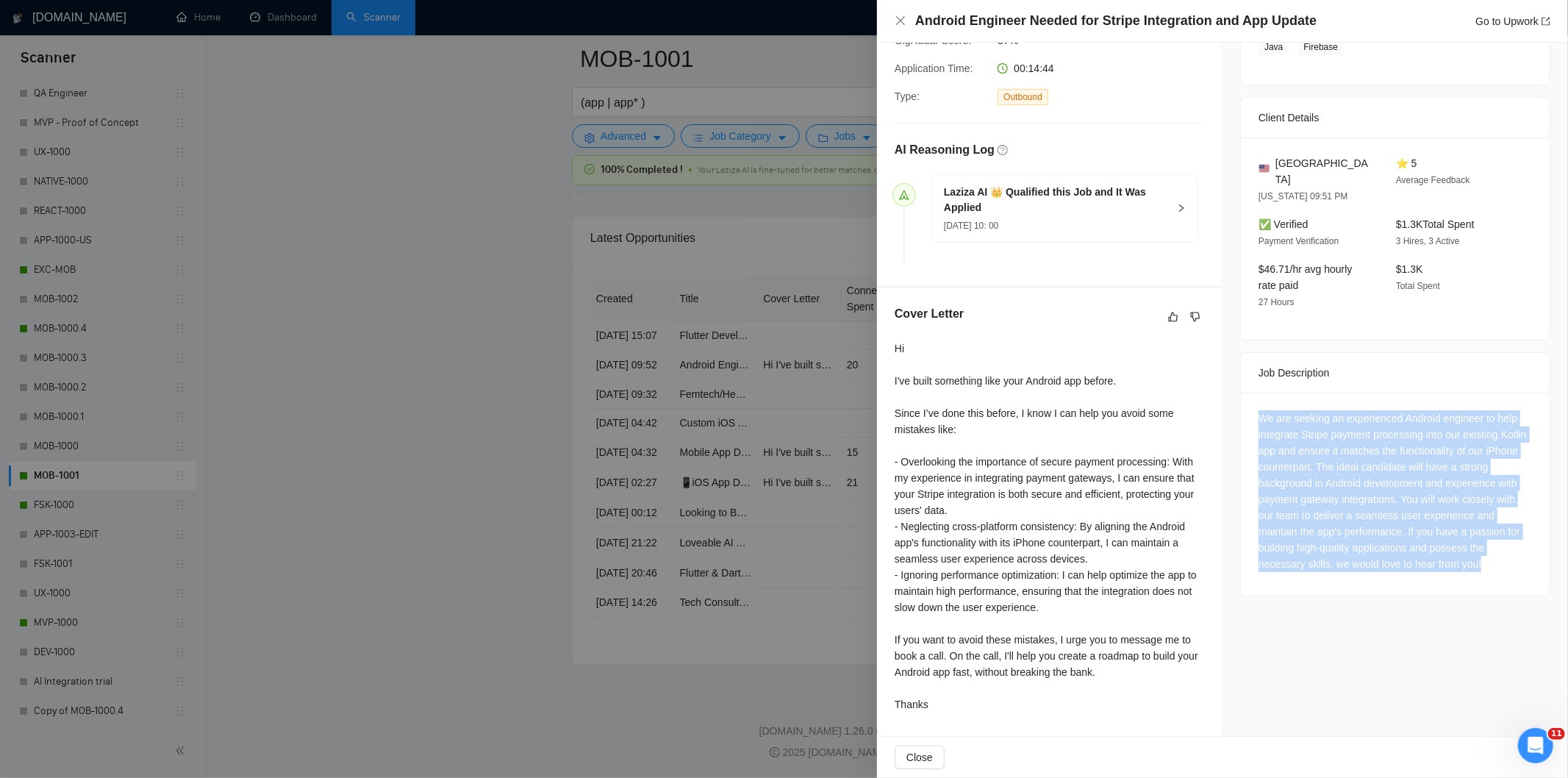
drag, startPoint x: 1250, startPoint y: 396, endPoint x: 1539, endPoint y: 568, distance: 336.3
click at [1539, 568] on div "Job Posting Details Overview [DATE] 09:45 Published $15 - $50 Hourly Rate Inter…" at bounding box center [1395, 246] width 346 height 981
click at [901, 20] on icon "close" at bounding box center [901, 21] width 9 height 9
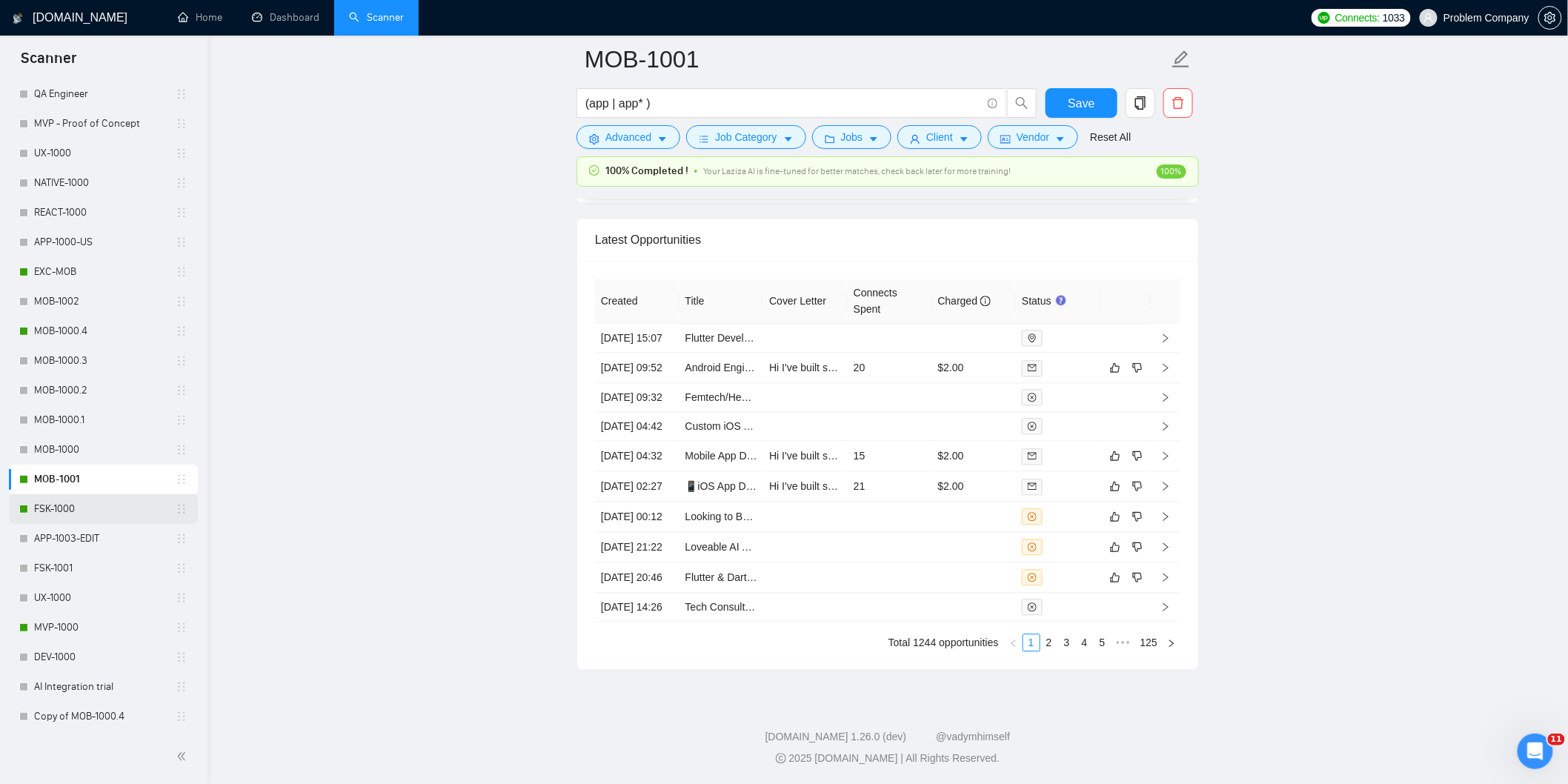
click at [90, 506] on link "FSK-1000" at bounding box center [104, 509] width 142 height 30
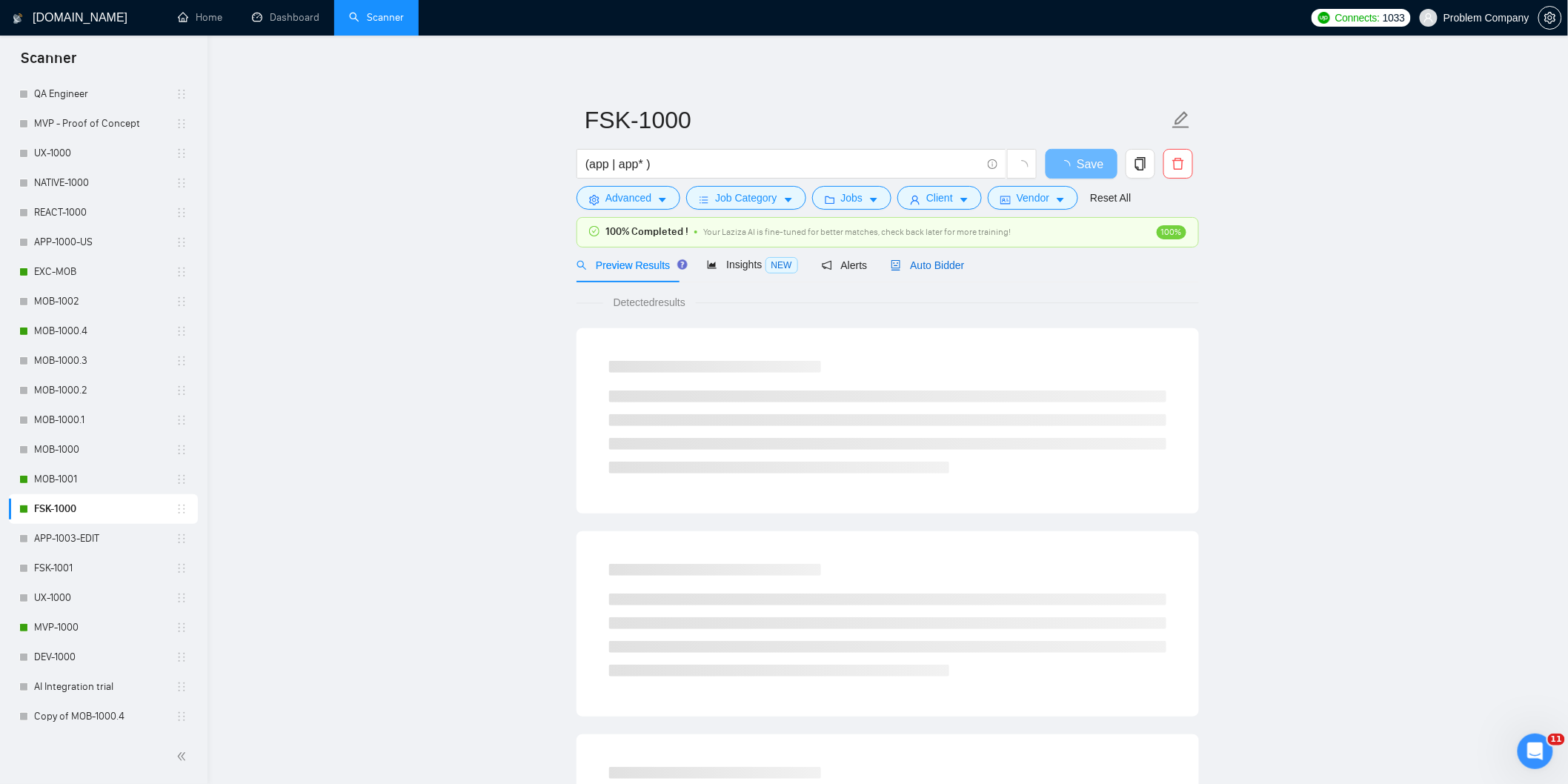
click at [939, 268] on span "Auto Bidder" at bounding box center [927, 265] width 73 height 12
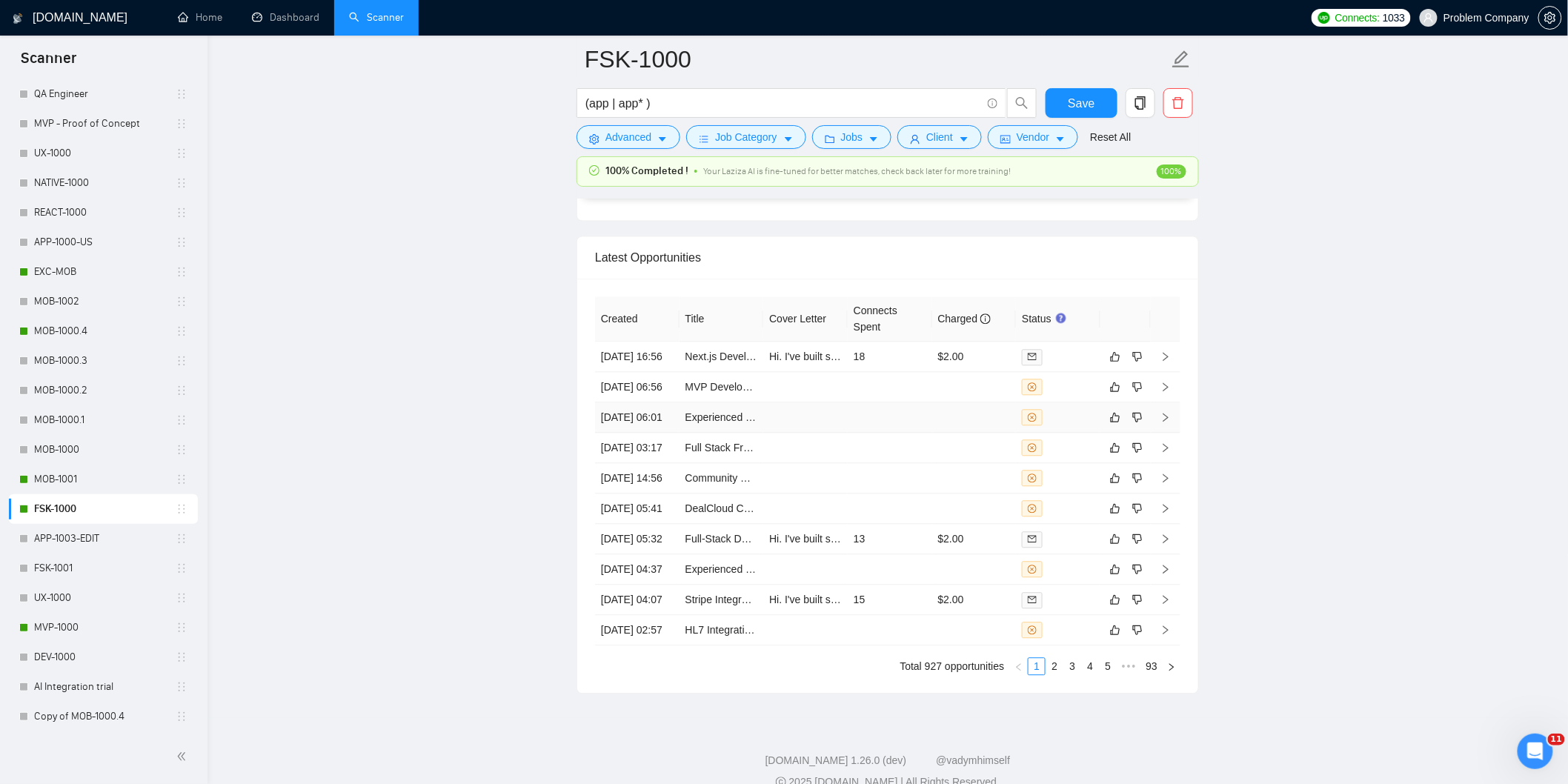
scroll to position [3773, 0]
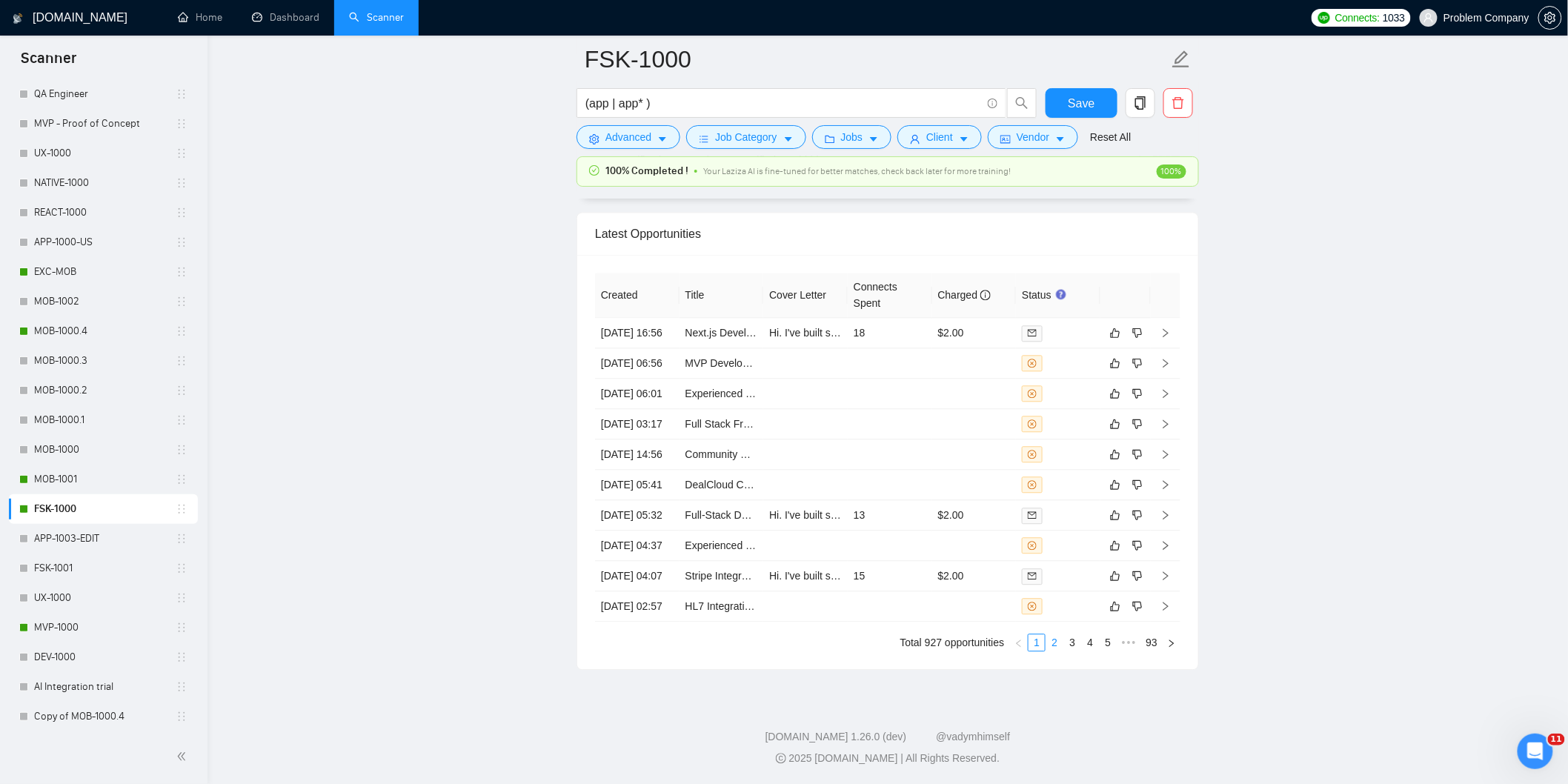
click at [1058, 641] on link "2" at bounding box center [1054, 642] width 16 height 16
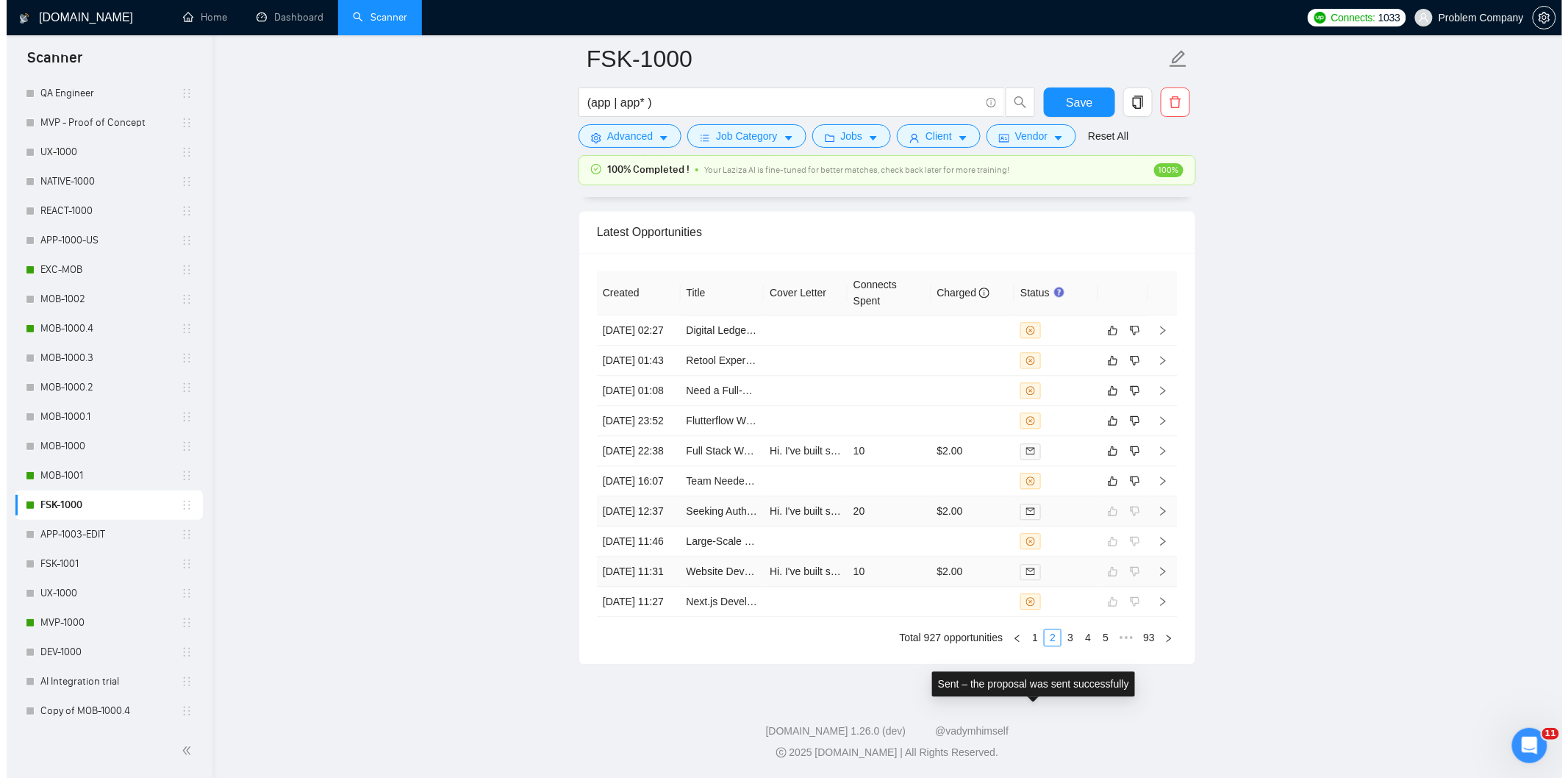
scroll to position [3663, 0]
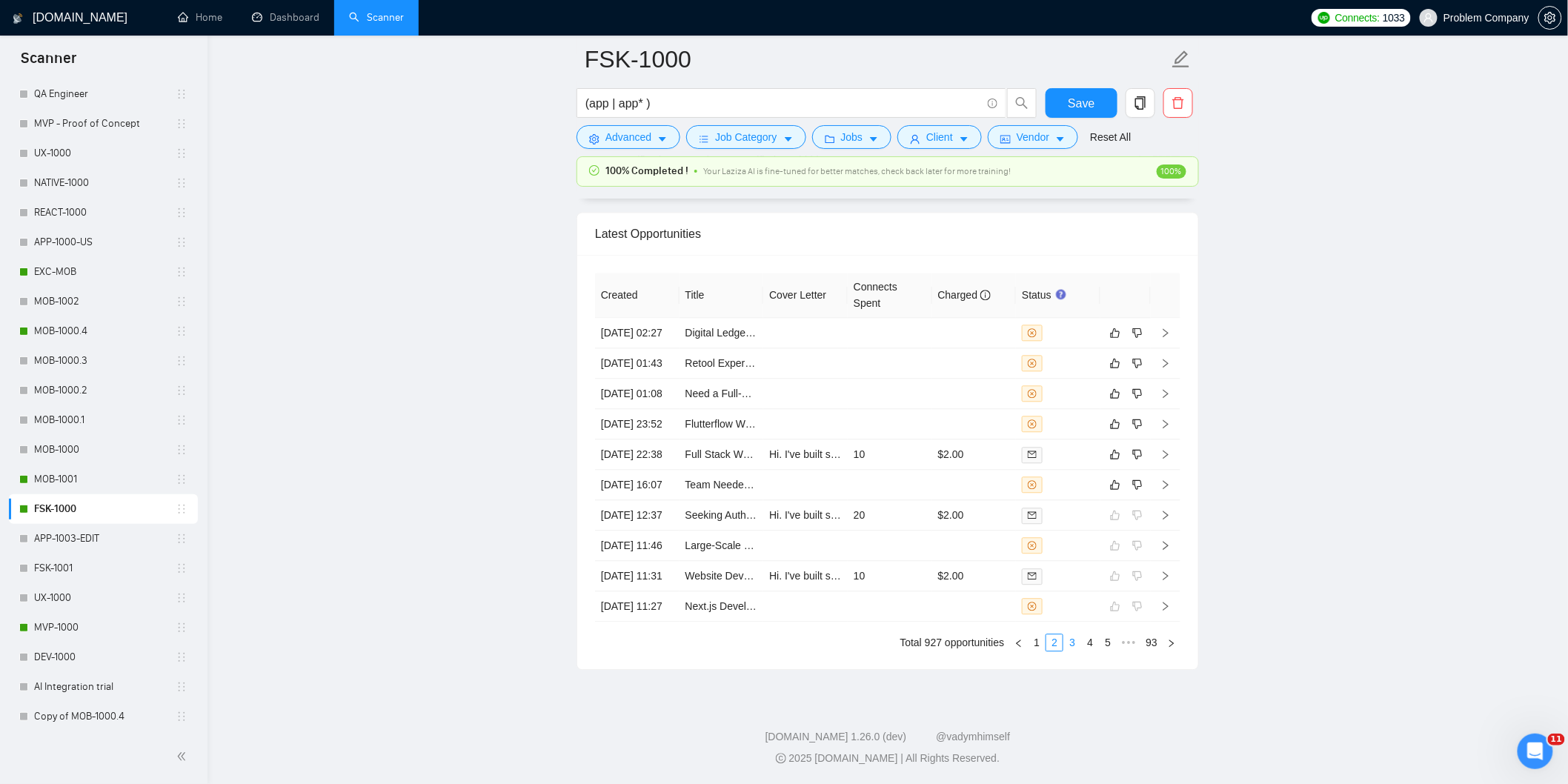
click at [1075, 651] on link "3" at bounding box center [1072, 642] width 16 height 16
click at [1037, 651] on link "1" at bounding box center [1037, 642] width 16 height 16
click at [662, 462] on td "[DATE] 14:56" at bounding box center [637, 454] width 84 height 30
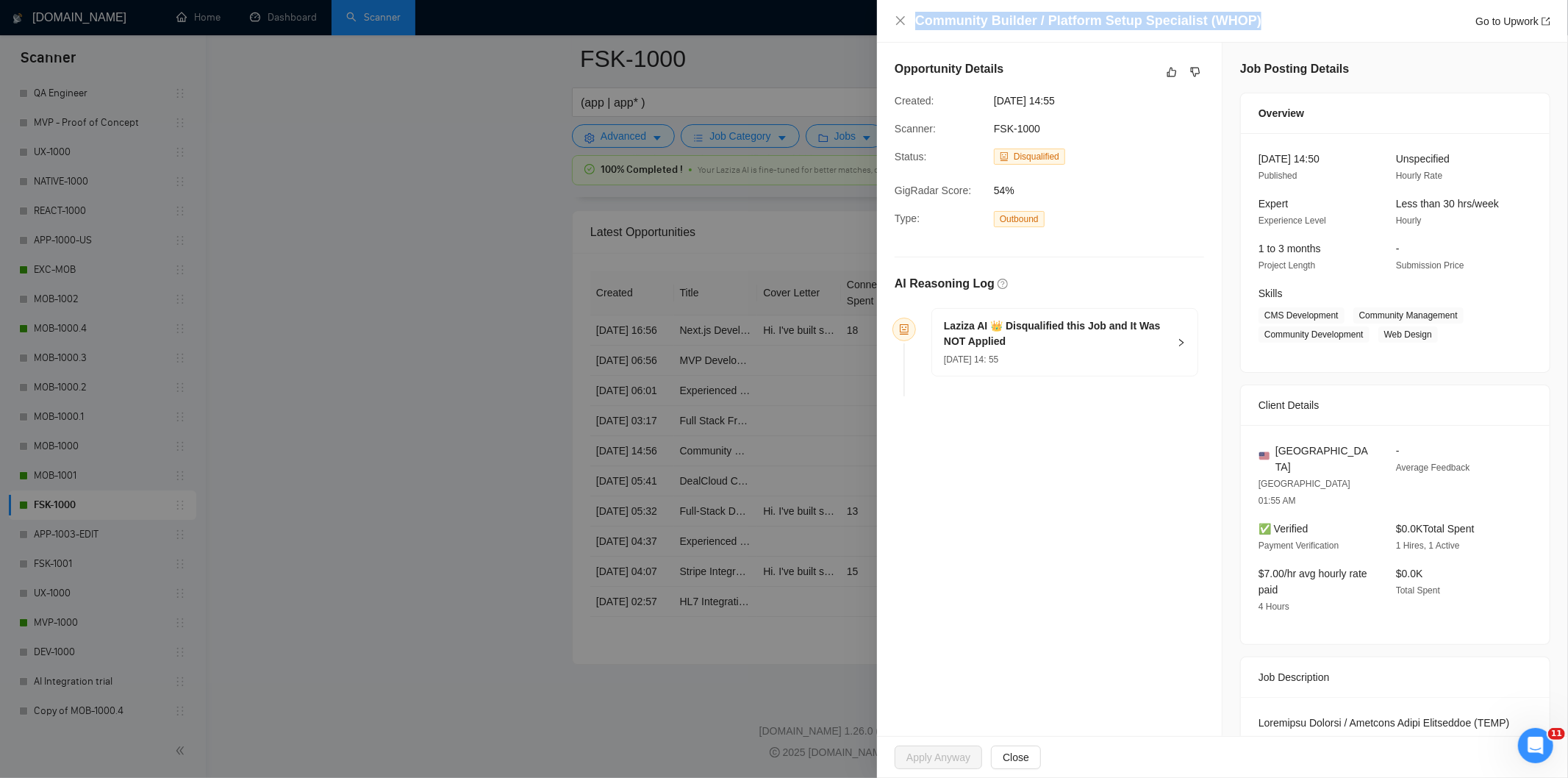
drag, startPoint x: 1281, startPoint y: 24, endPoint x: 908, endPoint y: 10, distance: 373.3
click at [908, 10] on div "Community Builder / Platform Setup Specialist (WHOP) Go to Upwork" at bounding box center [1222, 21] width 691 height 43
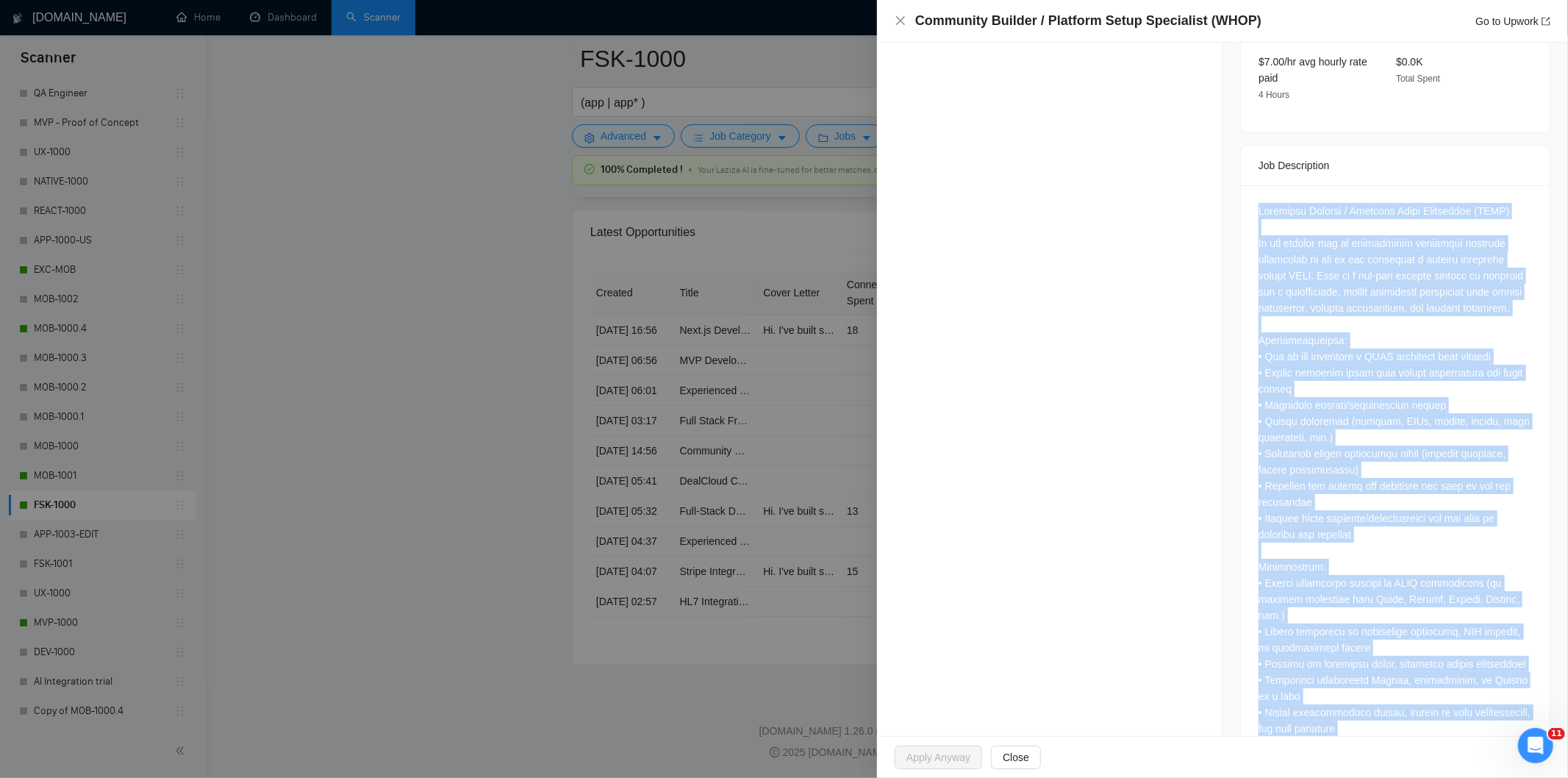
scroll to position [941, 0]
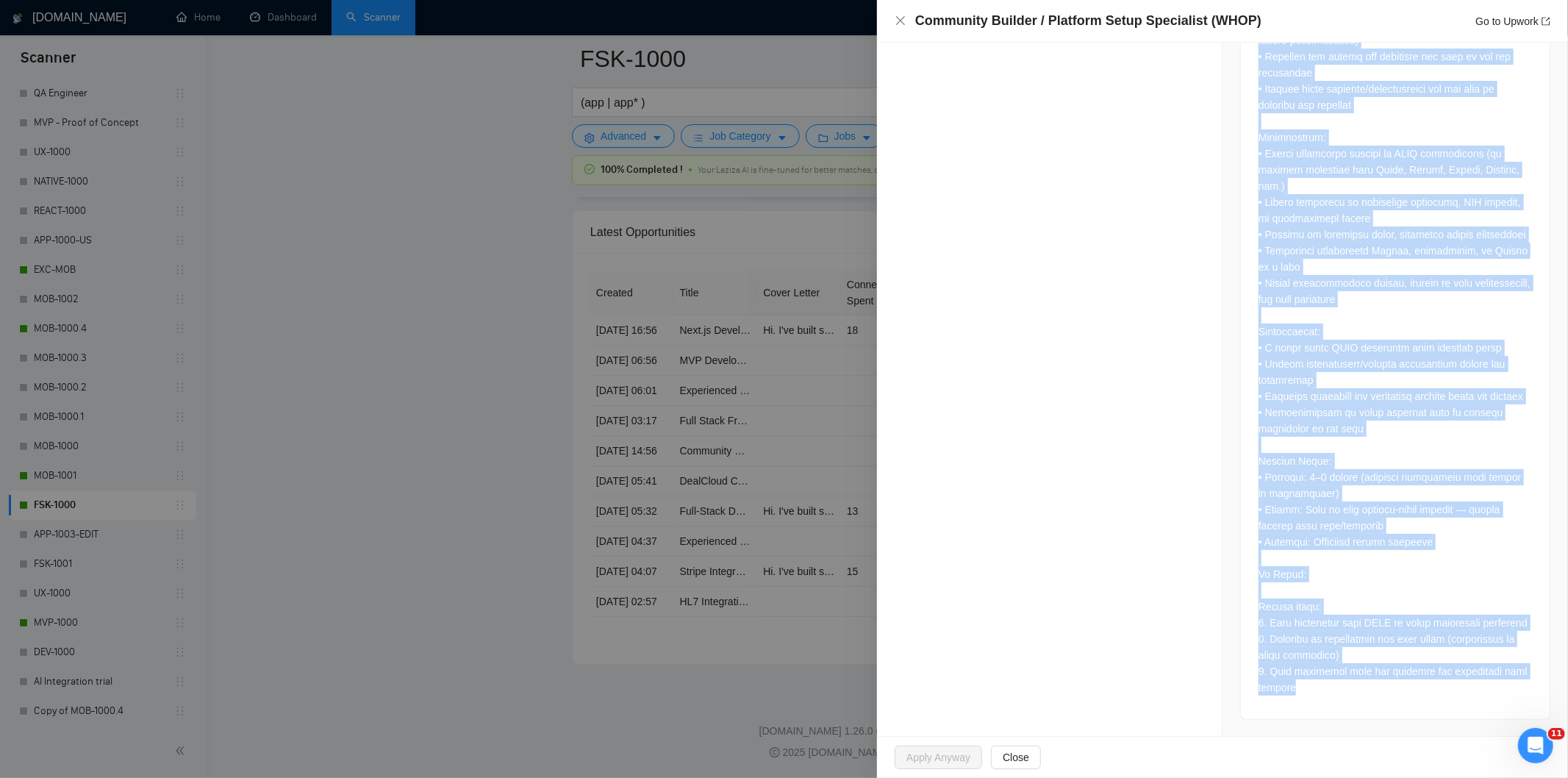
drag, startPoint x: 1241, startPoint y: 282, endPoint x: 1434, endPoint y: 715, distance: 474.1
click at [1434, 715] on div at bounding box center [1395, 238] width 309 height 963
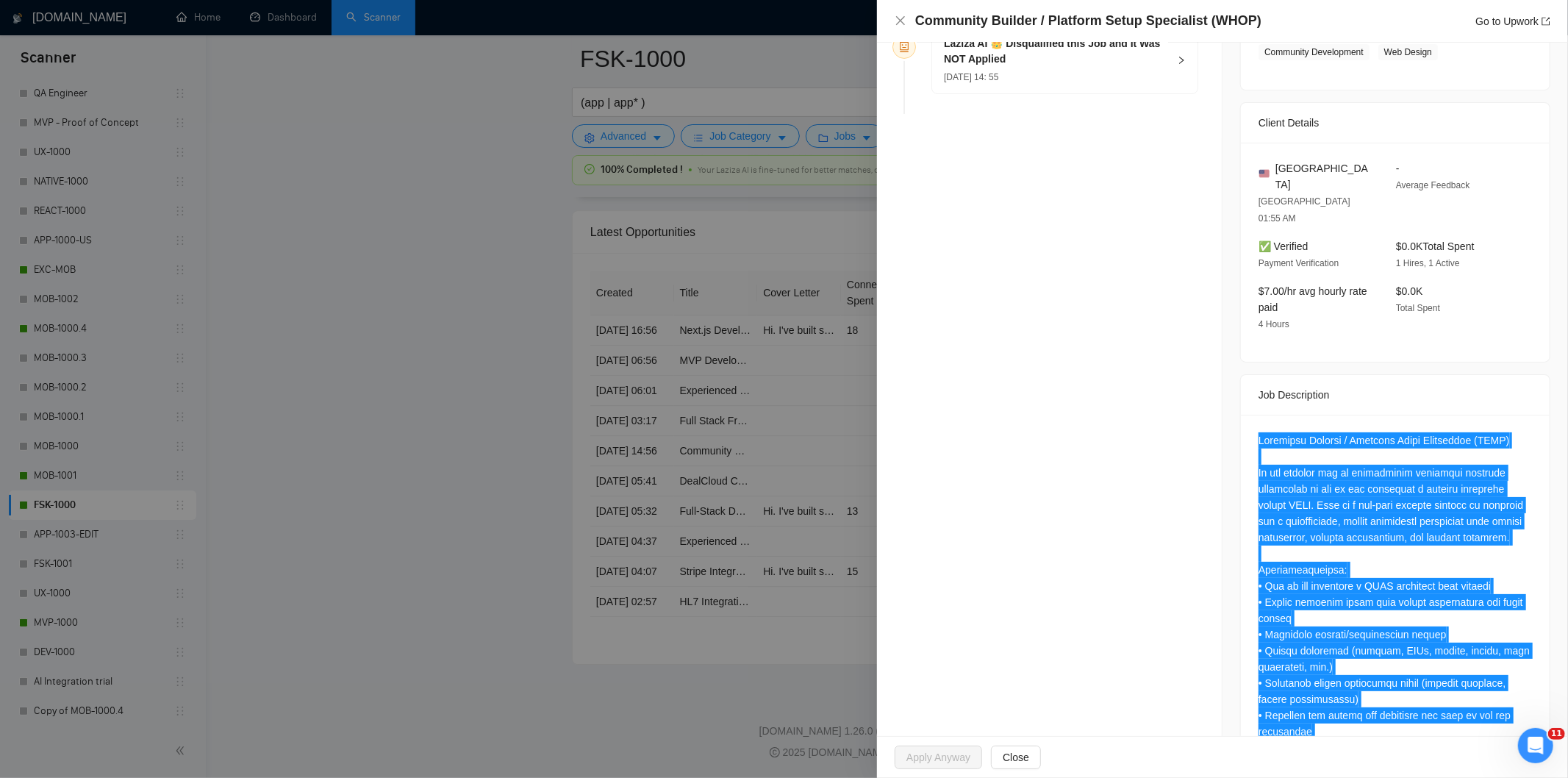
scroll to position [42, 0]
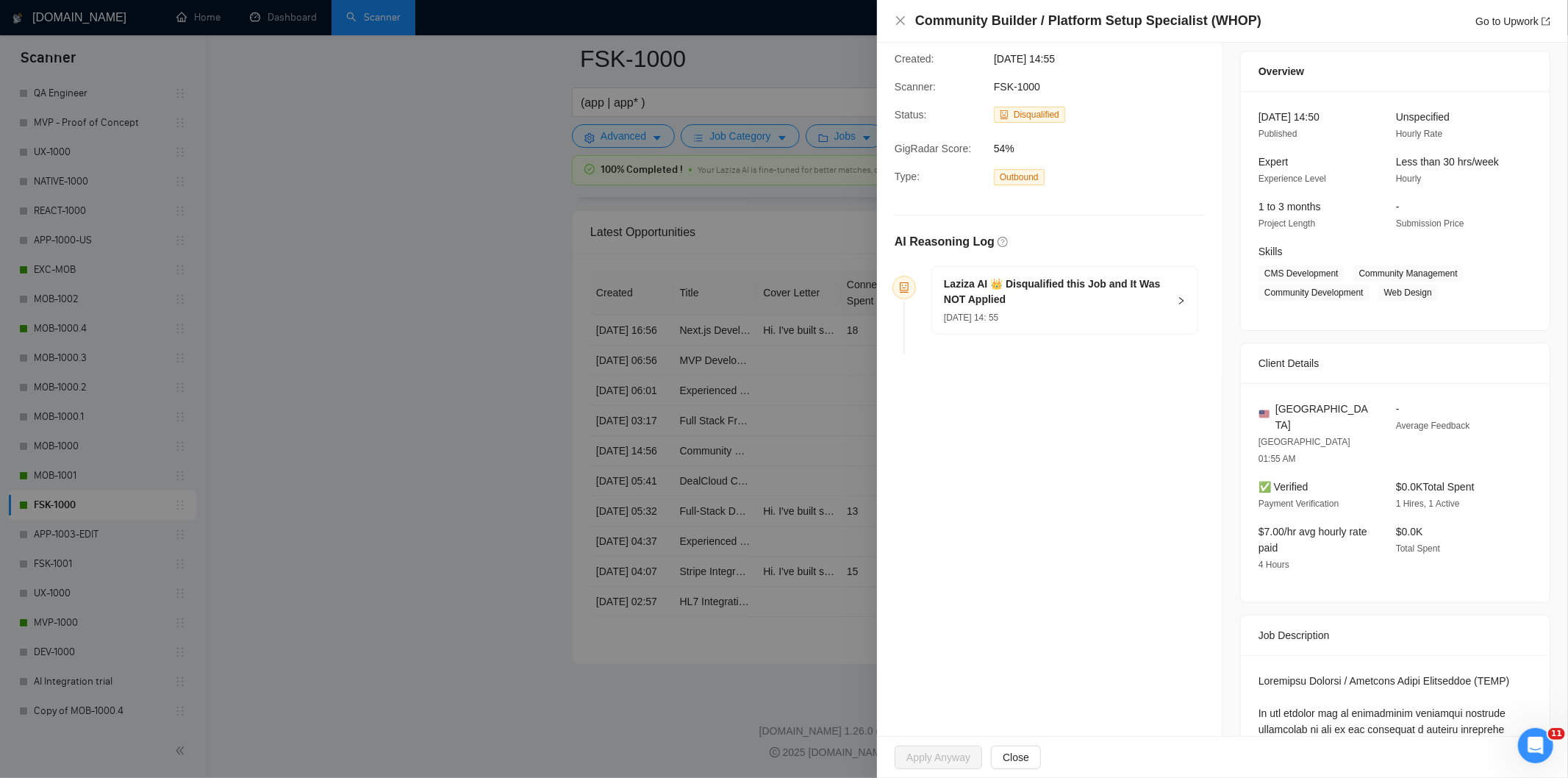
click at [1083, 318] on div "[DATE] 14: 55" at bounding box center [1056, 317] width 224 height 16
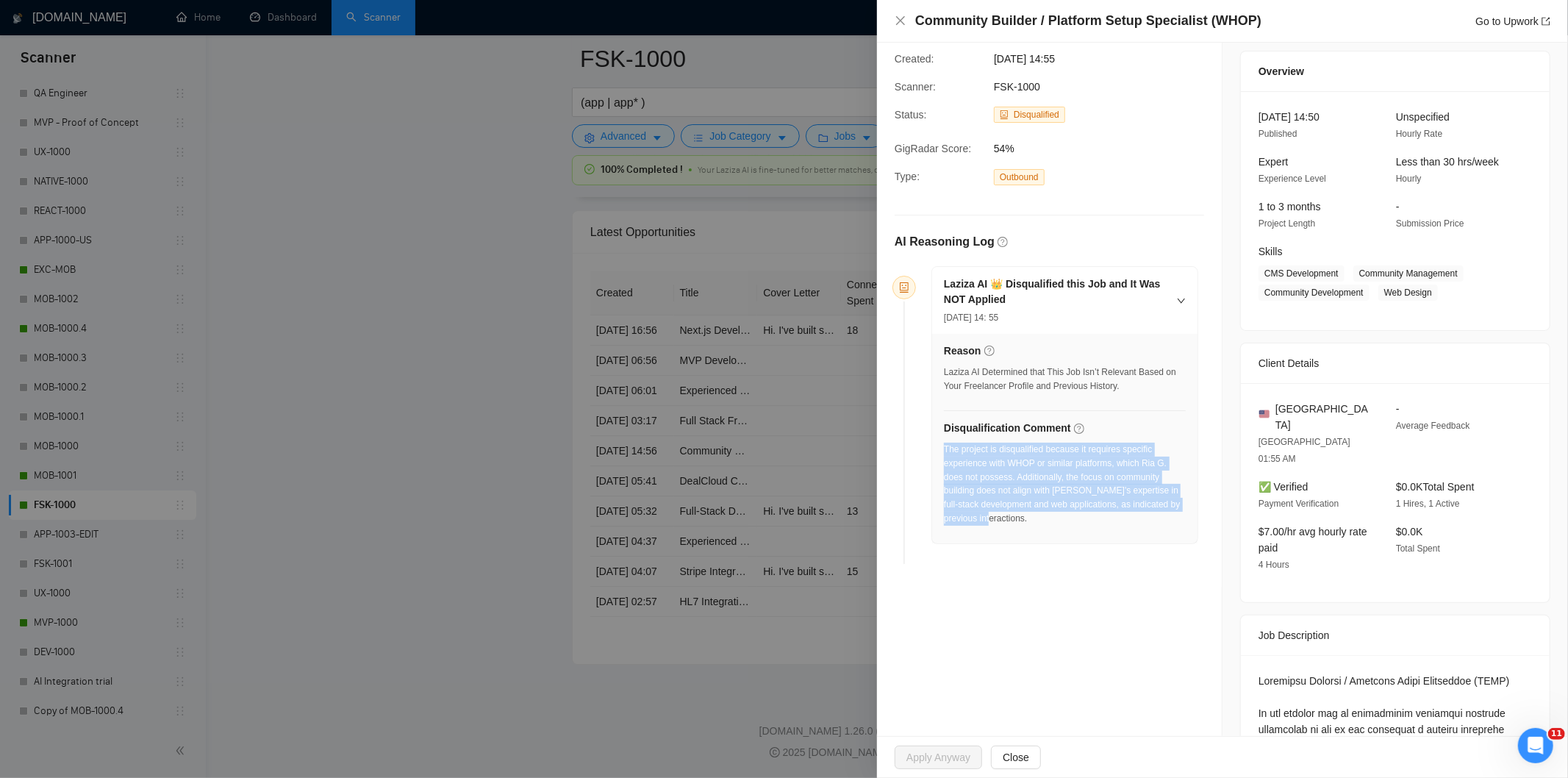
drag, startPoint x: 1000, startPoint y: 527, endPoint x: 945, endPoint y: 454, distance: 91.4
click at [945, 454] on div "The project is disqualified because it requires specific experience with WHOP o…" at bounding box center [1064, 488] width 242 height 92
click at [898, 21] on icon "close" at bounding box center [901, 21] width 12 height 12
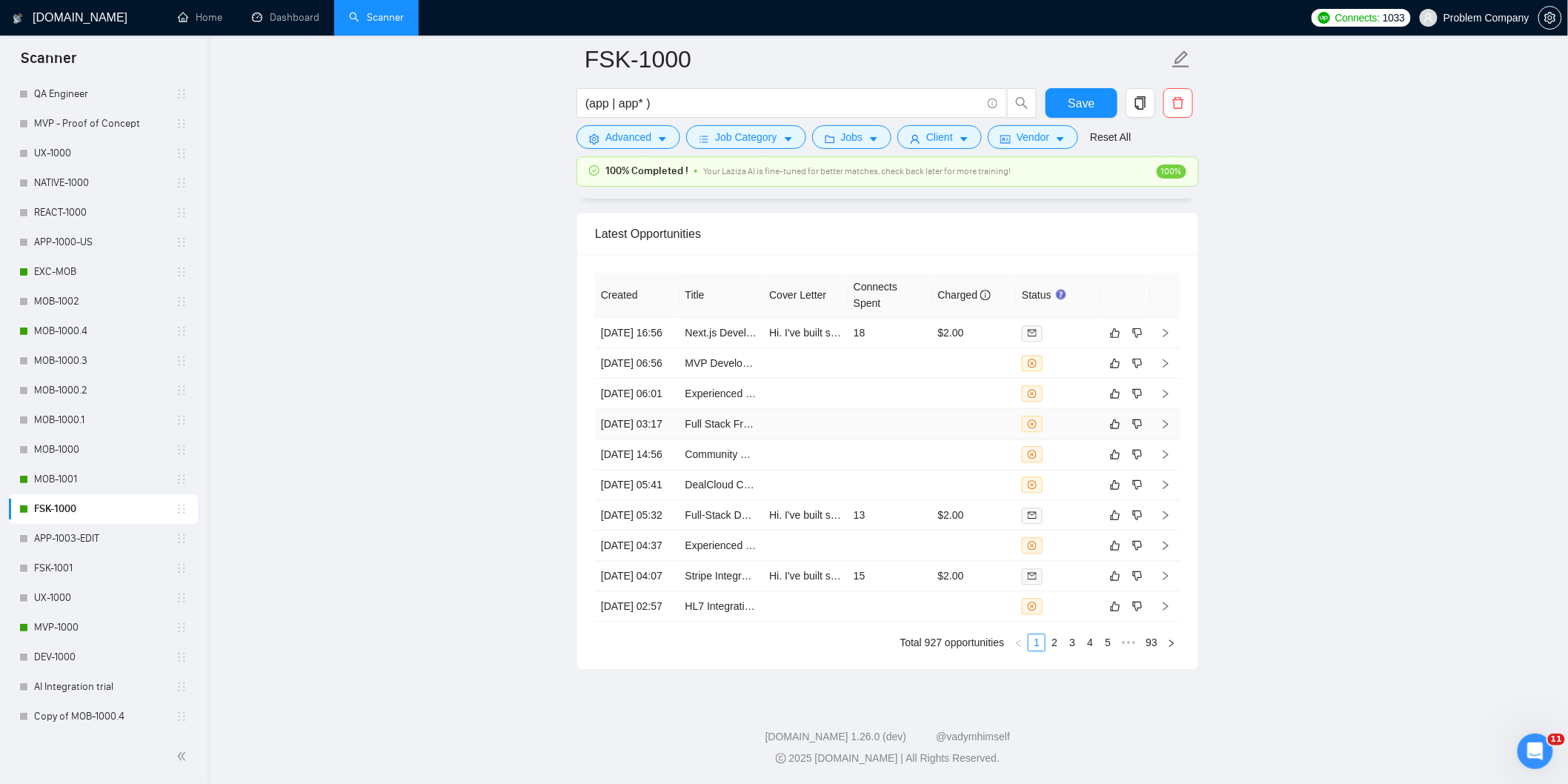
click at [654, 411] on td "[DATE] 03:17" at bounding box center [637, 424] width 84 height 30
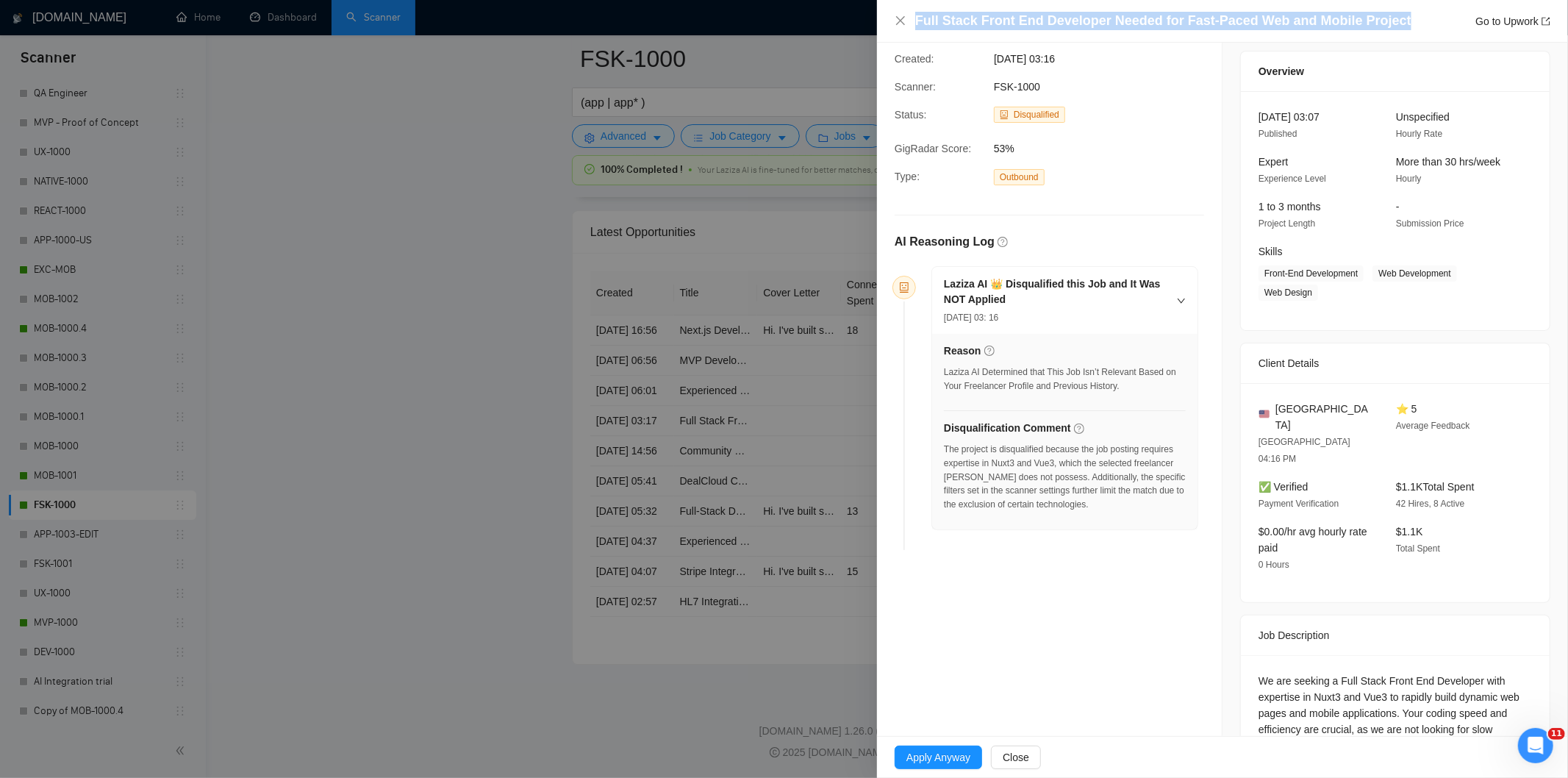
drag, startPoint x: 1393, startPoint y: 18, endPoint x: 915, endPoint y: 25, distance: 478.1
click at [915, 25] on div "Full Stack Front End Developer Needed for Fast-Paced Web and Mobile Project Go …" at bounding box center [1233, 21] width 635 height 18
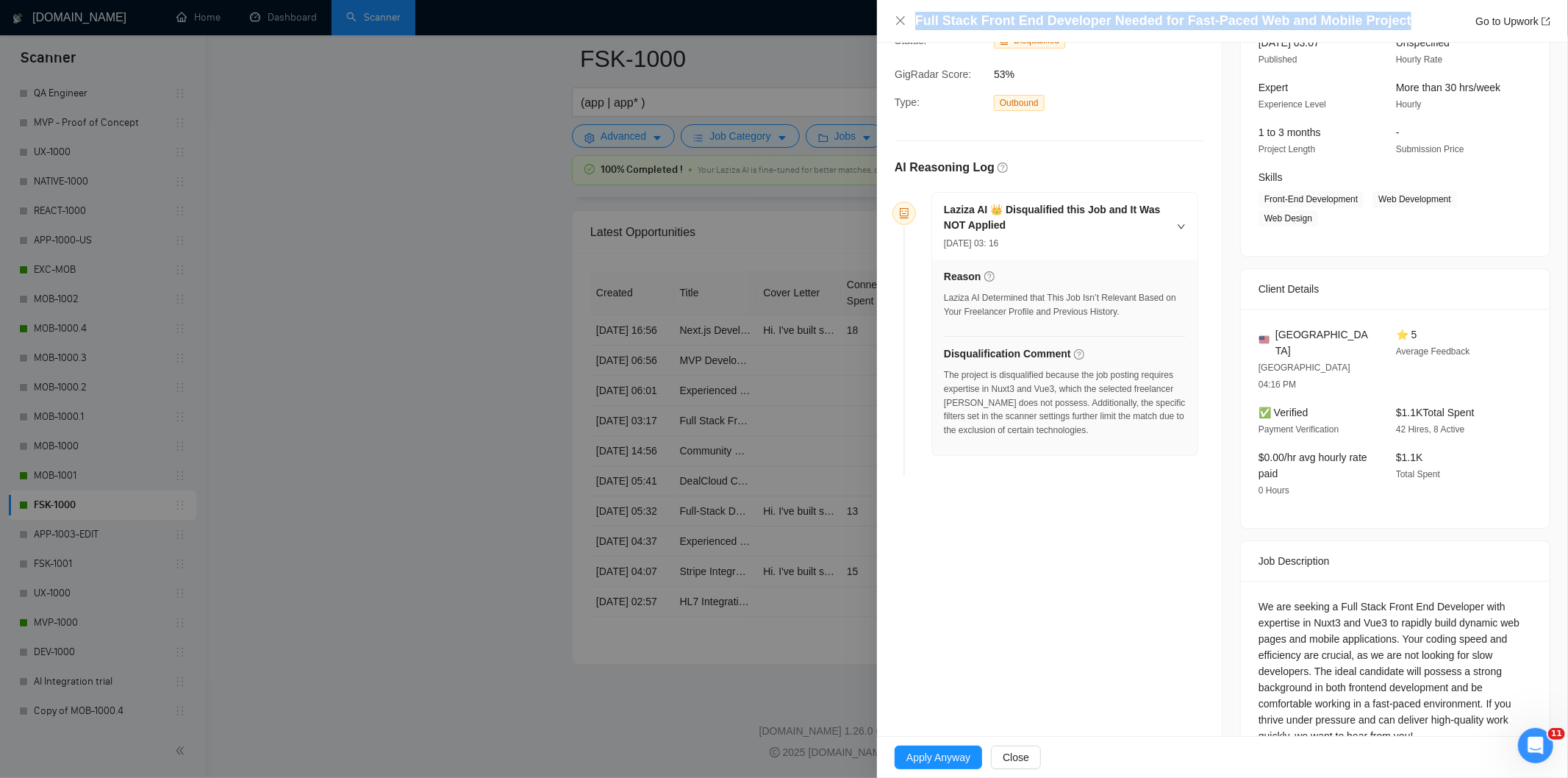
scroll to position [133, 0]
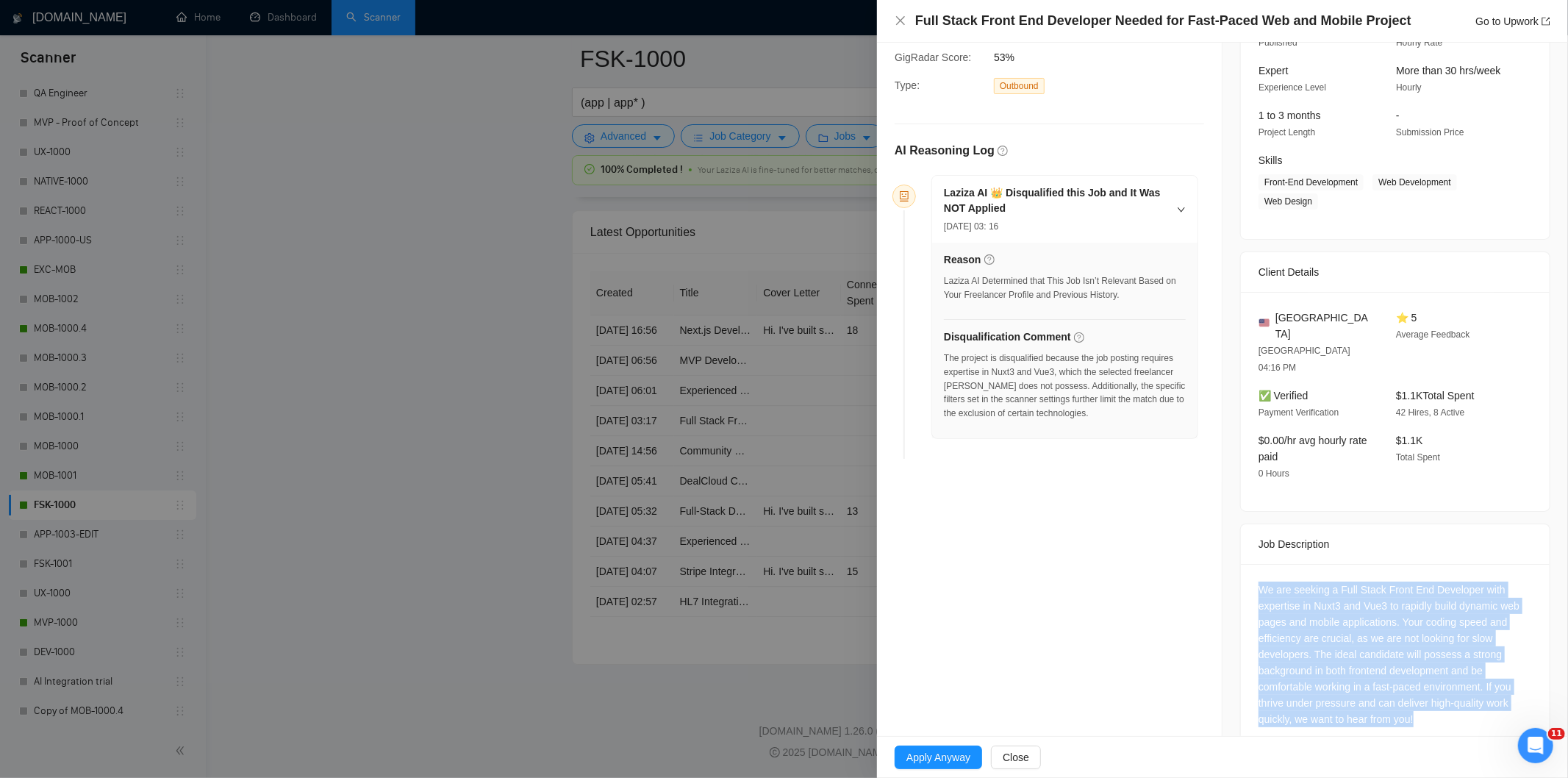
drag, startPoint x: 1247, startPoint y: 553, endPoint x: 1442, endPoint y: 686, distance: 236.0
click at [1442, 686] on div "We are seeking a Full Stack Front End Developer with expertise in Nuxt3 and Vue…" at bounding box center [1395, 657] width 309 height 187
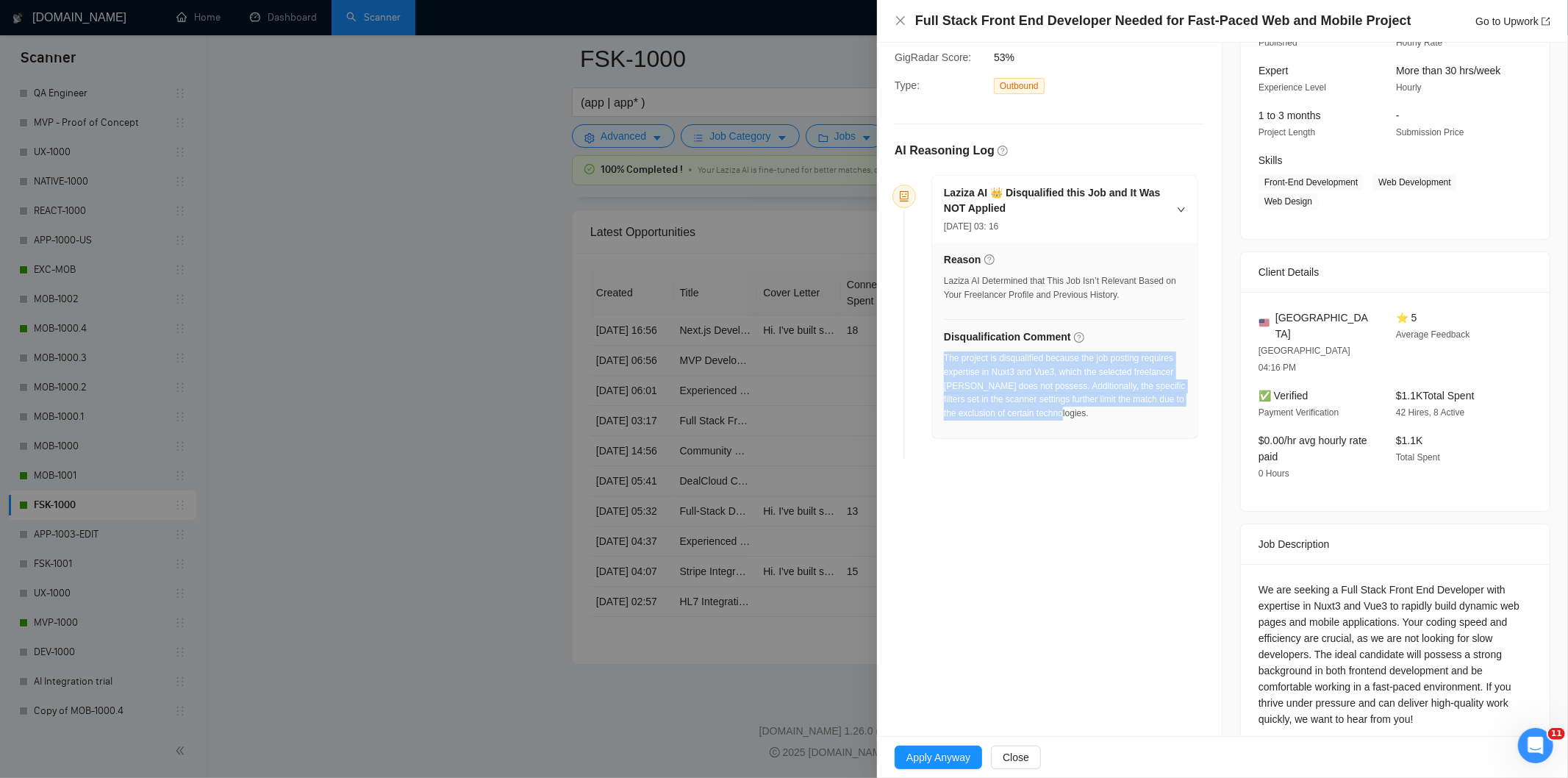
drag, startPoint x: 1064, startPoint y: 406, endPoint x: 945, endPoint y: 363, distance: 126.5
click at [945, 363] on div "The project is disqualified because the job posting requires expertise in Nuxt3…" at bounding box center [1064, 390] width 242 height 78
click at [901, 19] on icon "close" at bounding box center [901, 21] width 12 height 12
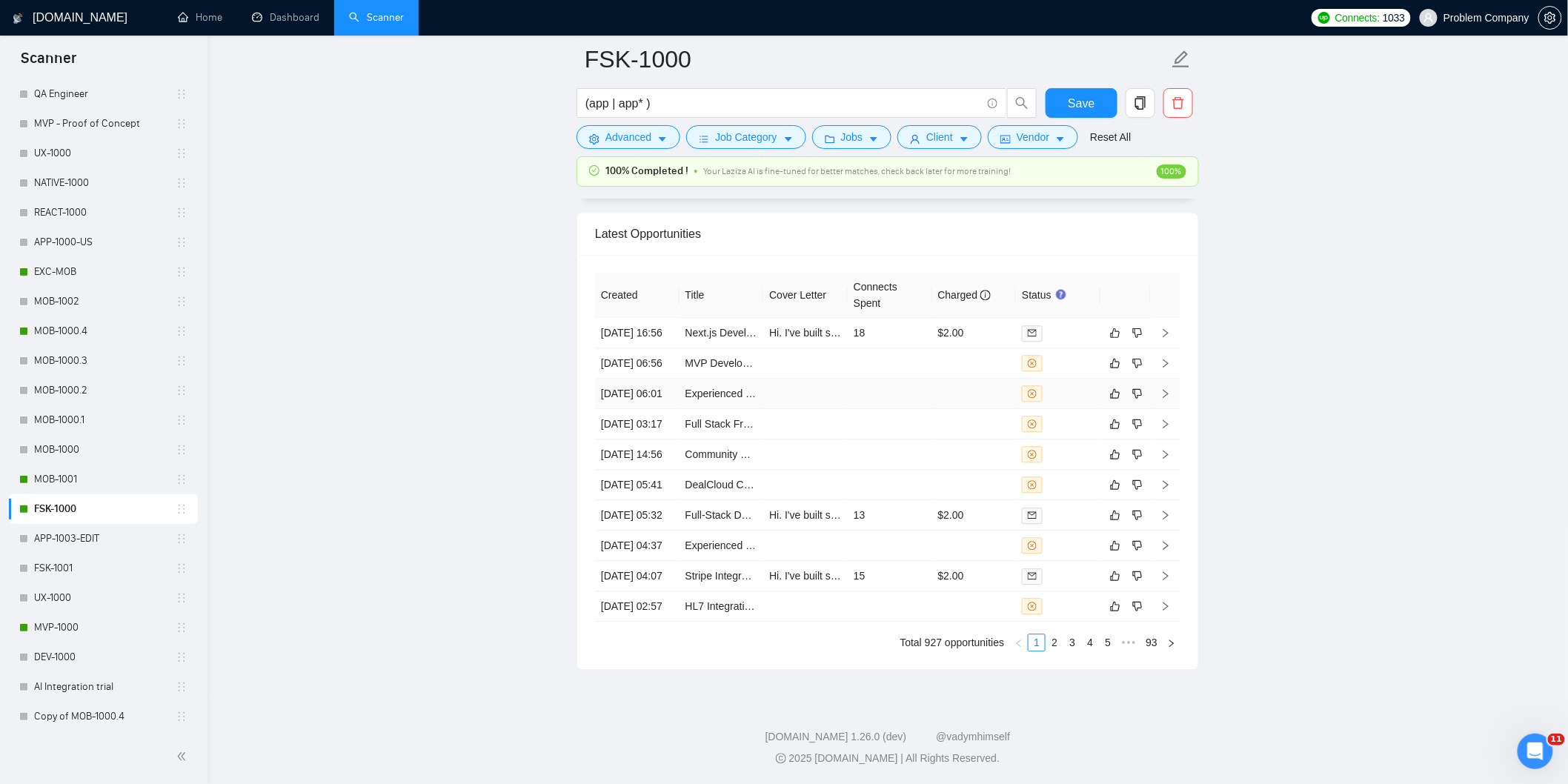
click at [650, 379] on td "[DATE] 06:01" at bounding box center [637, 393] width 84 height 30
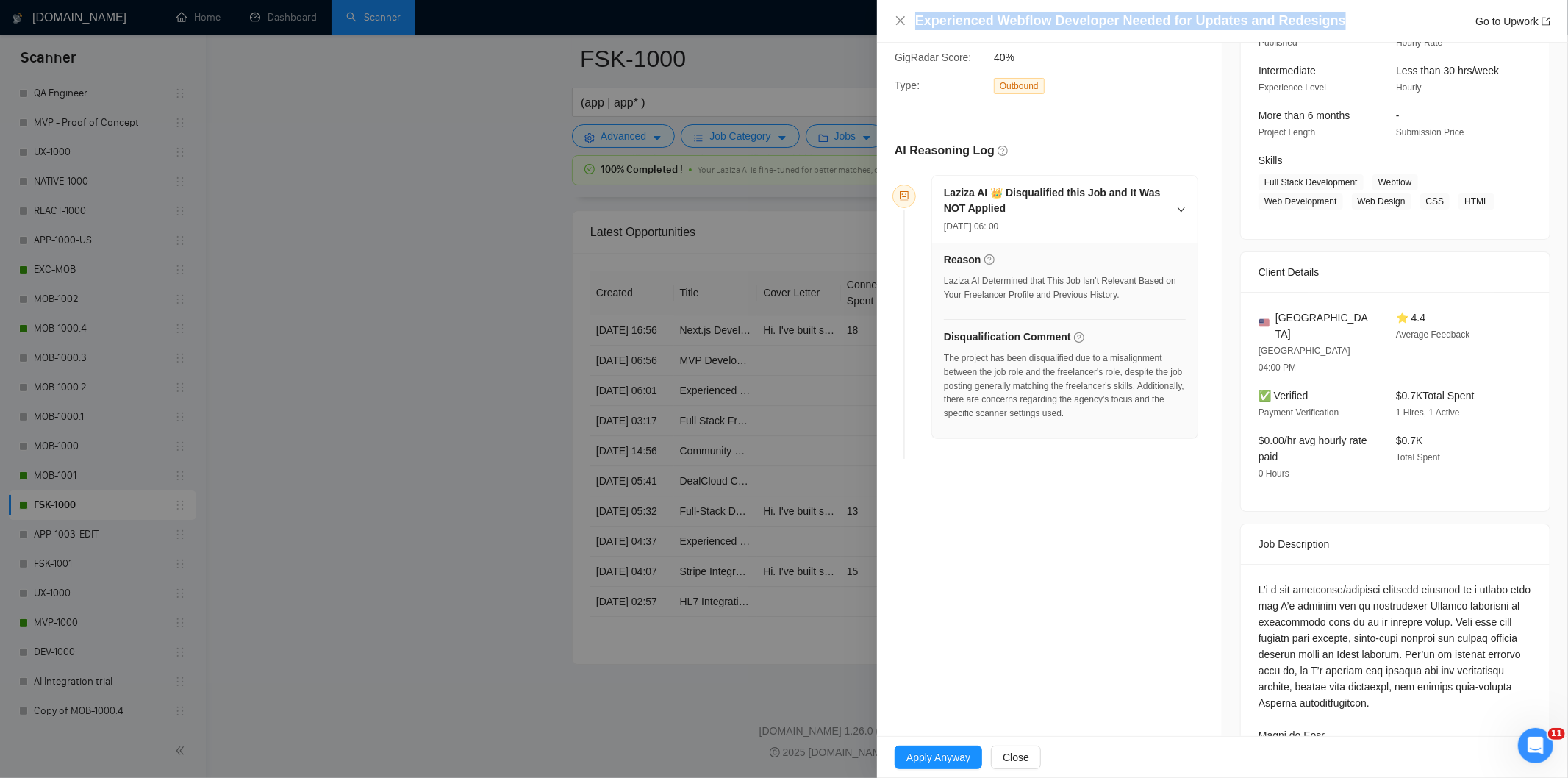
drag, startPoint x: 1342, startPoint y: 16, endPoint x: 928, endPoint y: 10, distance: 414.0
click at [928, 10] on div "Experienced Webflow Developer Needed for Updates and Redesigns Go to Upwork" at bounding box center [1222, 21] width 691 height 43
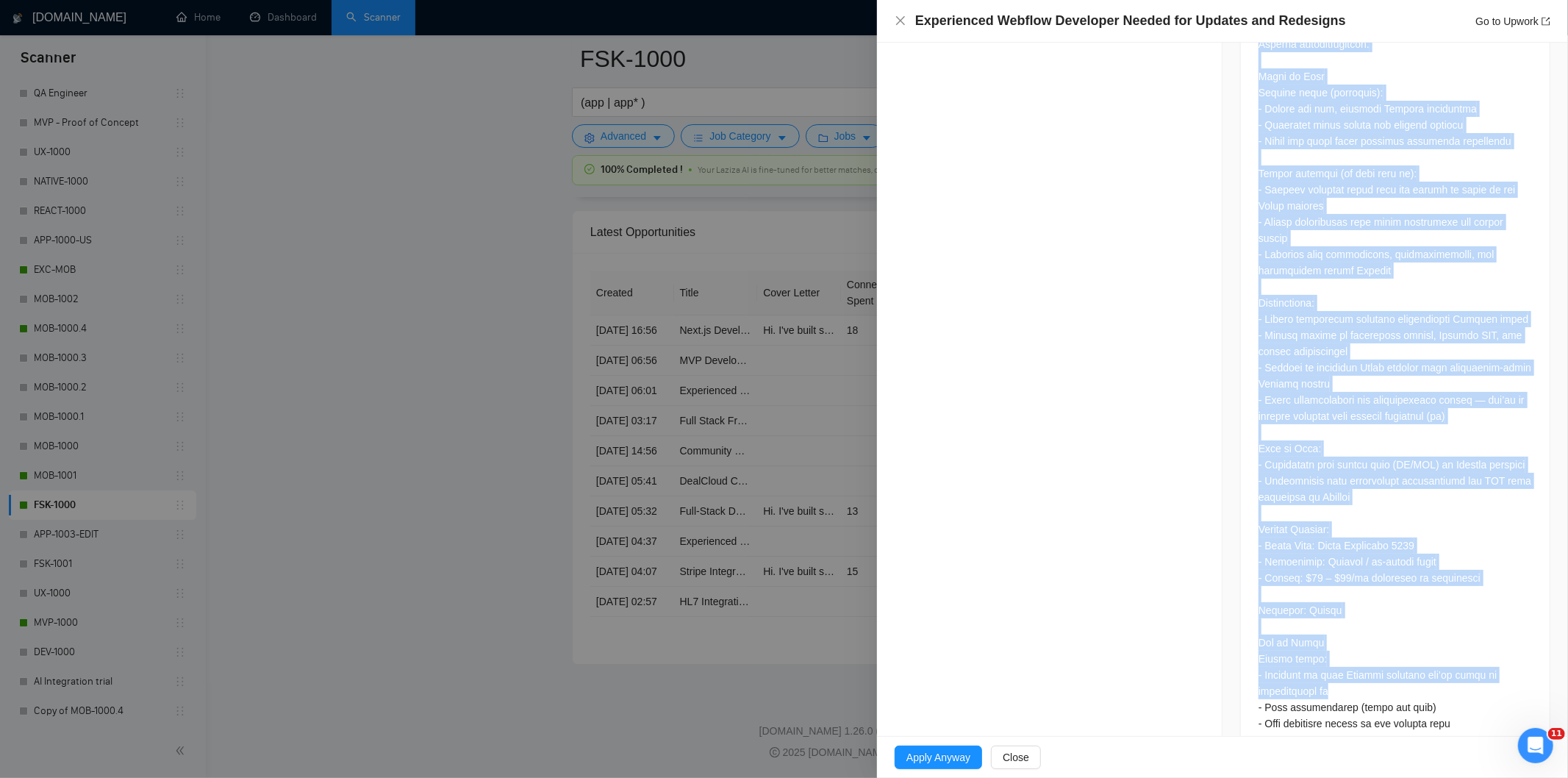
scroll to position [812, 0]
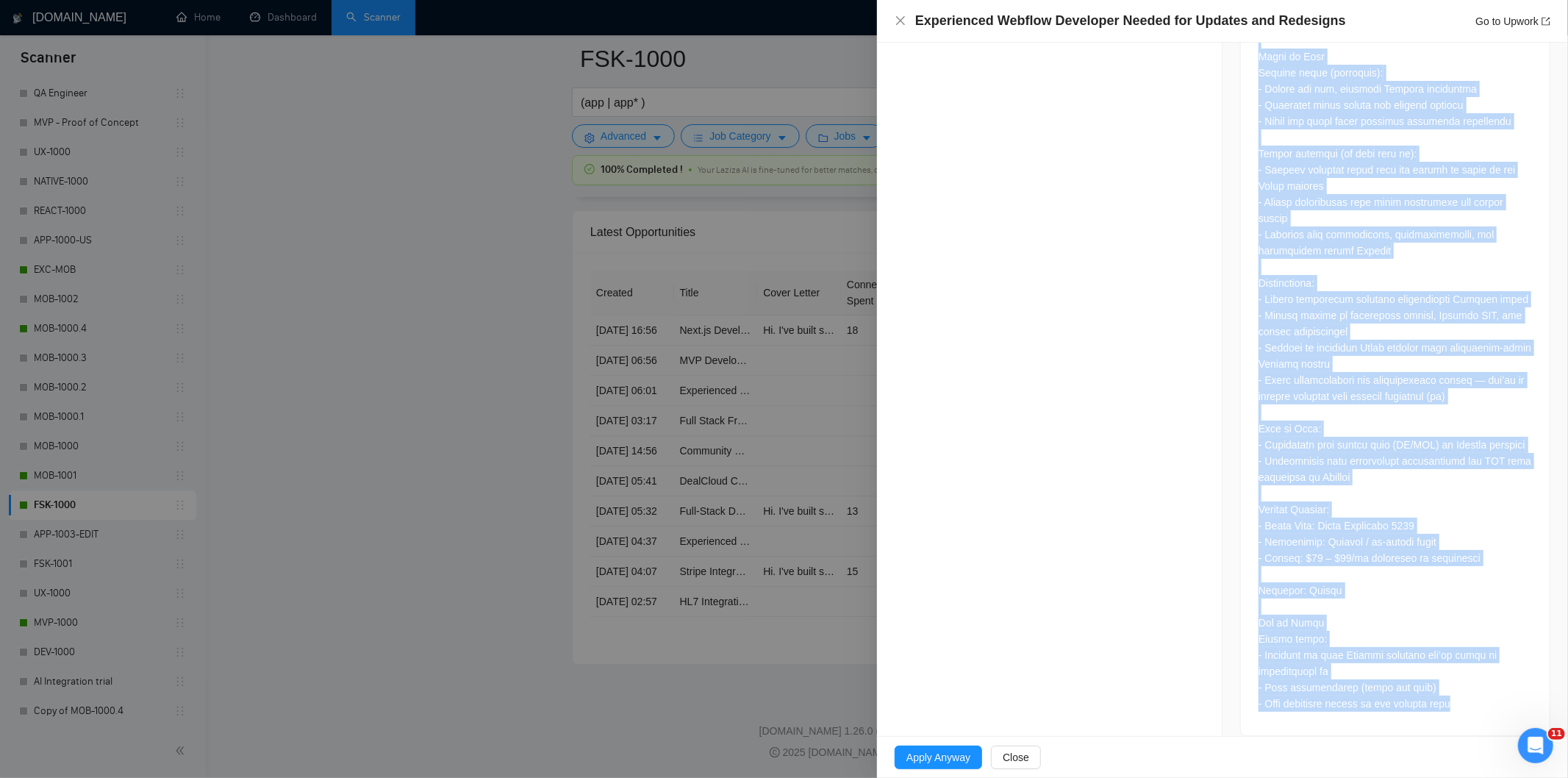
drag, startPoint x: 1247, startPoint y: 556, endPoint x: 1453, endPoint y: 686, distance: 243.6
click at [1453, 686] on div at bounding box center [1395, 310] width 309 height 850
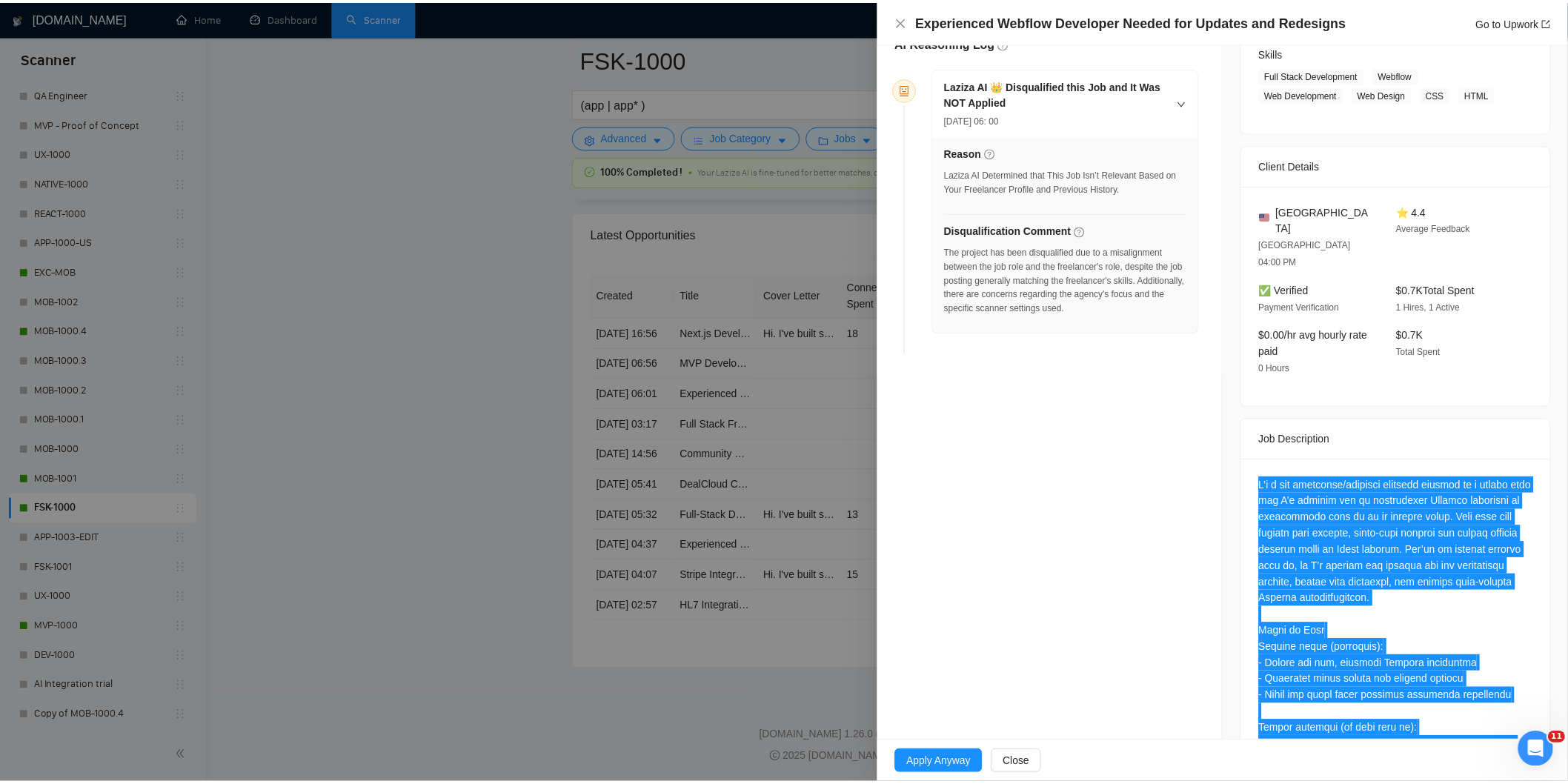
scroll to position [242, 0]
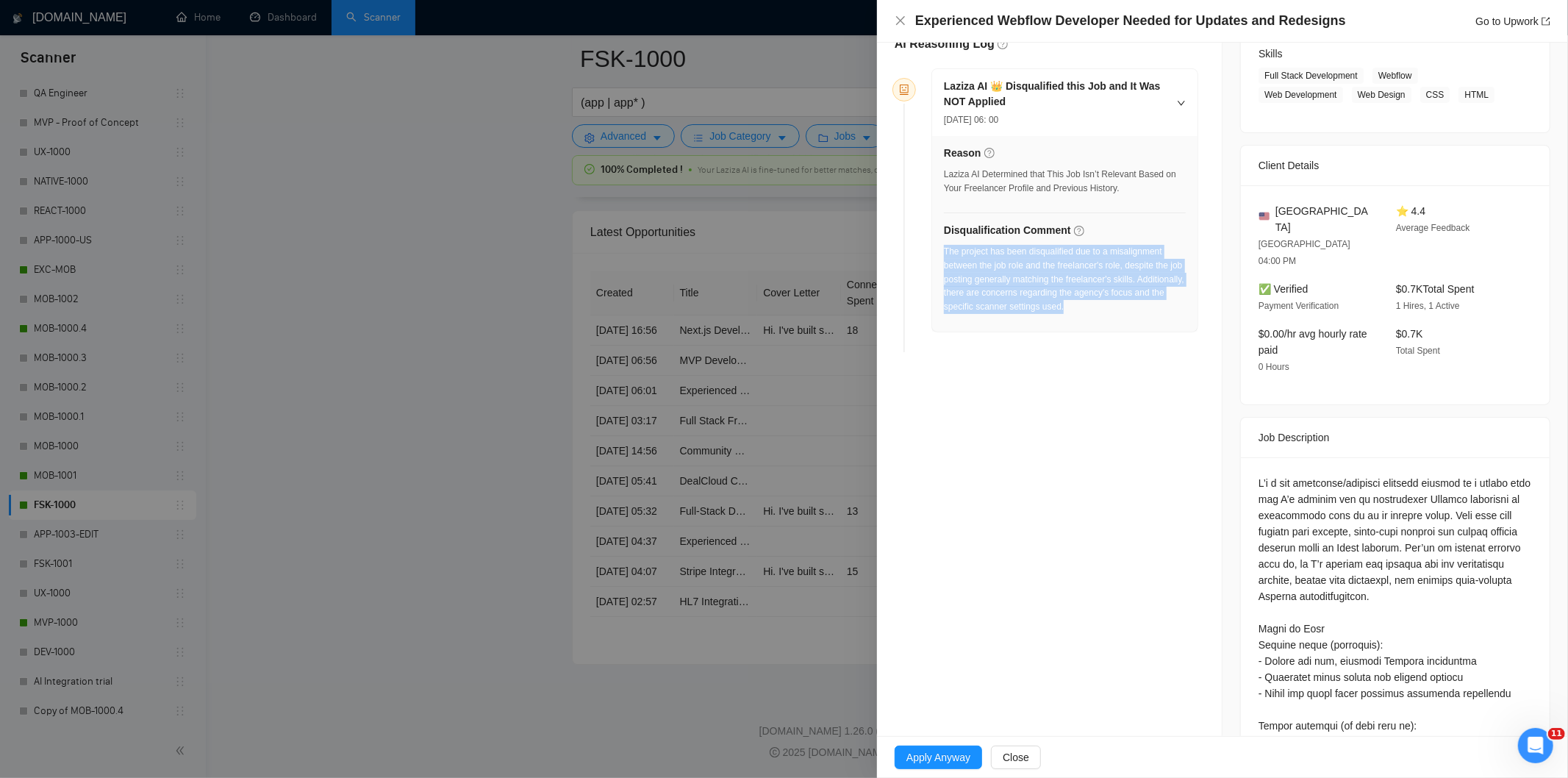
drag, startPoint x: 1130, startPoint y: 313, endPoint x: 945, endPoint y: 257, distance: 193.3
click at [945, 257] on div "The project has been disqualified due to a misalignment between the job role an…" at bounding box center [1064, 279] width 242 height 69
click at [901, 20] on icon "close" at bounding box center [901, 21] width 9 height 9
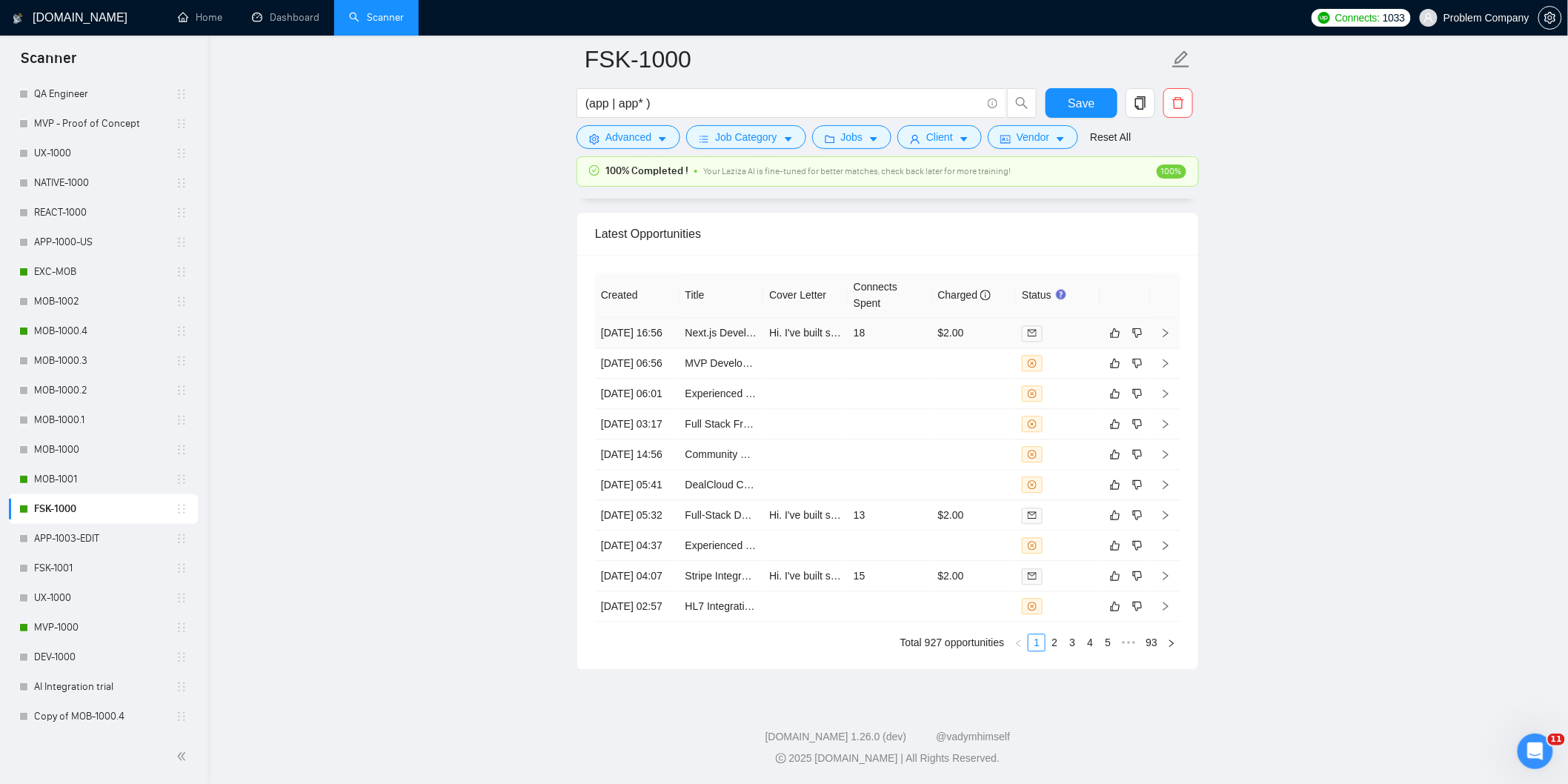
click at [656, 318] on td "[DATE] 16:56" at bounding box center [637, 333] width 84 height 30
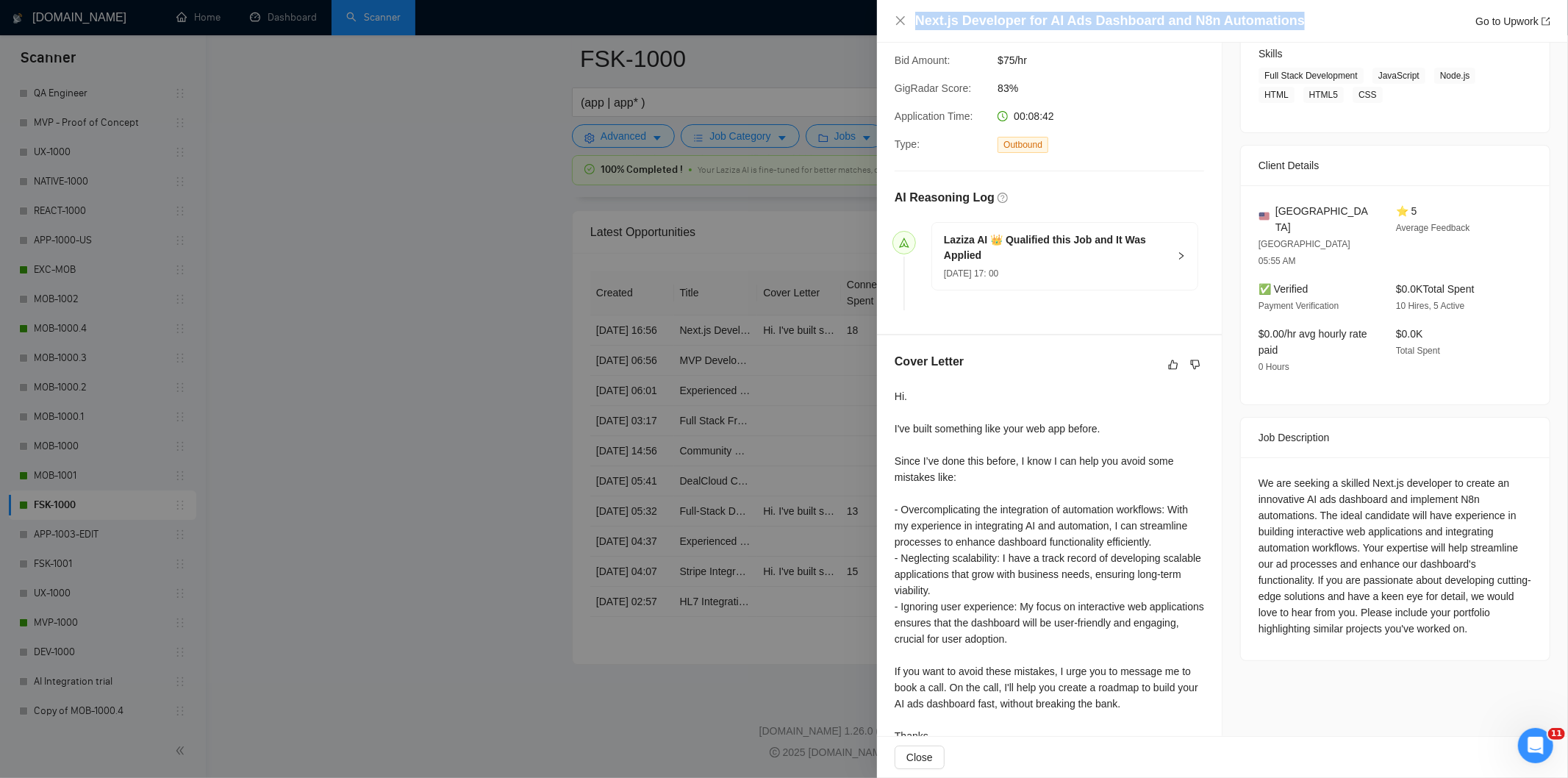
drag, startPoint x: 1314, startPoint y: 18, endPoint x: 928, endPoint y: 3, distance: 386.3
click at [928, 3] on div "Next.js Developer for AI Ads Dashboard and N8n Automations Go to Upwork" at bounding box center [1222, 21] width 691 height 43
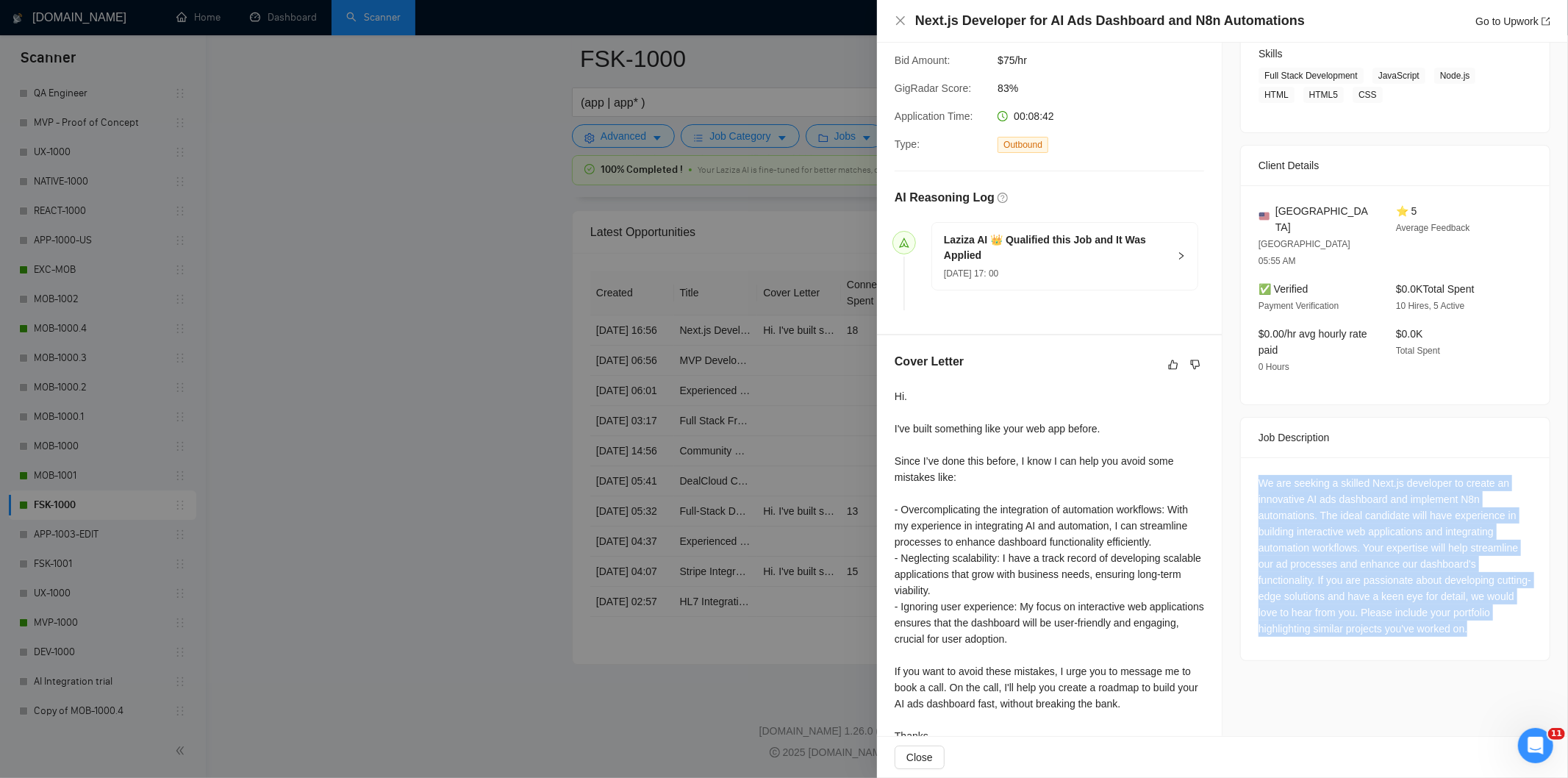
drag, startPoint x: 1254, startPoint y: 449, endPoint x: 1511, endPoint y: 610, distance: 303.3
click at [1519, 607] on div "We are seeking a skilled Next.js developer to create an innovative AI ads dashb…" at bounding box center [1395, 559] width 309 height 203
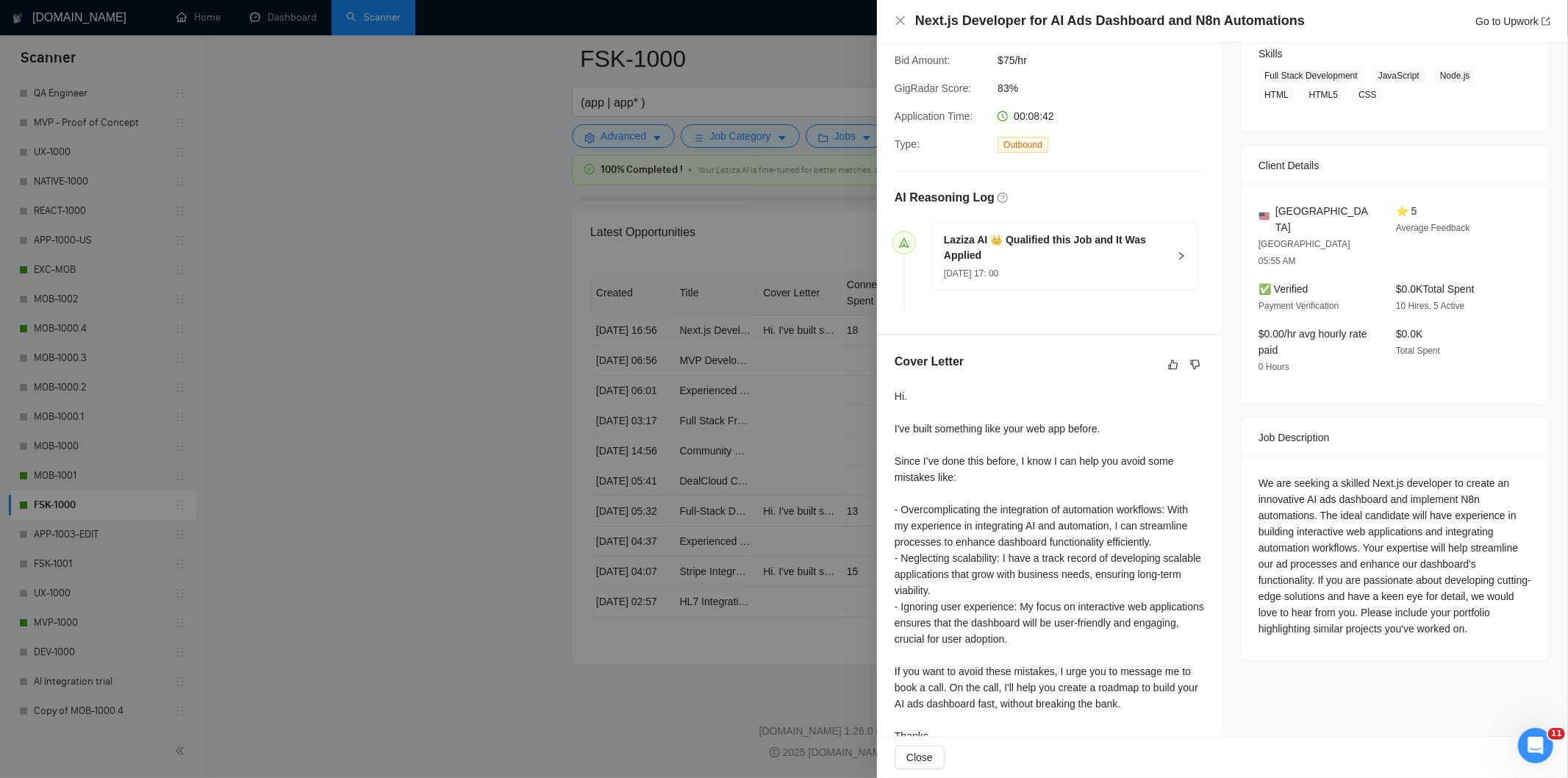
drag, startPoint x: 540, startPoint y: 193, endPoint x: 946, endPoint y: 22, distance: 440.5
click at [540, 190] on div at bounding box center [784, 389] width 1568 height 778
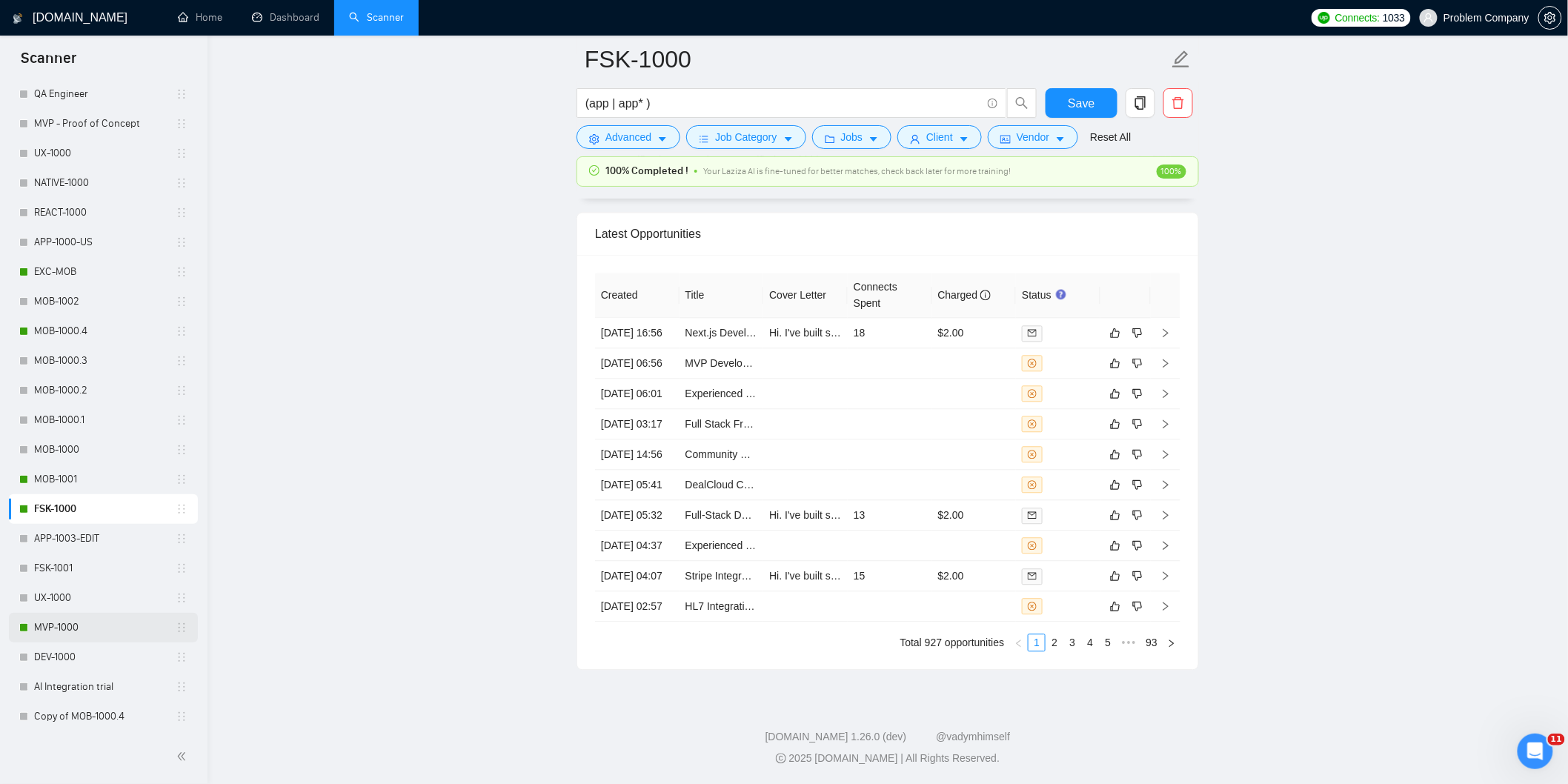
click at [44, 631] on link "MVP-1000" at bounding box center [104, 628] width 142 height 30
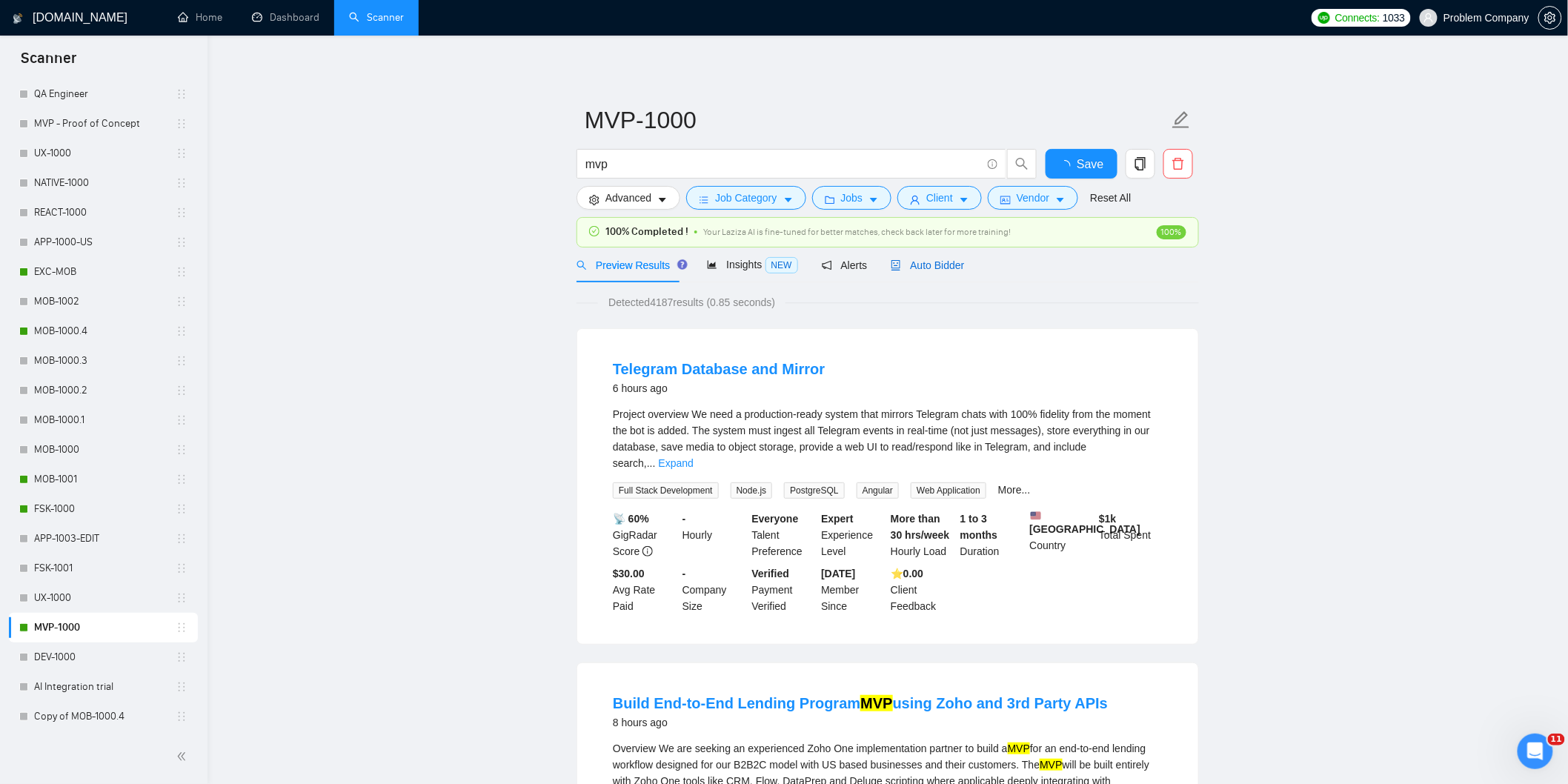
click at [947, 268] on span "Auto Bidder" at bounding box center [927, 265] width 73 height 12
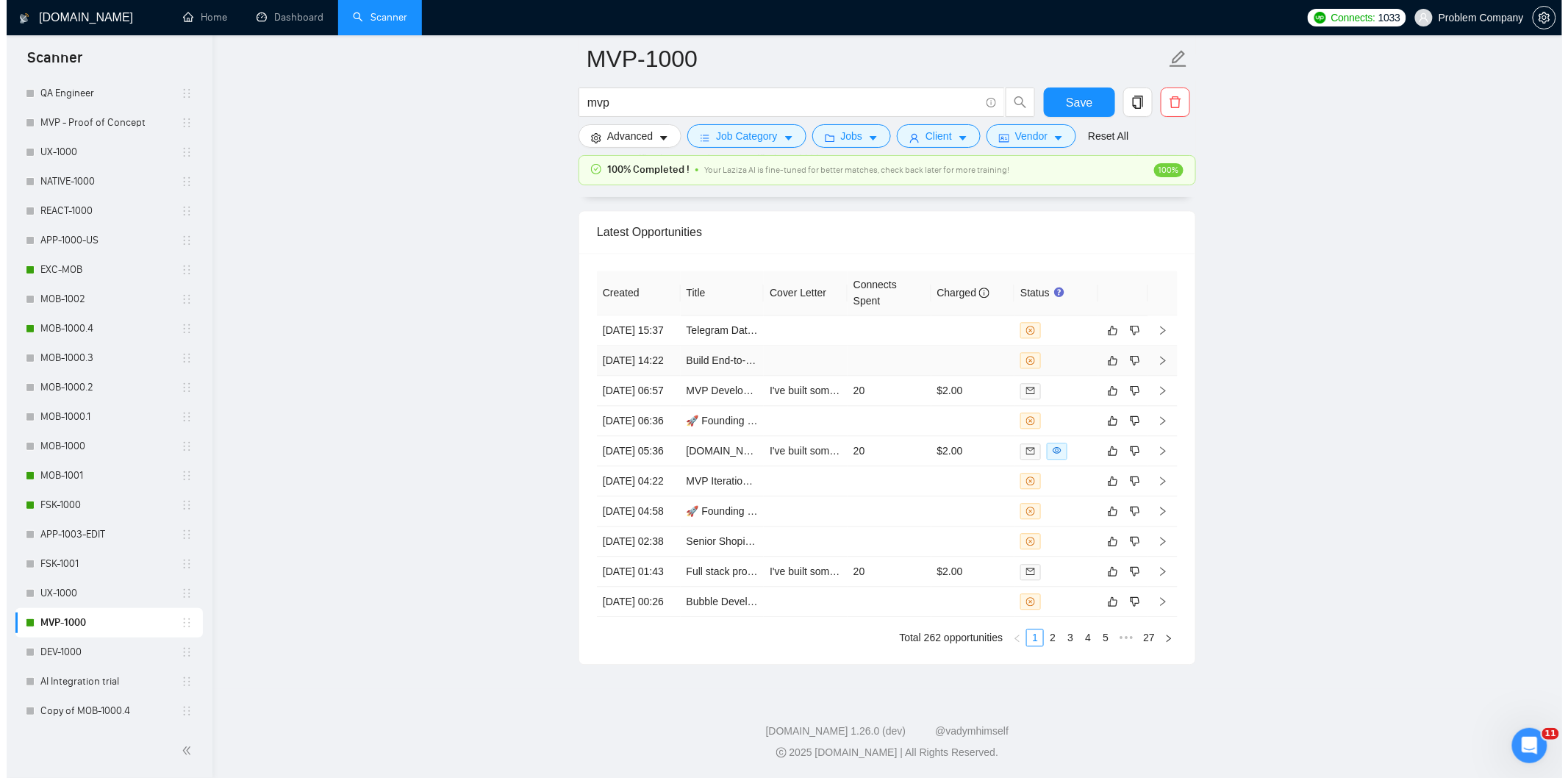
scroll to position [3526, 0]
click at [648, 411] on td "[DATE] 06:57" at bounding box center [632, 396] width 84 height 30
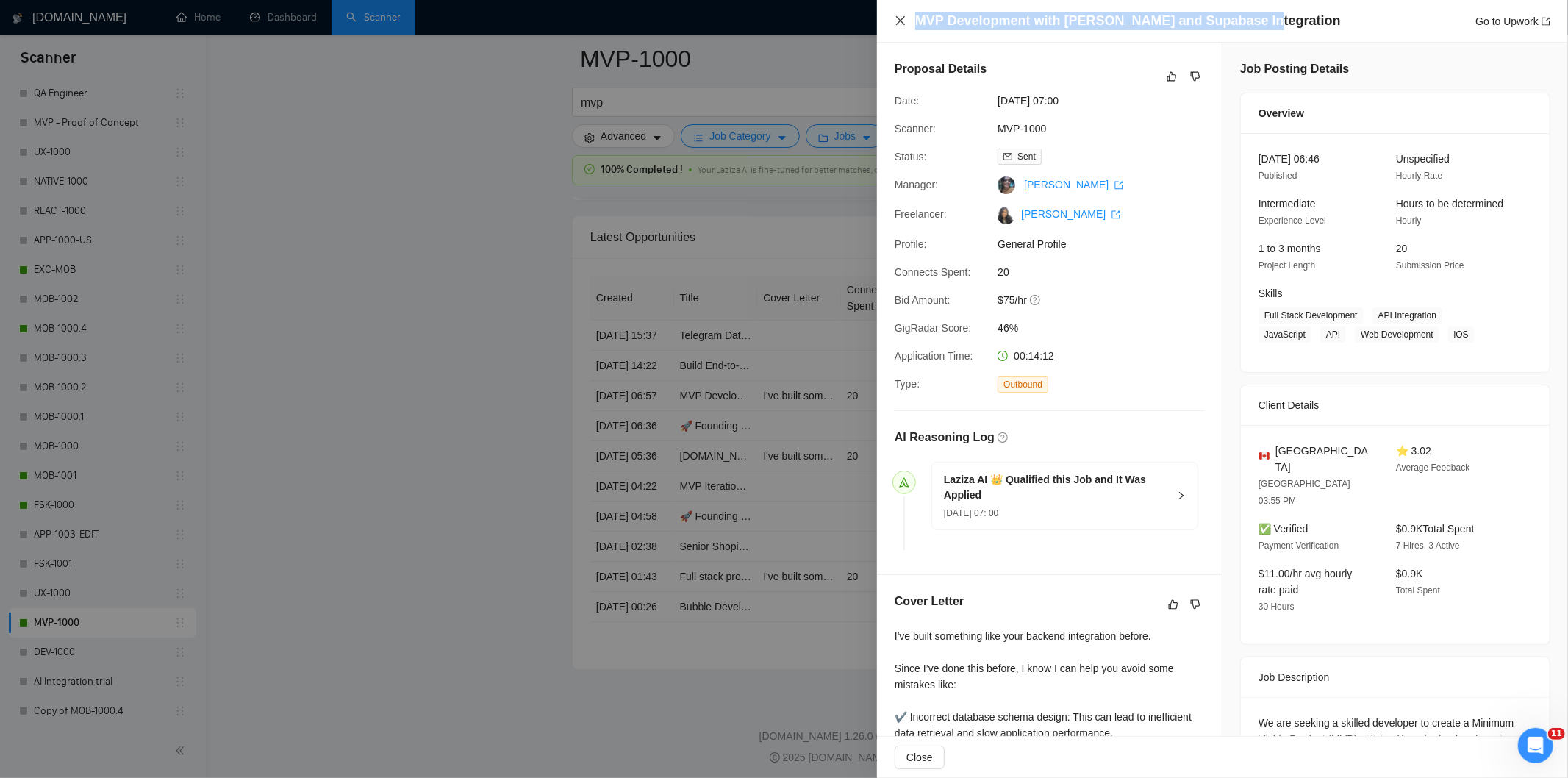
drag, startPoint x: 1262, startPoint y: 18, endPoint x: 902, endPoint y: 21, distance: 360.0
click at [902, 21] on div "MVP Development with [PERSON_NAME] and Supabase Integration Go to Upwork" at bounding box center [1222, 21] width 656 height 18
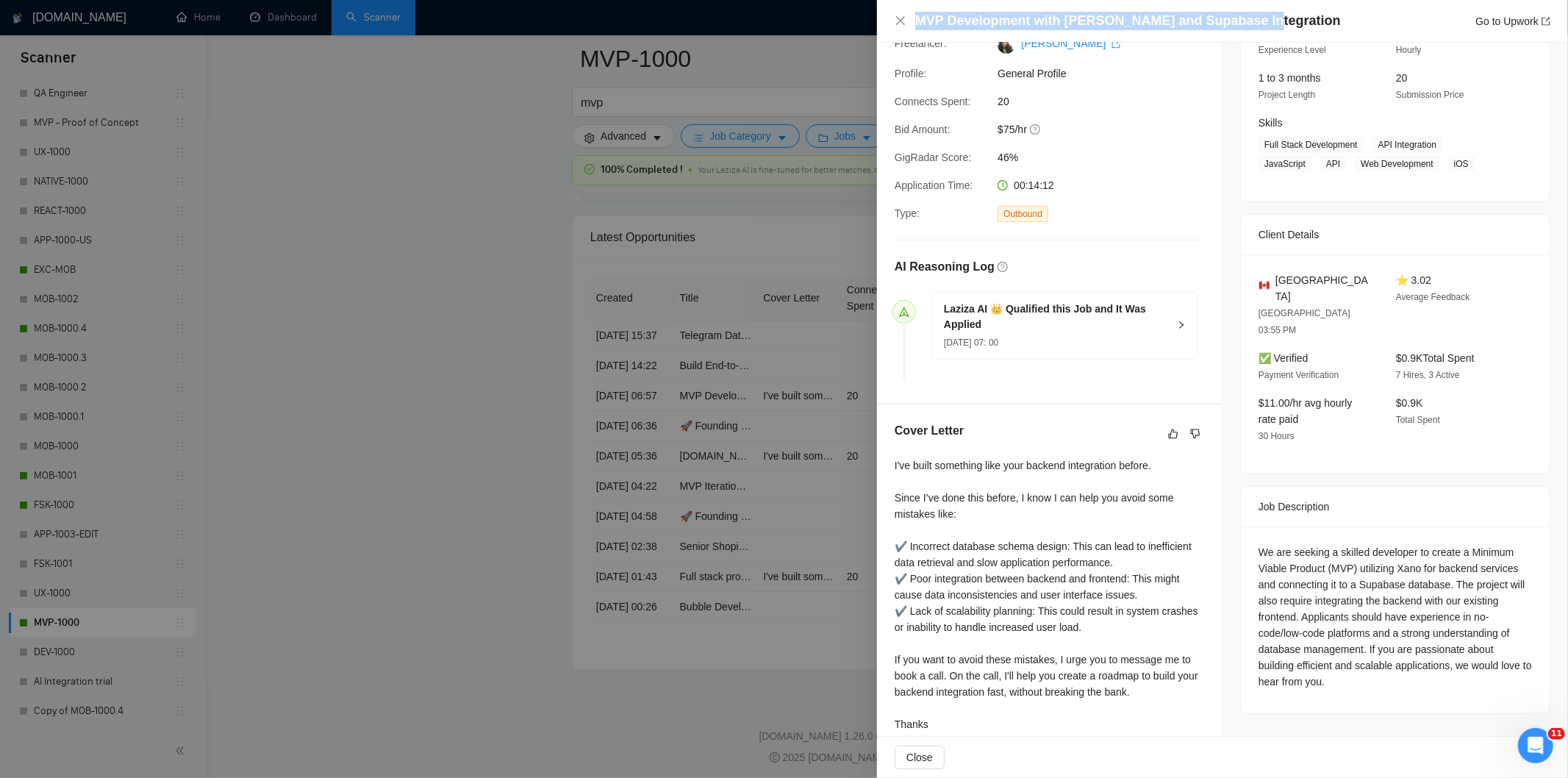
scroll to position [191, 0]
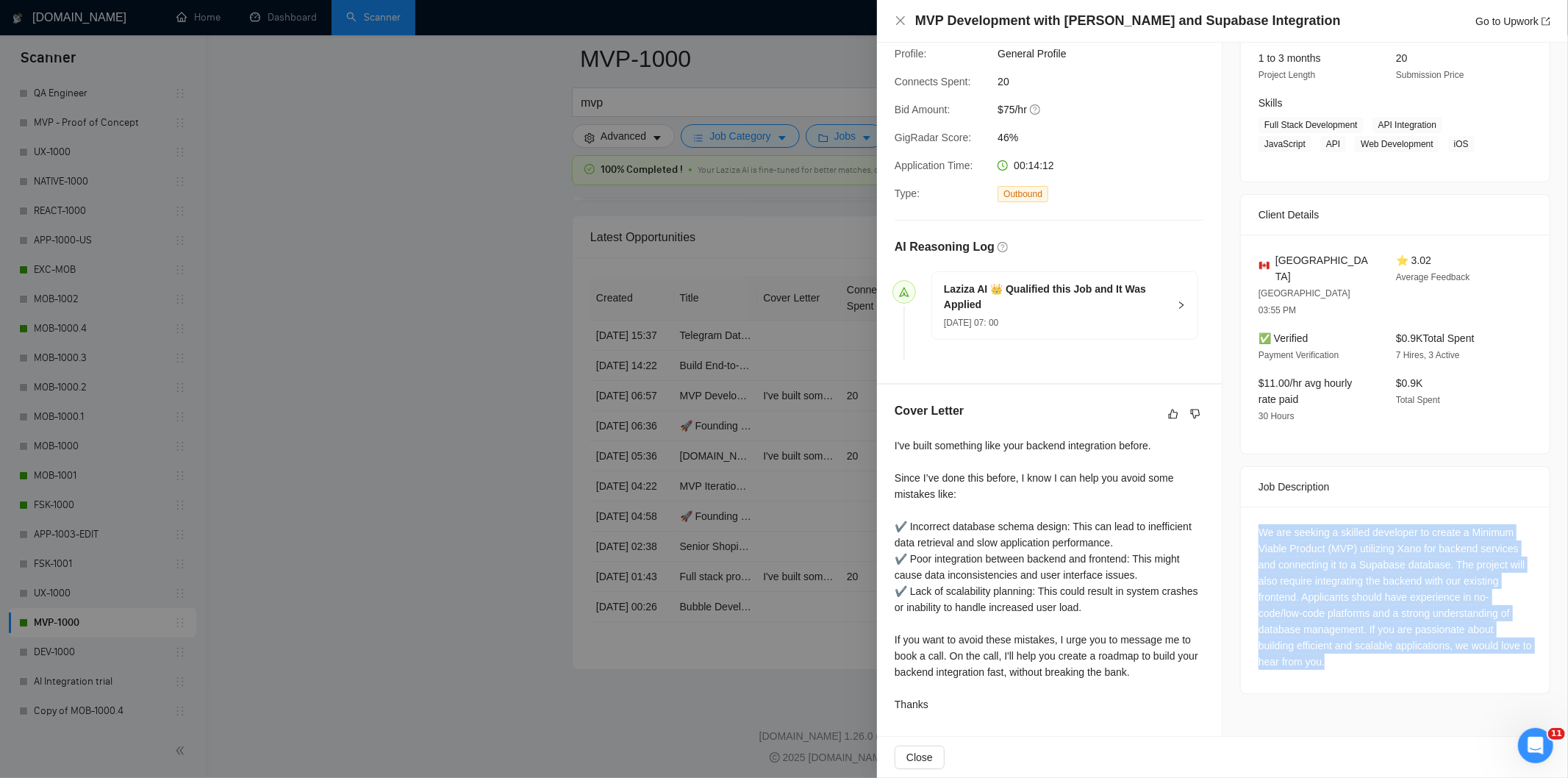
drag, startPoint x: 1253, startPoint y: 498, endPoint x: 1392, endPoint y: 633, distance: 193.8
click at [1392, 633] on div "We are seeking a skilled developer to create a Minimum Viable Product (MVP) uti…" at bounding box center [1395, 597] width 273 height 146
click at [1461, 540] on div "We are seeking a skilled developer to create a Minimum Viable Product (MVP) uti…" at bounding box center [1395, 597] width 273 height 146
click at [1456, 538] on div "We are seeking a skilled developer to create a Minimum Viable Product (MVP) uti…" at bounding box center [1395, 597] width 273 height 146
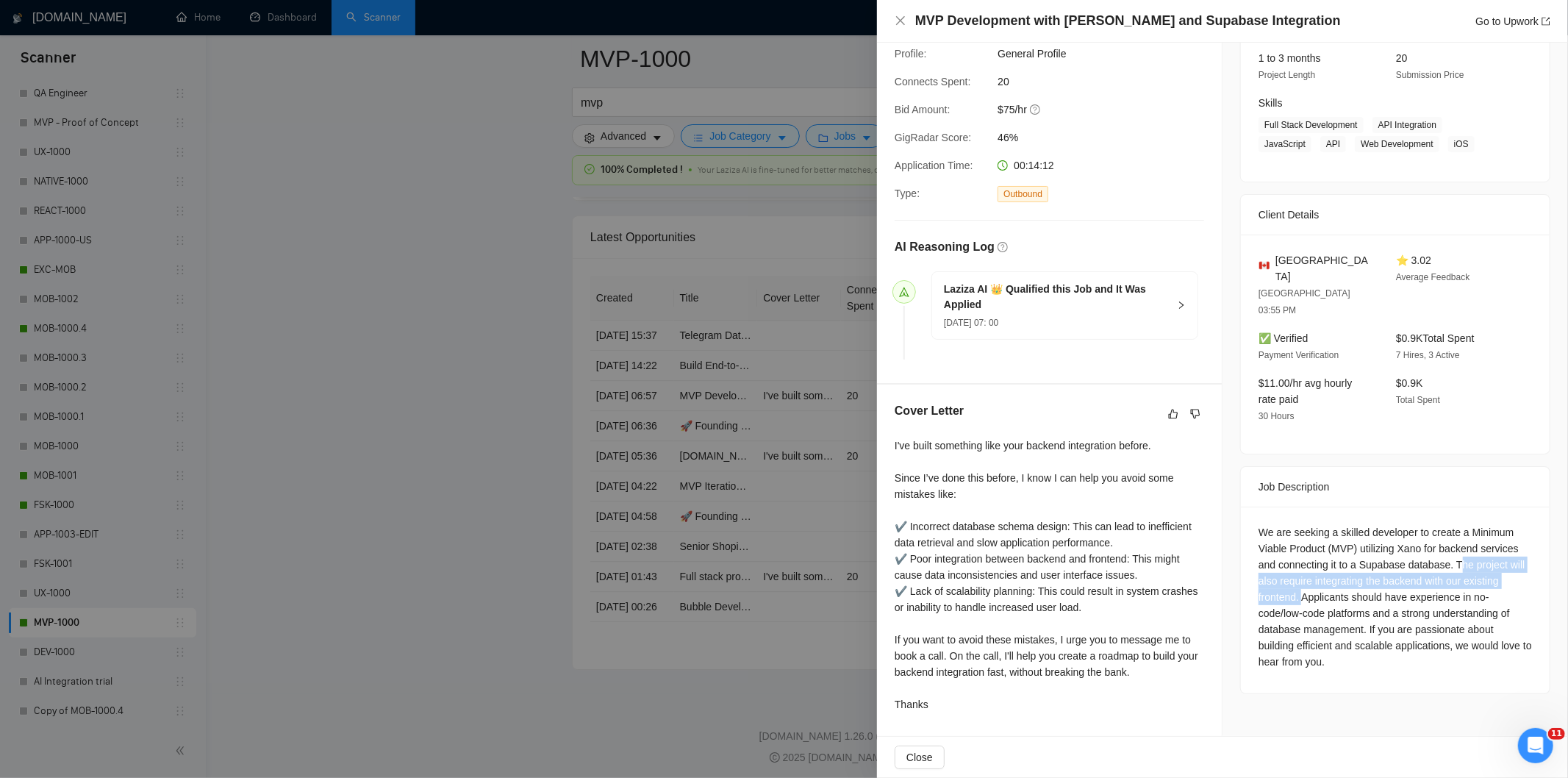
drag, startPoint x: 1450, startPoint y: 529, endPoint x: 1297, endPoint y: 563, distance: 156.7
click at [1297, 563] on div "We are seeking a skilled developer to create a Minimum Viable Product (MVP) uti…" at bounding box center [1395, 597] width 273 height 146
click at [897, 25] on icon "close" at bounding box center [901, 21] width 9 height 9
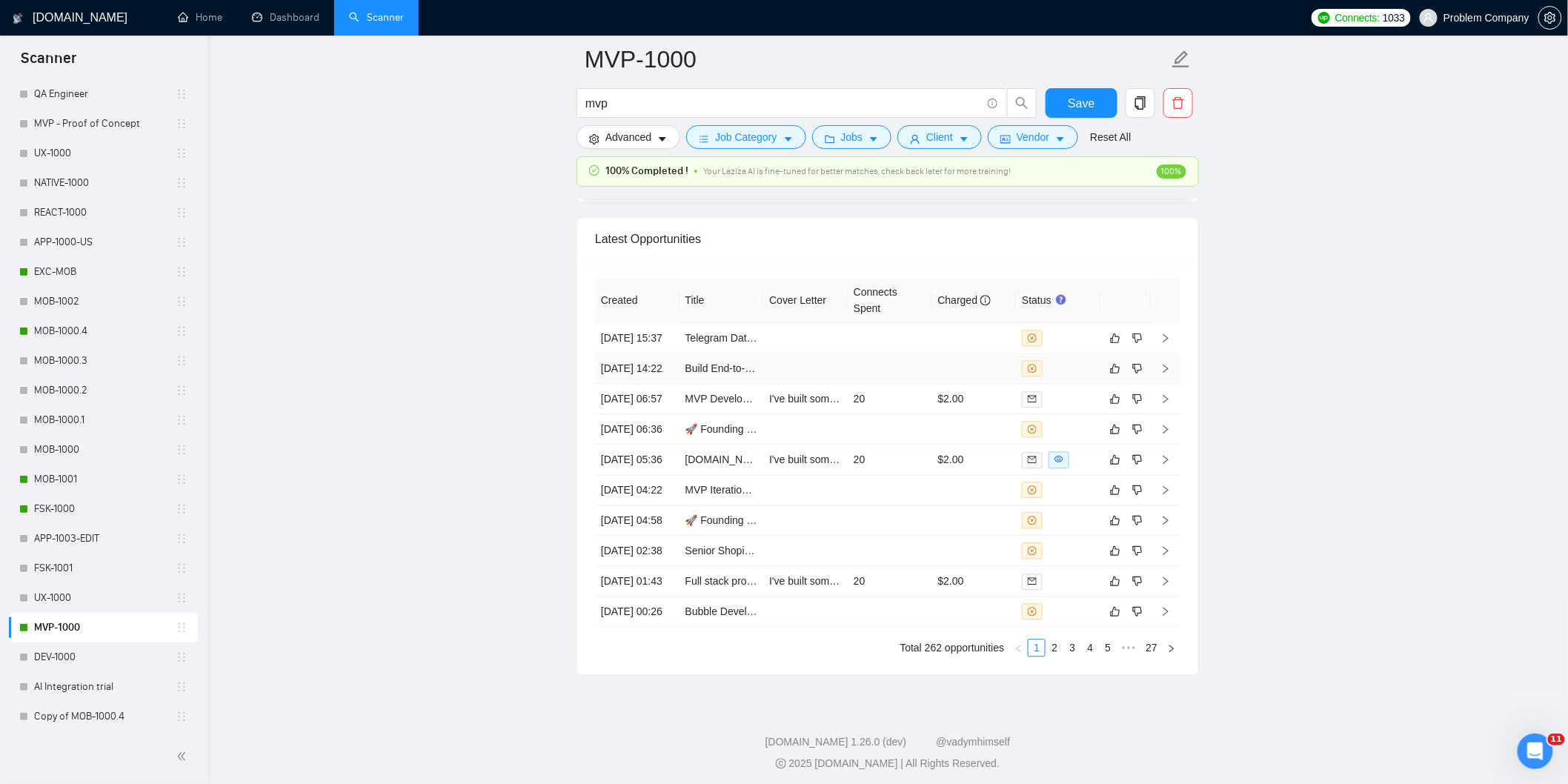
click at [645, 384] on td "[DATE] 14:22" at bounding box center [637, 368] width 84 height 30
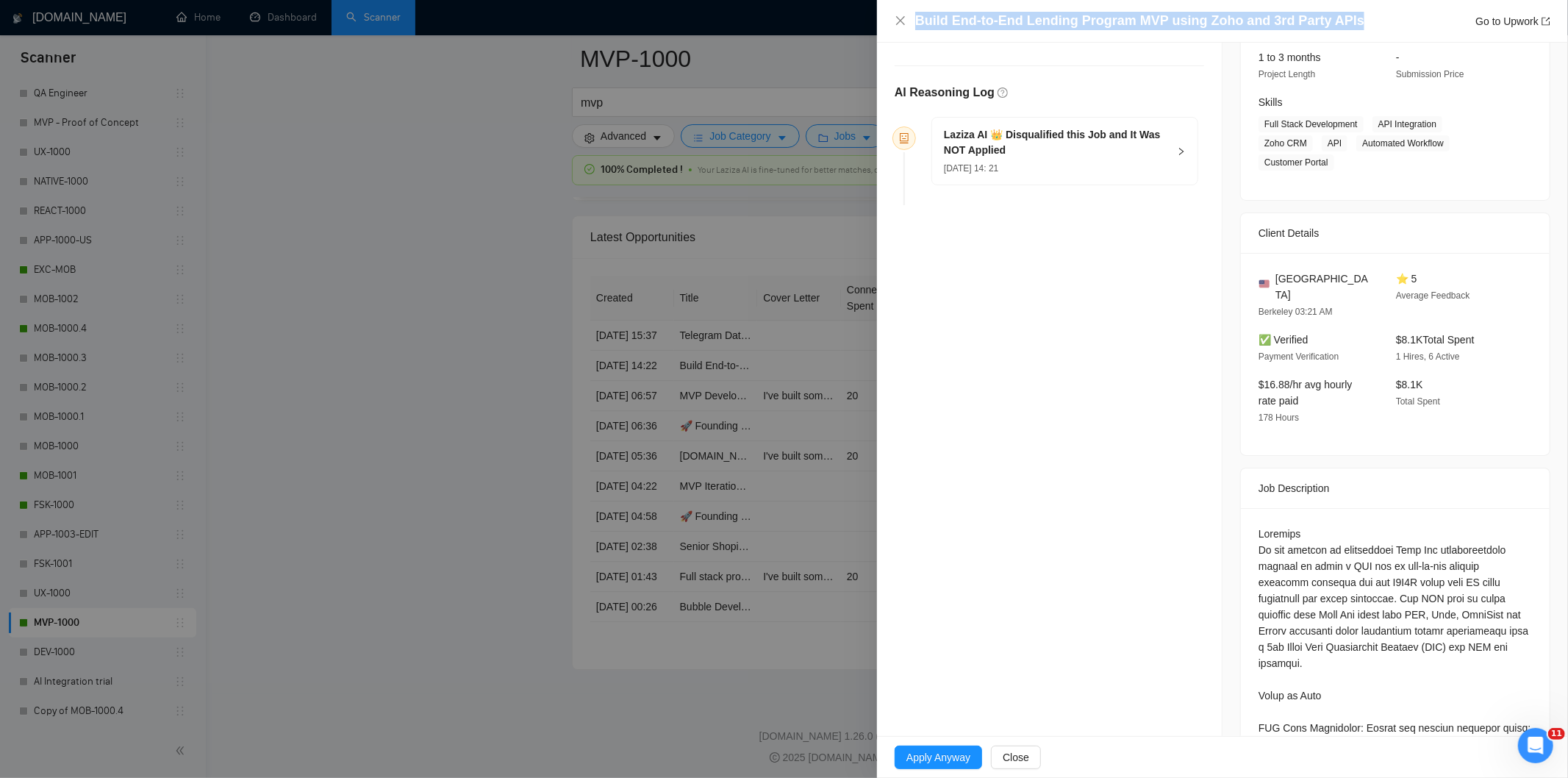
drag, startPoint x: 1377, startPoint y: 18, endPoint x: 913, endPoint y: 25, distance: 464.1
click at [913, 25] on div "Build End-to-End Lending Program MVP using Zoho and 3rd Party APIs Go to Upwork" at bounding box center [1222, 21] width 656 height 18
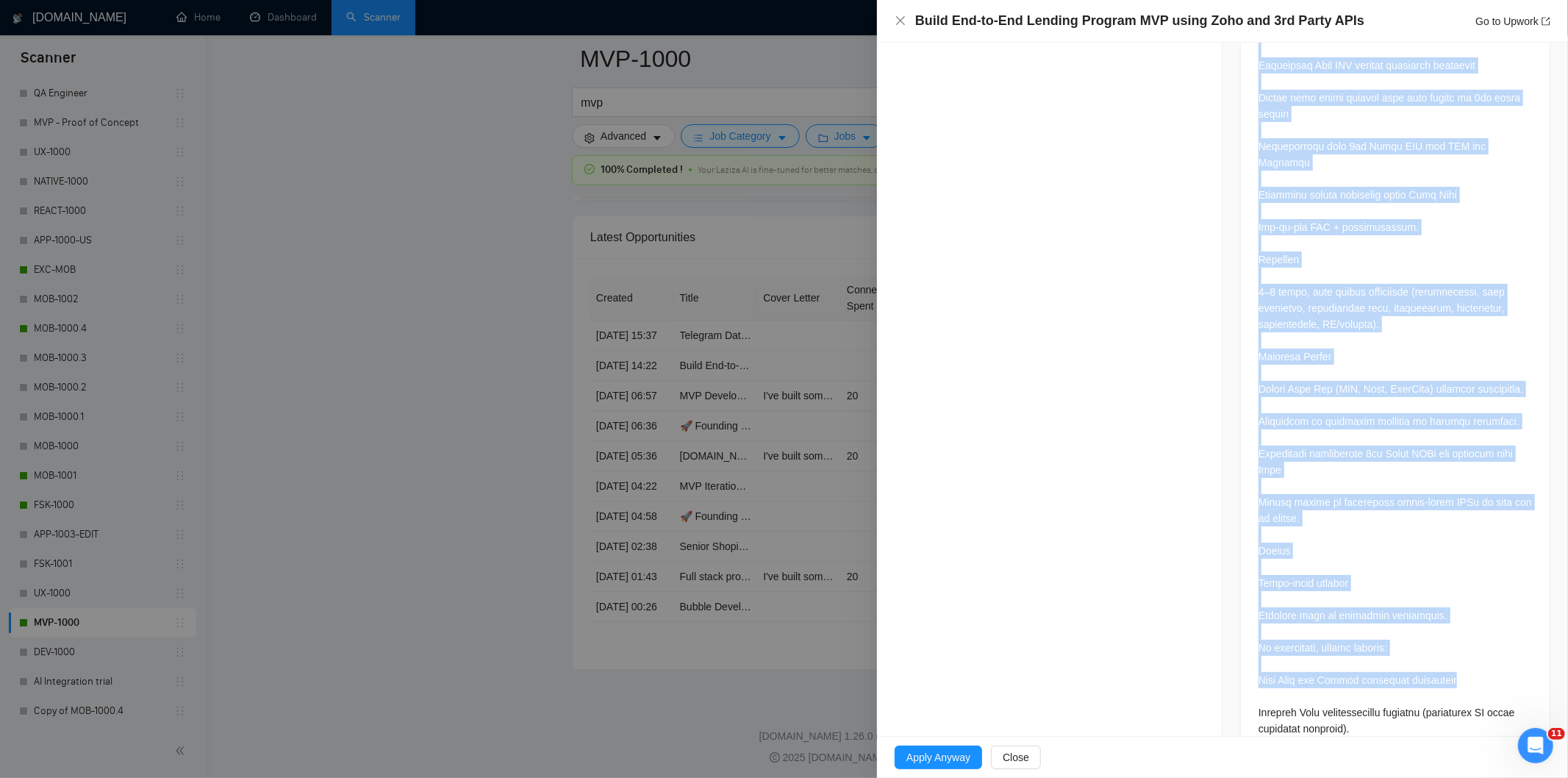
scroll to position [1296, 0]
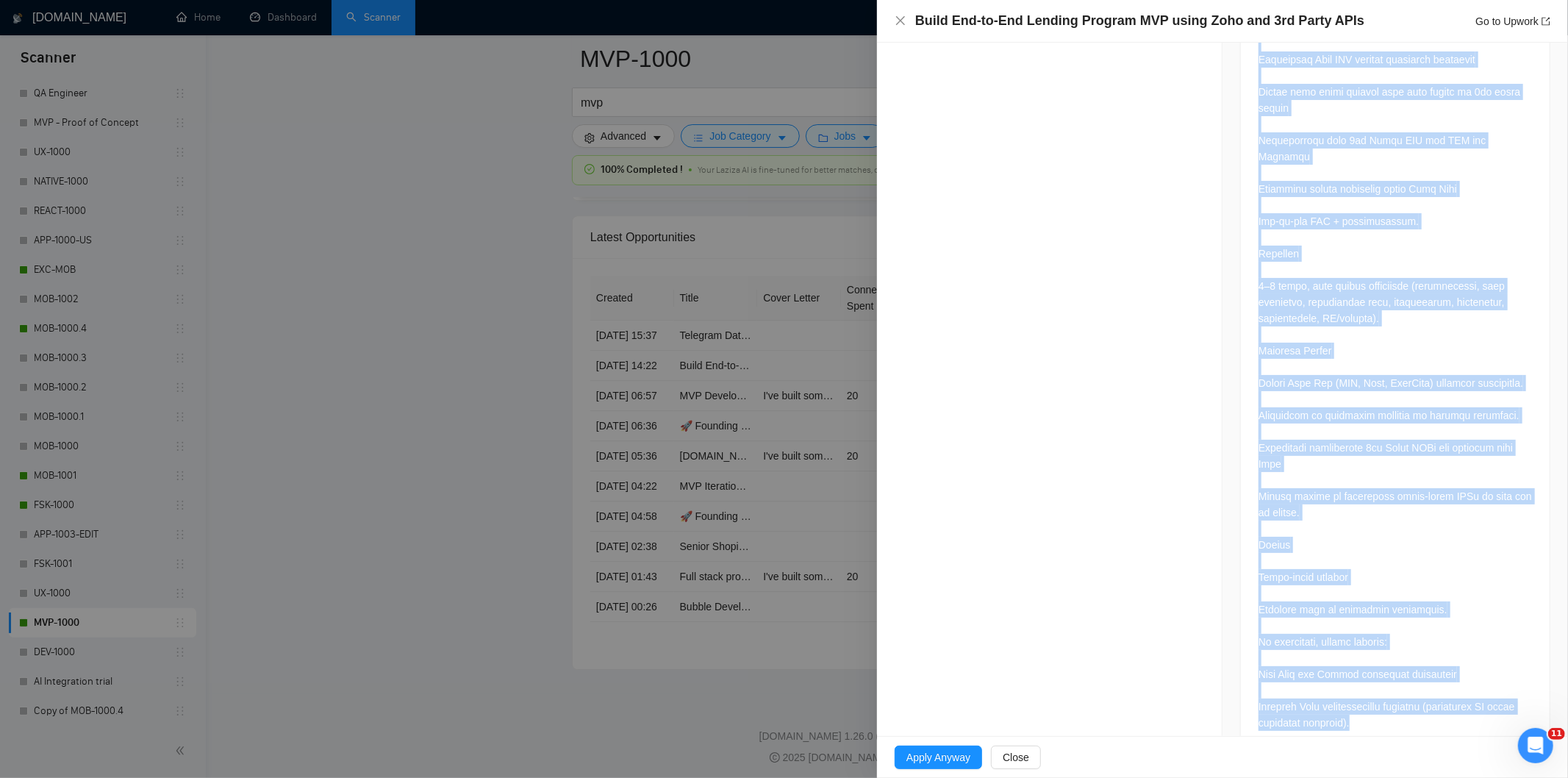
drag, startPoint x: 1247, startPoint y: 169, endPoint x: 1464, endPoint y: 700, distance: 573.6
click at [1464, 700] on div at bounding box center [1395, 79] width 309 height 1352
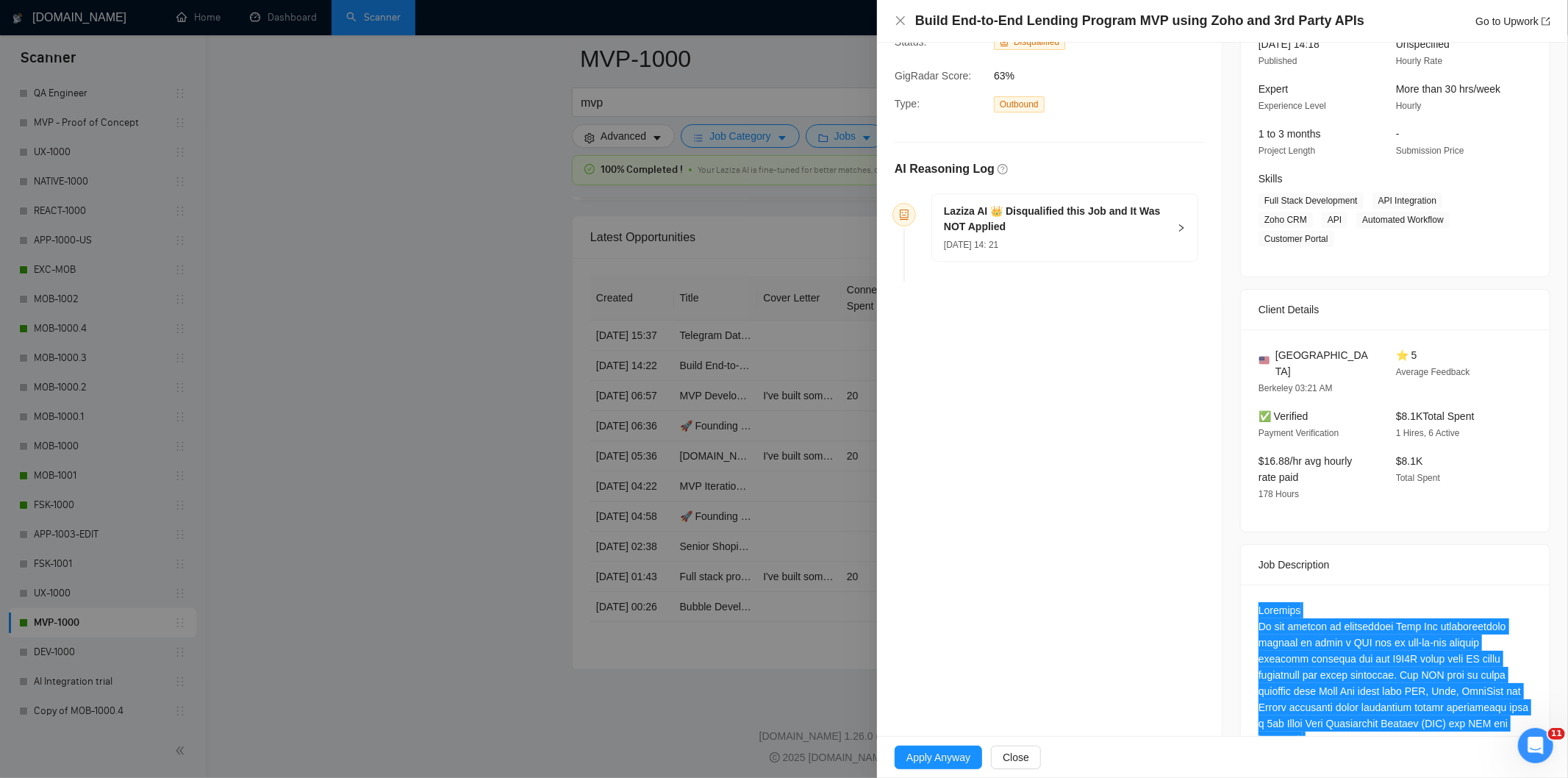
scroll to position [71, 0]
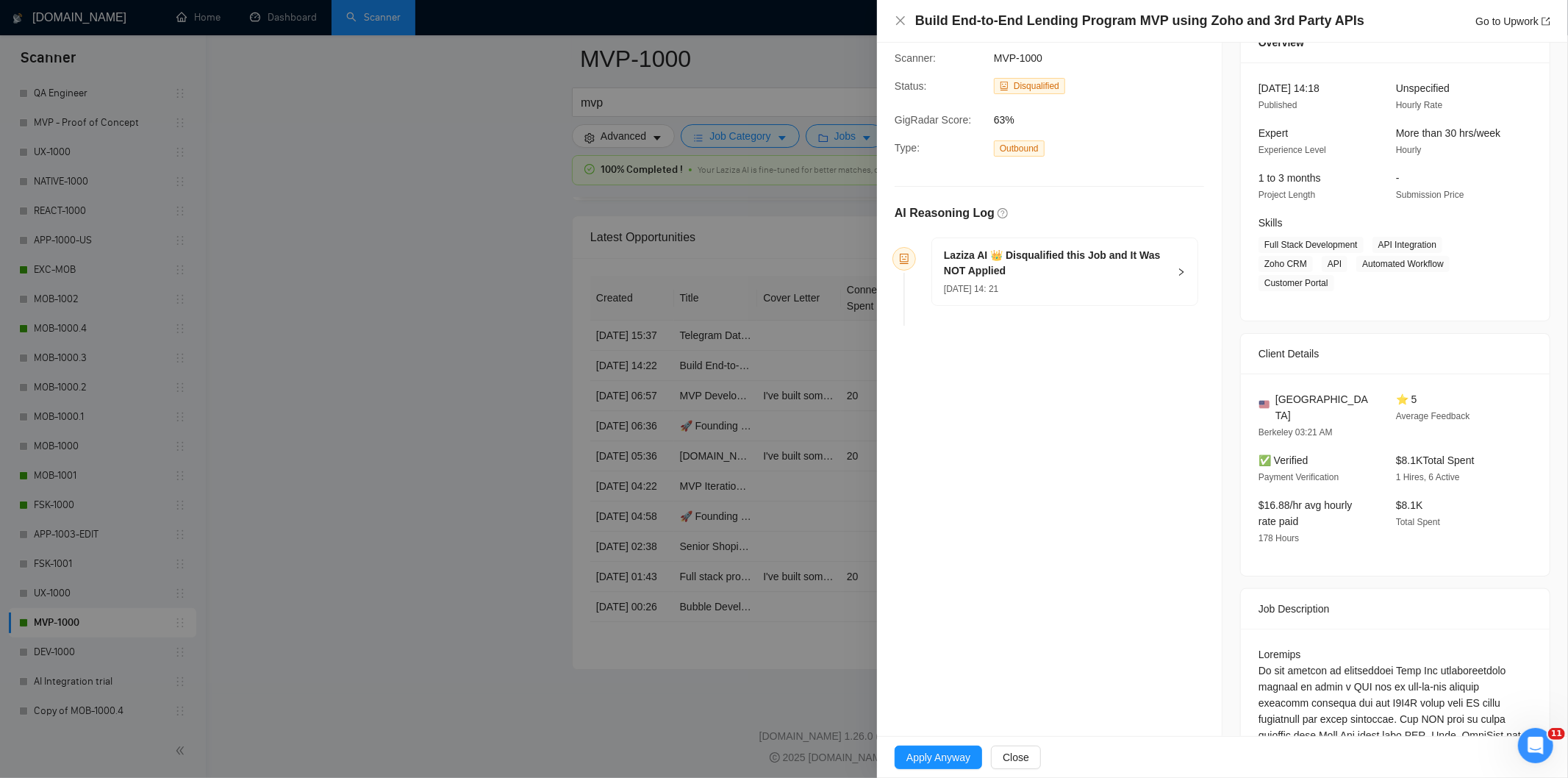
click at [1064, 280] on div "[DATE] 14: 21" at bounding box center [1056, 288] width 224 height 16
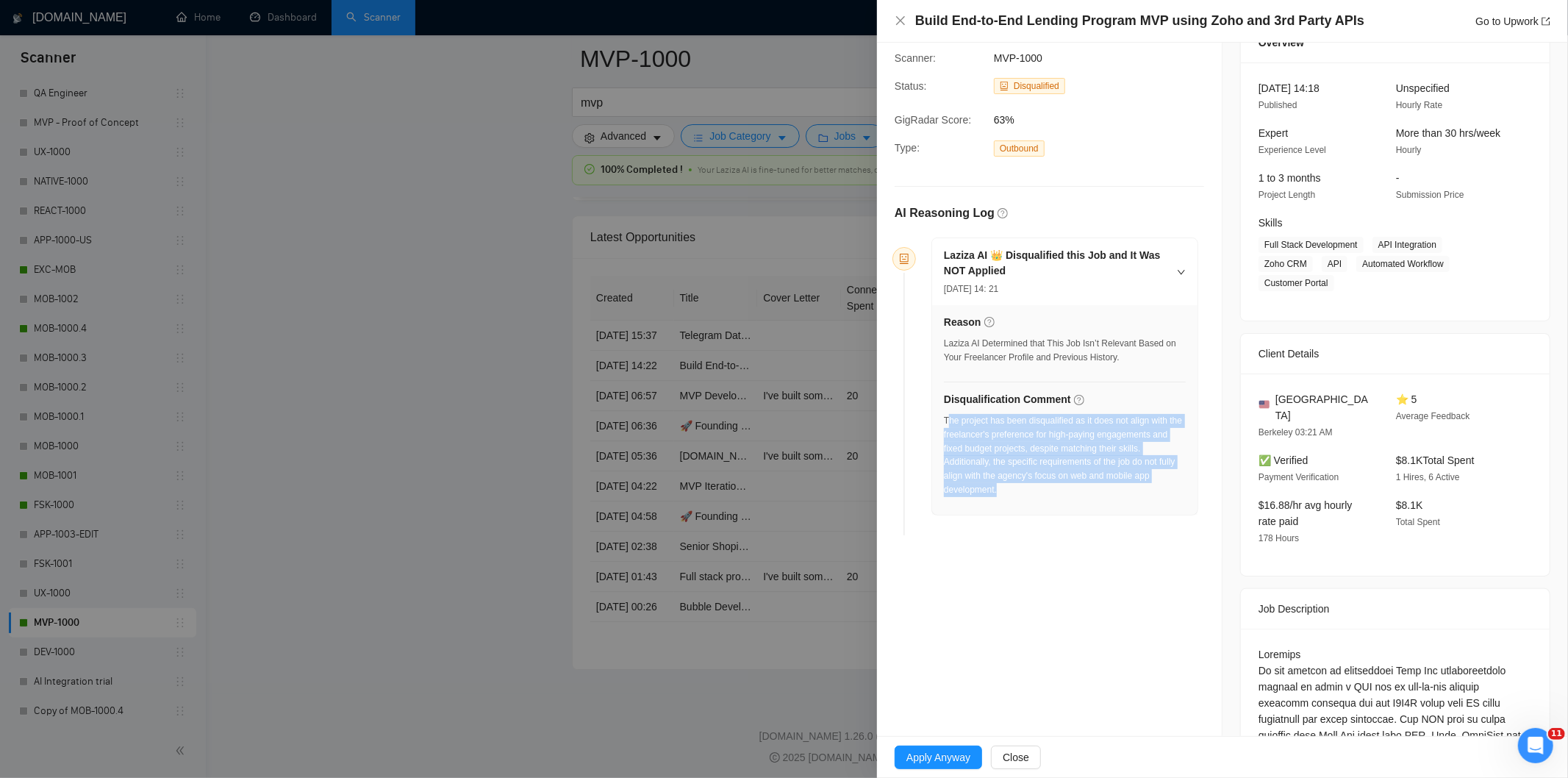
drag, startPoint x: 1023, startPoint y: 498, endPoint x: 946, endPoint y: 423, distance: 107.5
click at [946, 423] on div "The project has been disqualified as it does not align with the freelancer's pr…" at bounding box center [1064, 460] width 242 height 92
click at [960, 415] on div "The project has been disqualified as it does not align with the freelancer's pr…" at bounding box center [1064, 455] width 242 height 83
drag, startPoint x: 994, startPoint y: 487, endPoint x: 944, endPoint y: 421, distance: 82.8
click at [944, 421] on div "The project has been disqualified as it does not align with the freelancer's pr…" at bounding box center [1064, 460] width 242 height 92
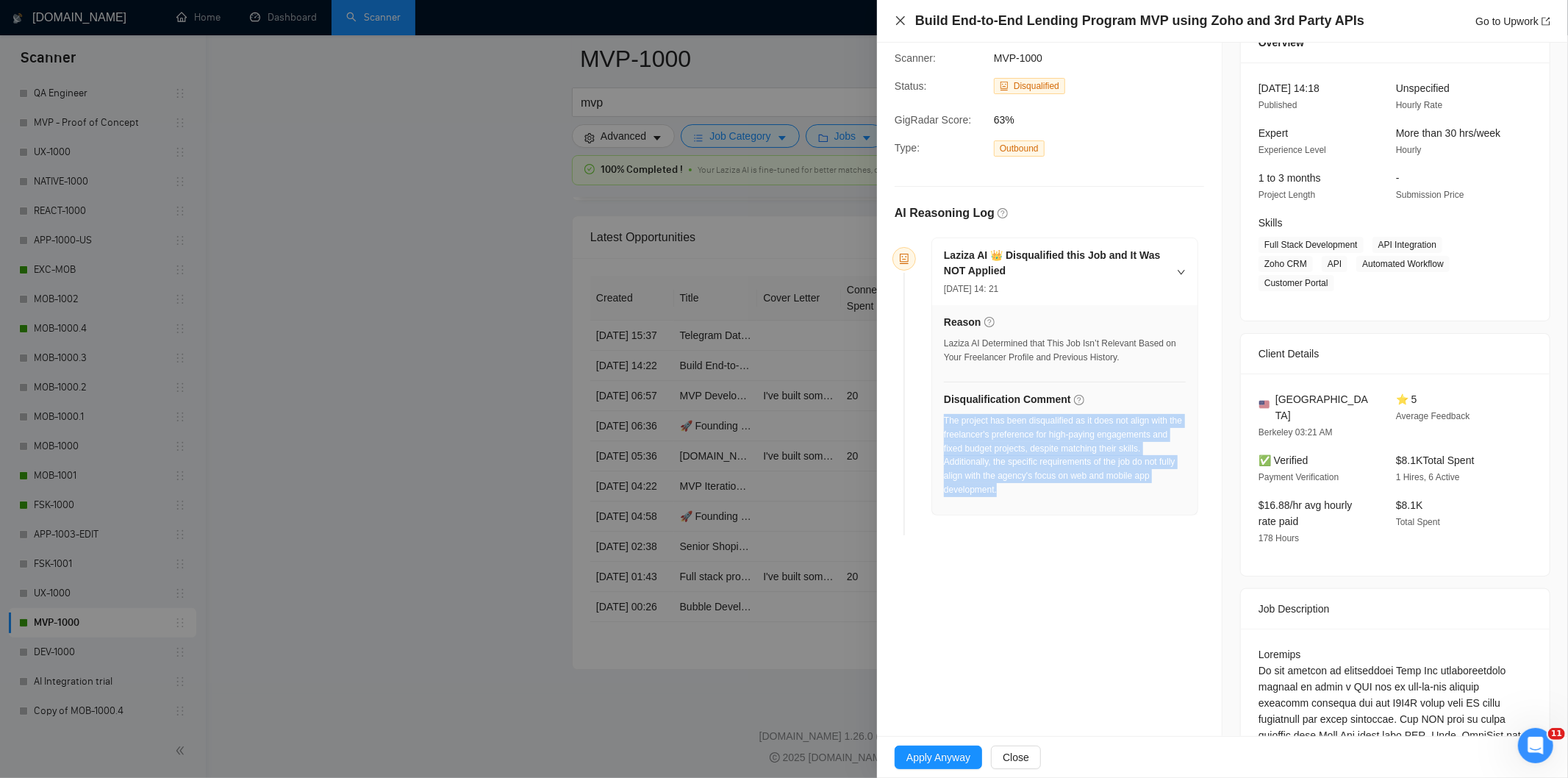
drag, startPoint x: 903, startPoint y: 18, endPoint x: 906, endPoint y: 88, distance: 70.1
click at [902, 18] on icon "close" at bounding box center [901, 21] width 9 height 9
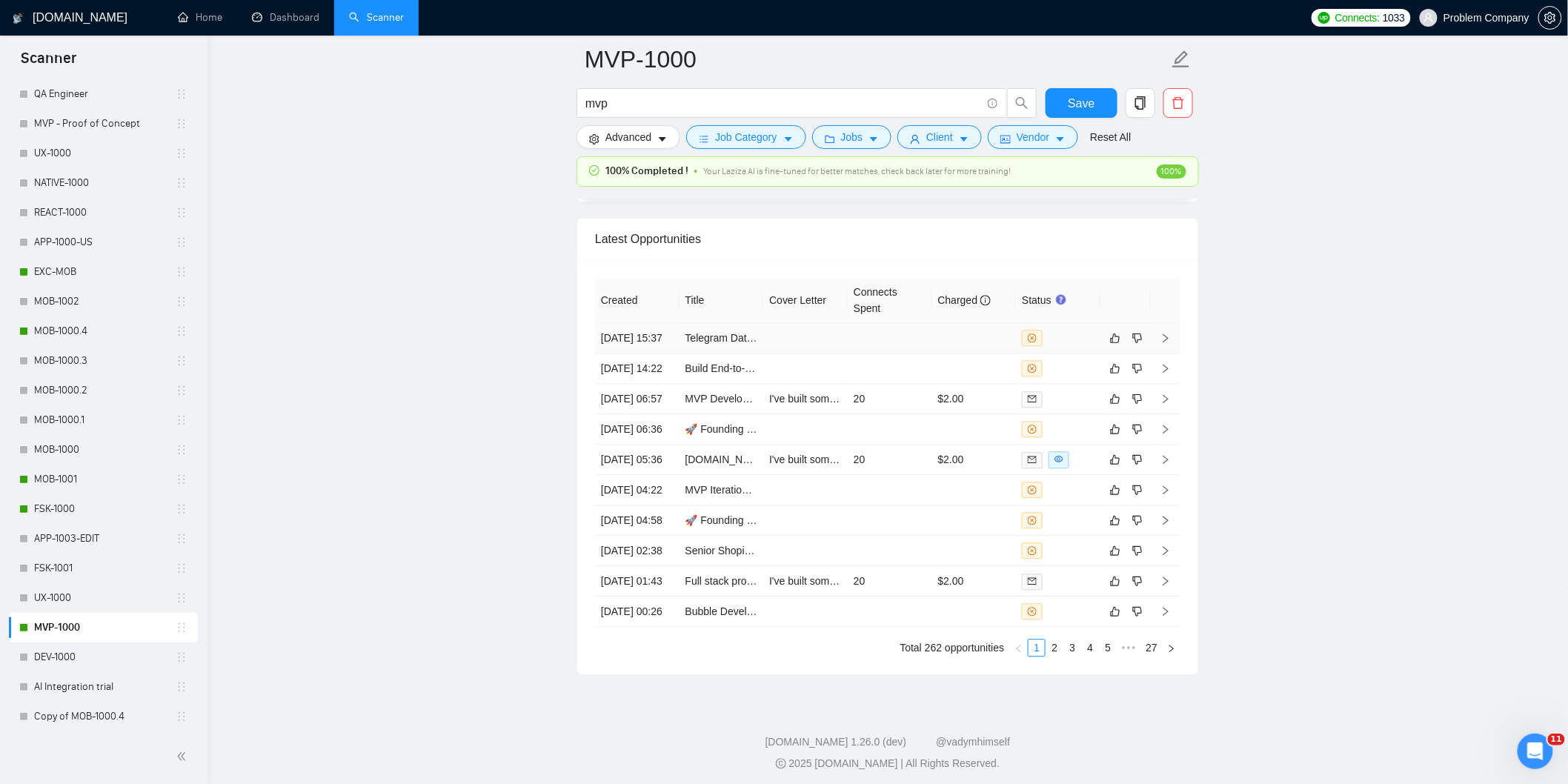
click at [656, 353] on td "[DATE] 15:37" at bounding box center [637, 338] width 84 height 30
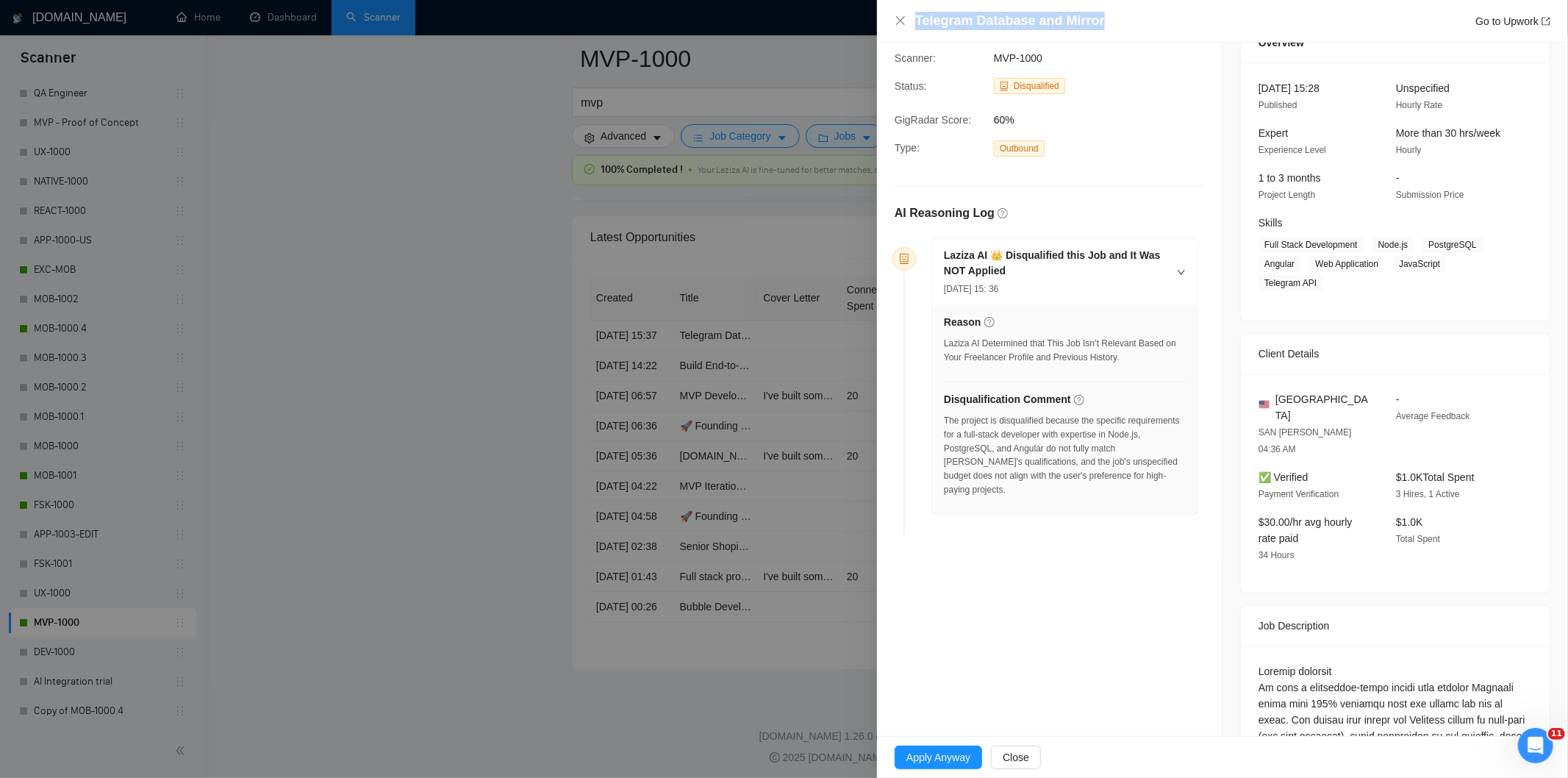
drag, startPoint x: 1104, startPoint y: 18, endPoint x: 917, endPoint y: 1, distance: 187.8
click at [917, 1] on div "Telegram Database and Mirror Go to Upwork" at bounding box center [1222, 21] width 691 height 43
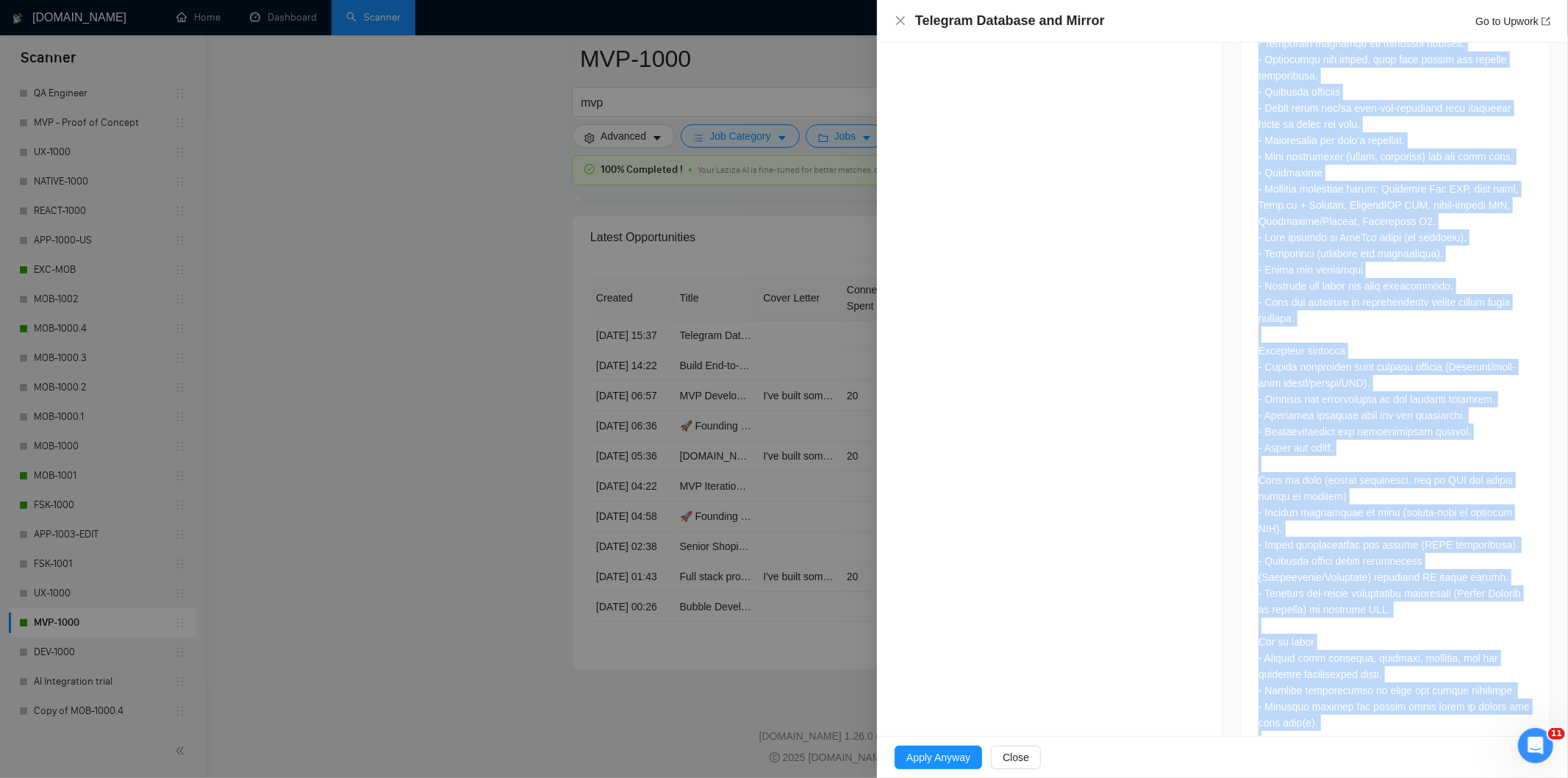
scroll to position [3547, 0]
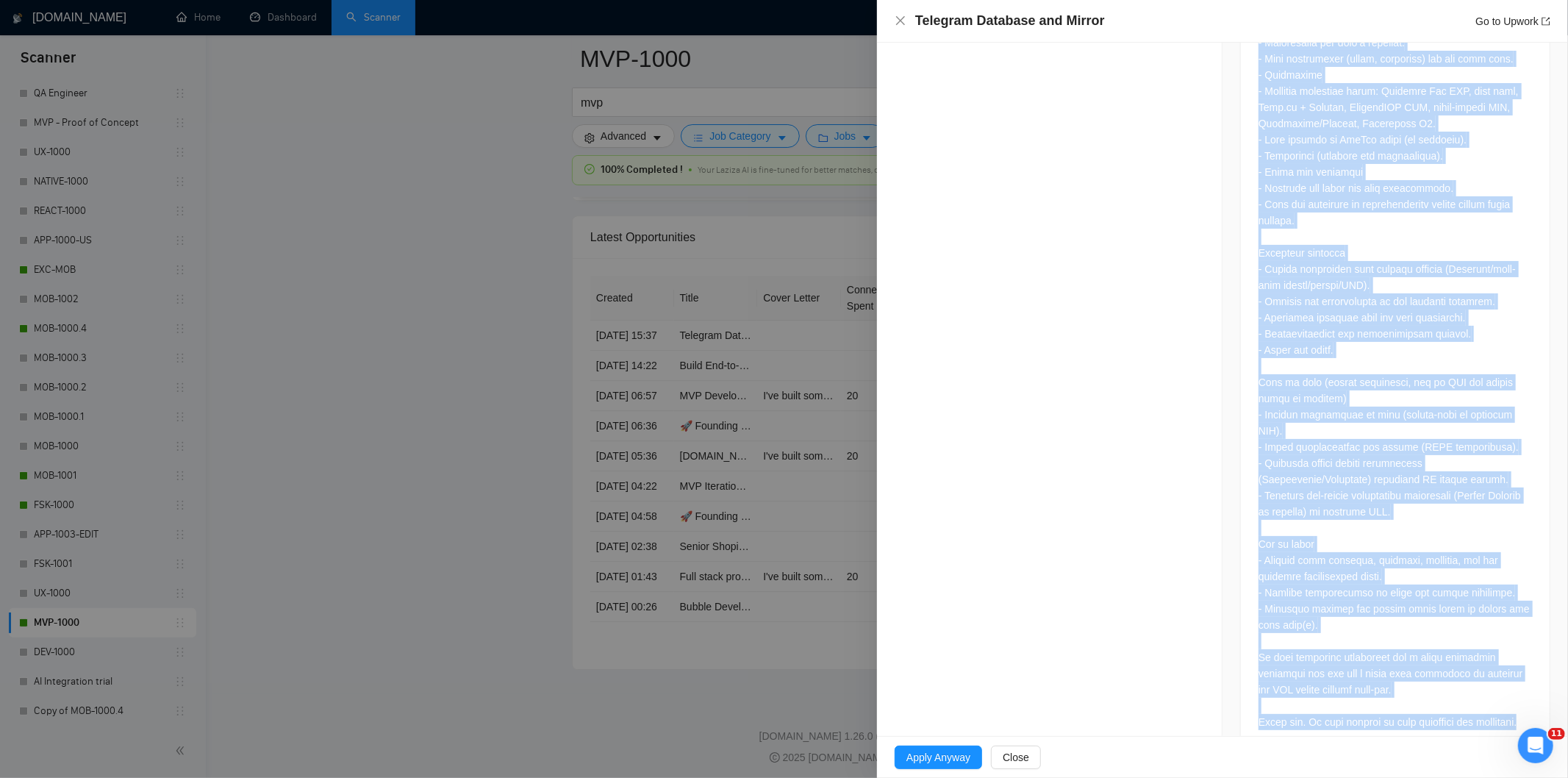
drag, startPoint x: 1240, startPoint y: 301, endPoint x: 1464, endPoint y: 693, distance: 451.5
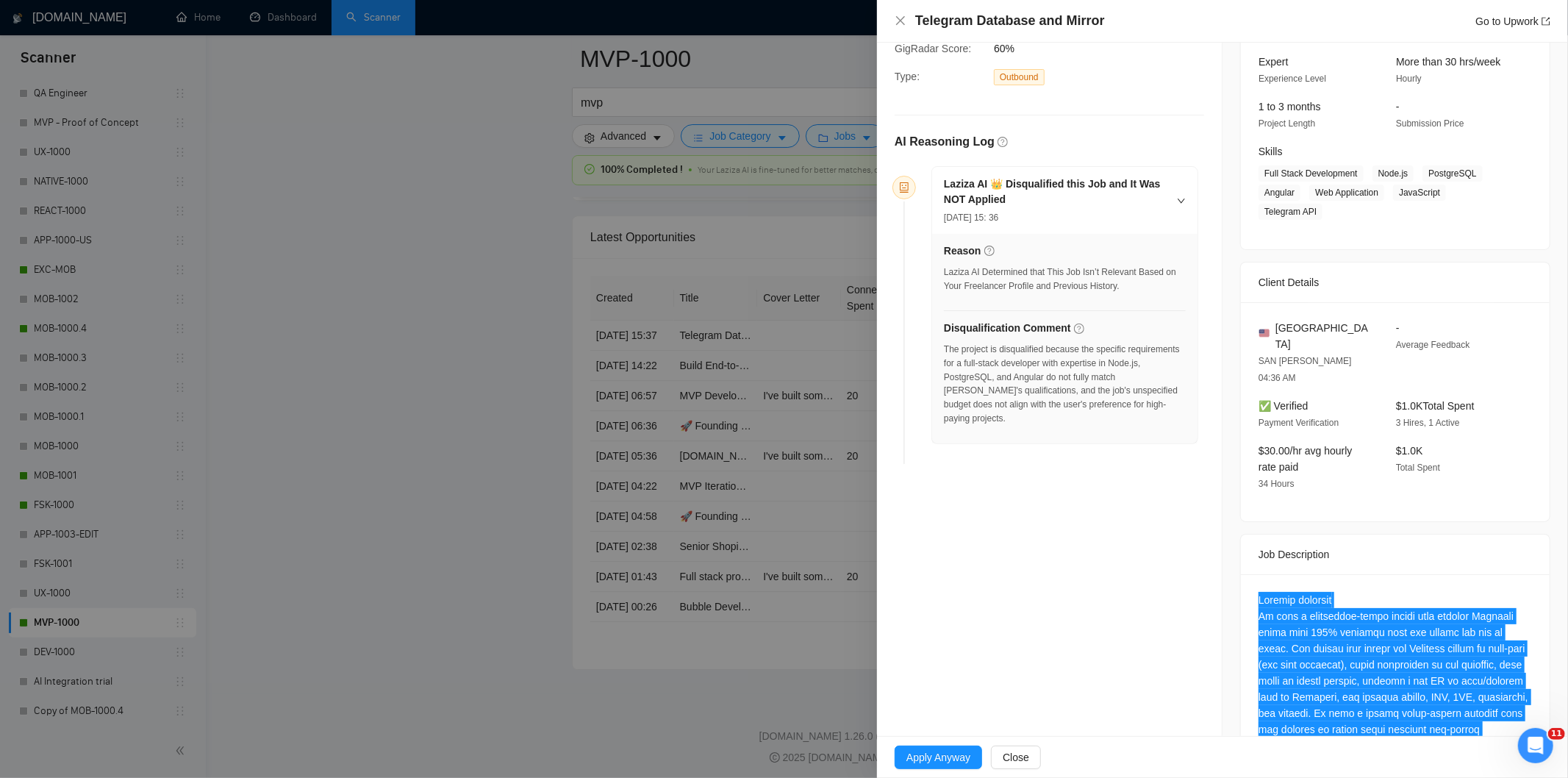
scroll to position [115, 0]
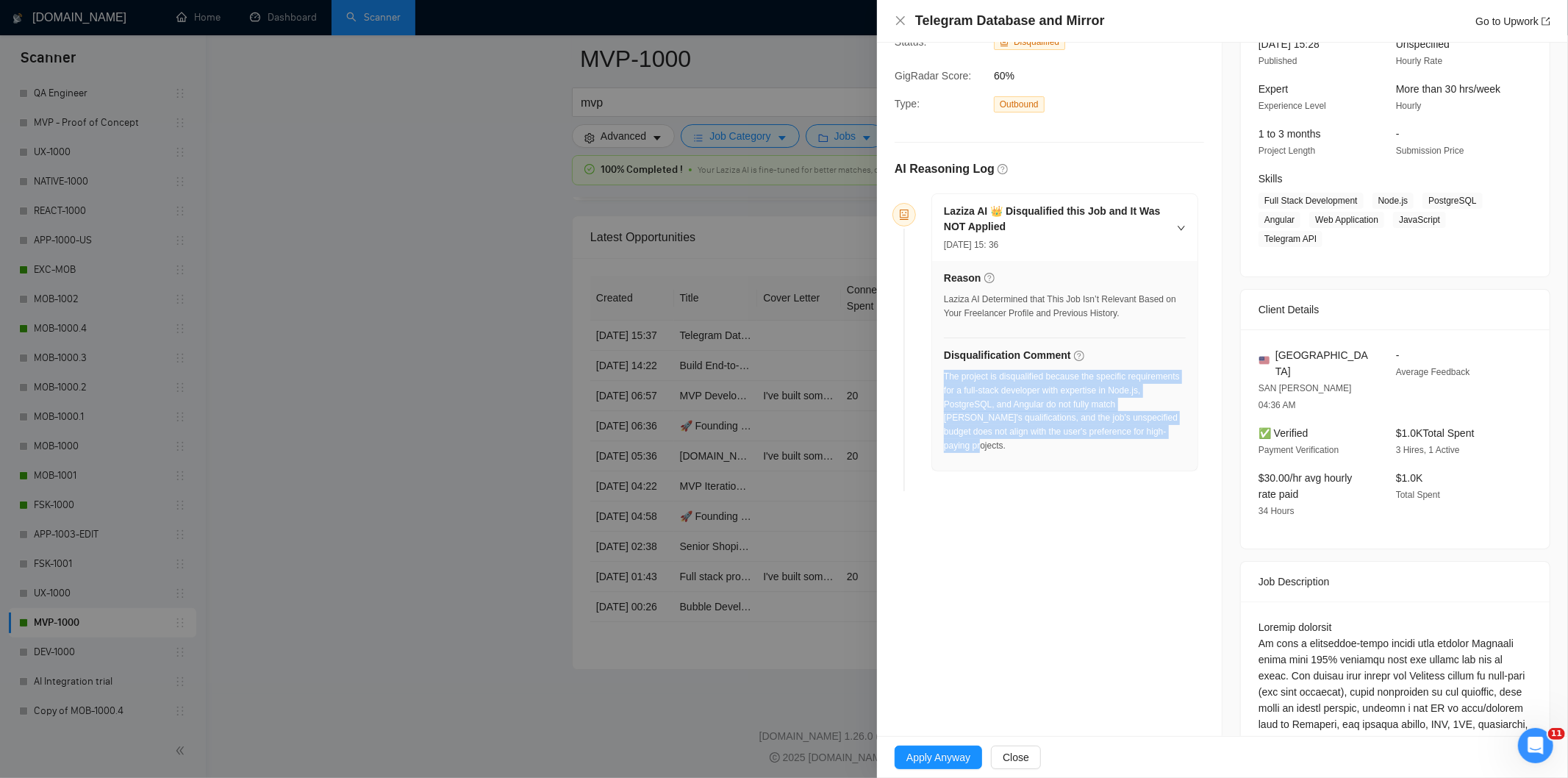
drag, startPoint x: 1174, startPoint y: 437, endPoint x: 945, endPoint y: 379, distance: 236.2
click at [945, 379] on div "The project is disqualified because the specific requirements for a full-stack …" at bounding box center [1064, 411] width 242 height 83
